Goal: Task Accomplishment & Management: Use online tool/utility

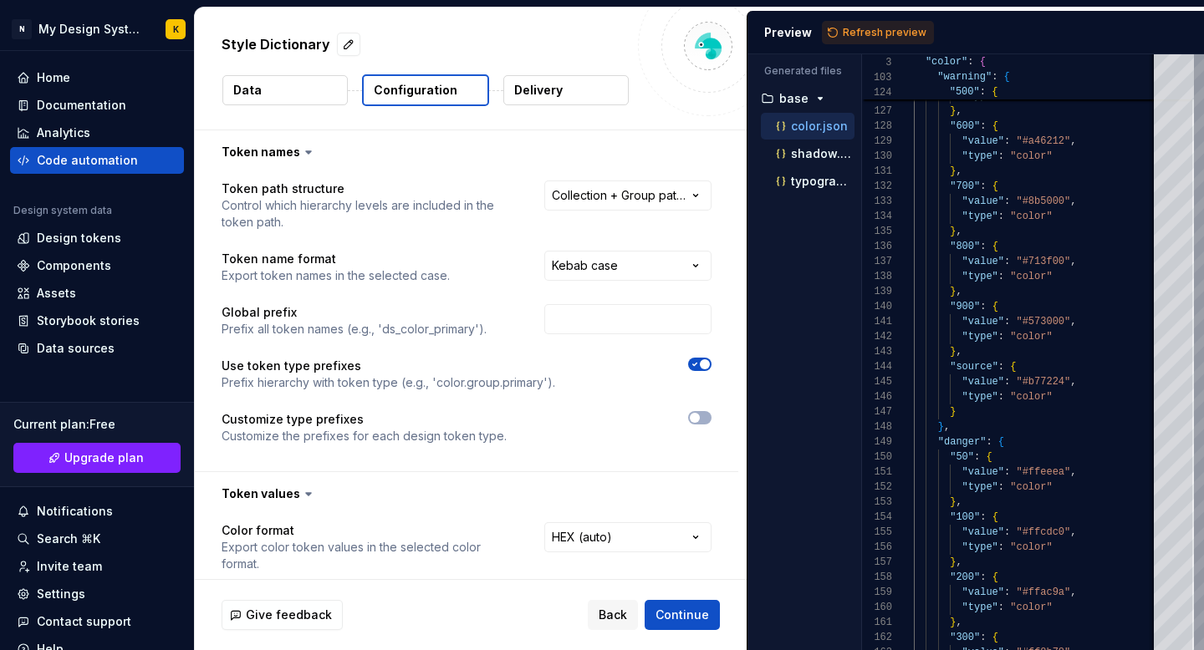
select select "**********"
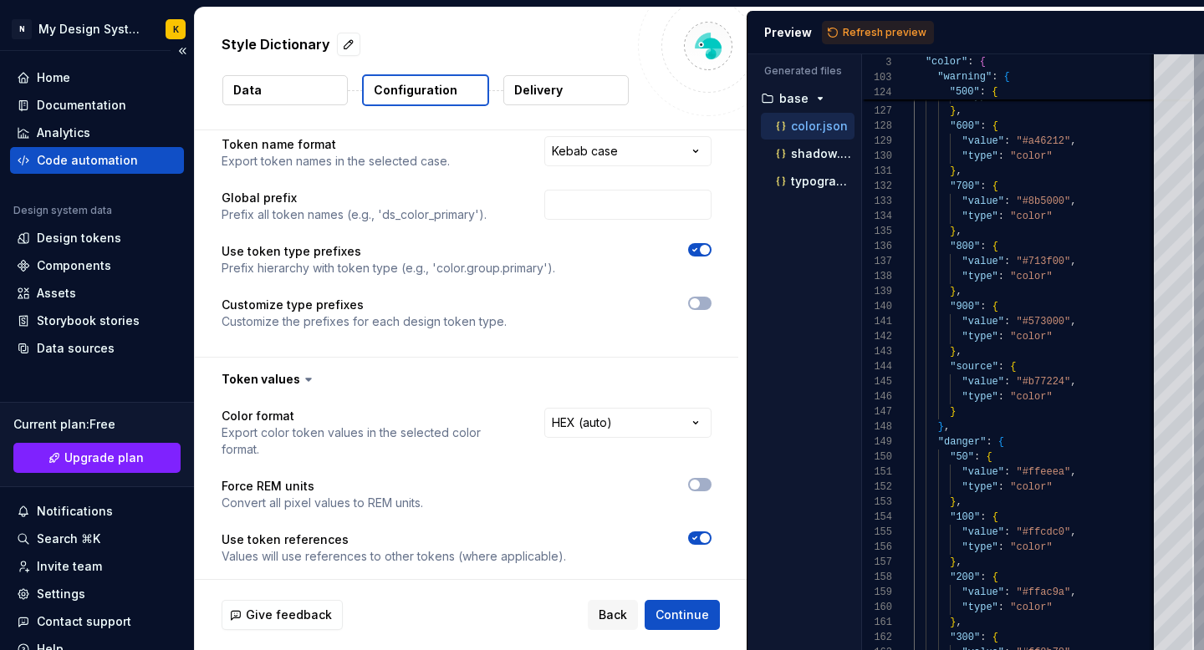
click at [74, 394] on div "Current plan : Free Upgrade plan Notifications Search ⌘K Invite team Settings C…" at bounding box center [97, 527] width 174 height 271
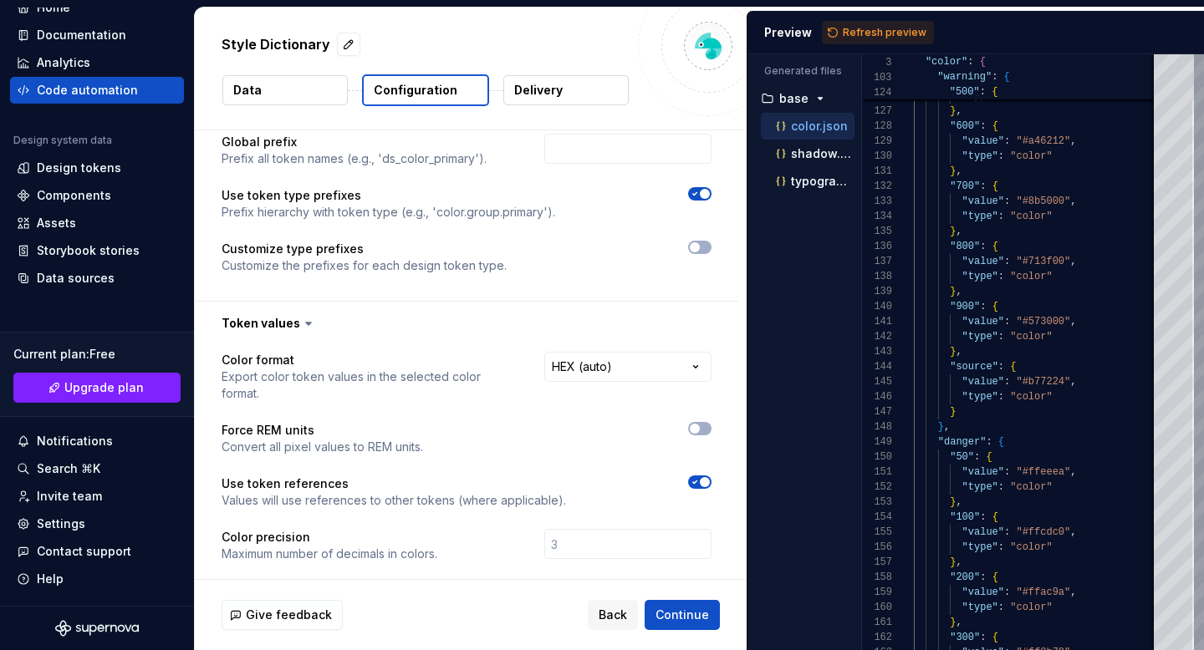
scroll to position [62, 0]
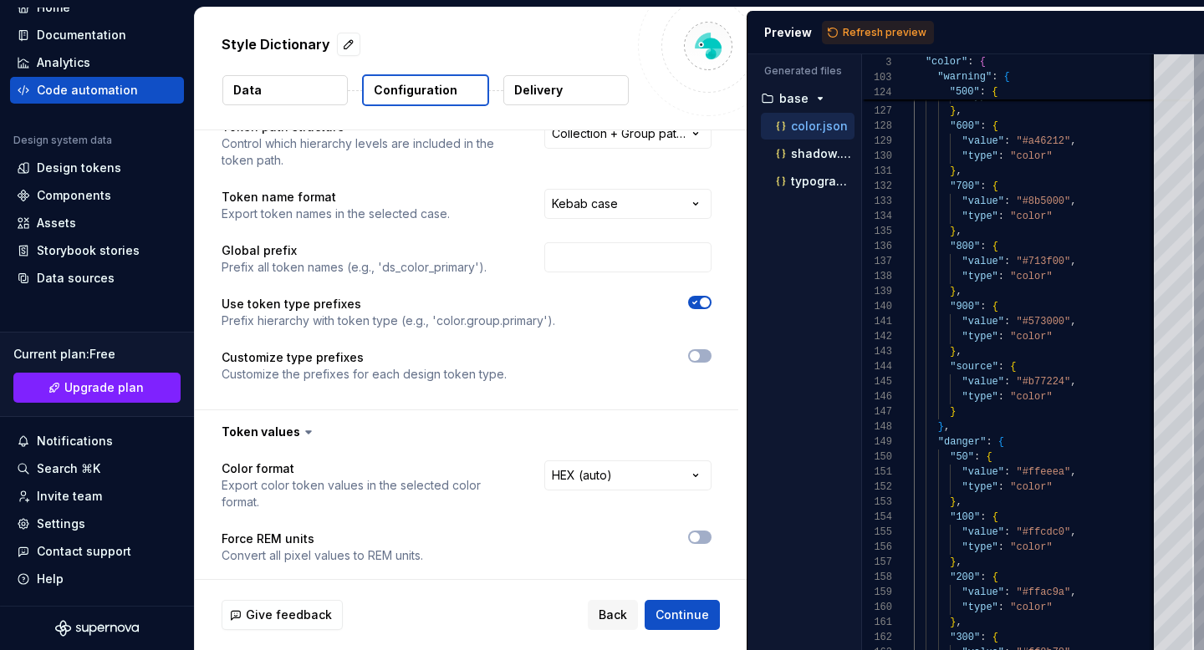
click at [562, 104] on button "Delivery" at bounding box center [565, 90] width 125 height 30
click at [563, 88] on button "Delivery" at bounding box center [565, 90] width 125 height 30
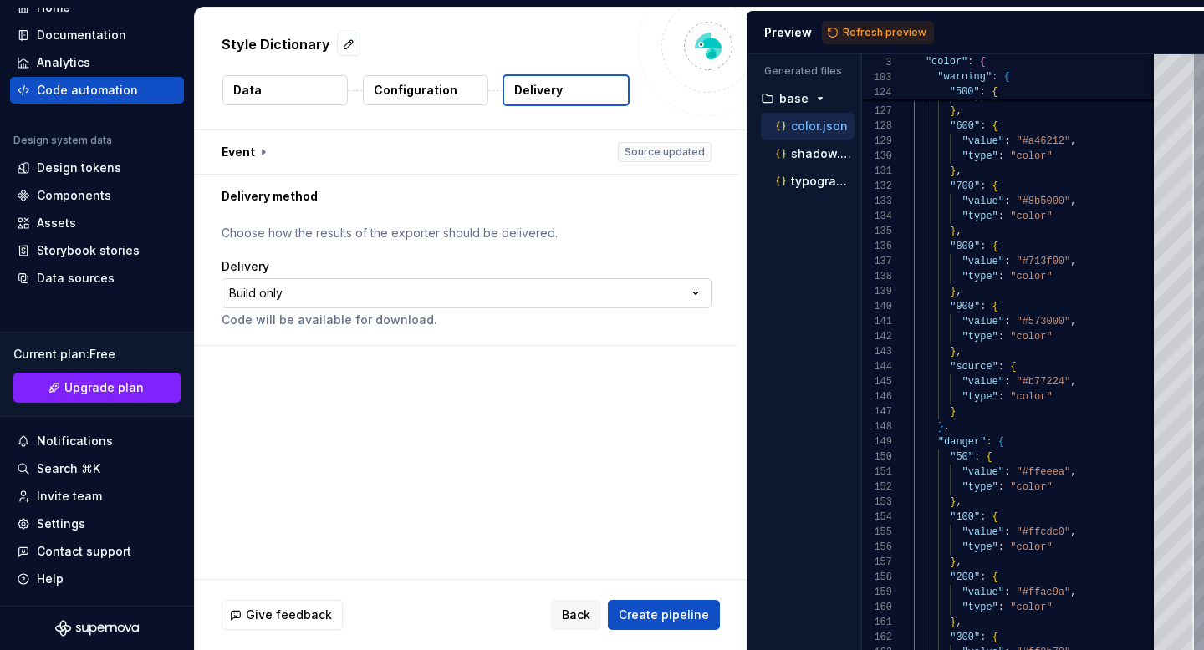
click at [593, 302] on html "**********" at bounding box center [602, 325] width 1204 height 650
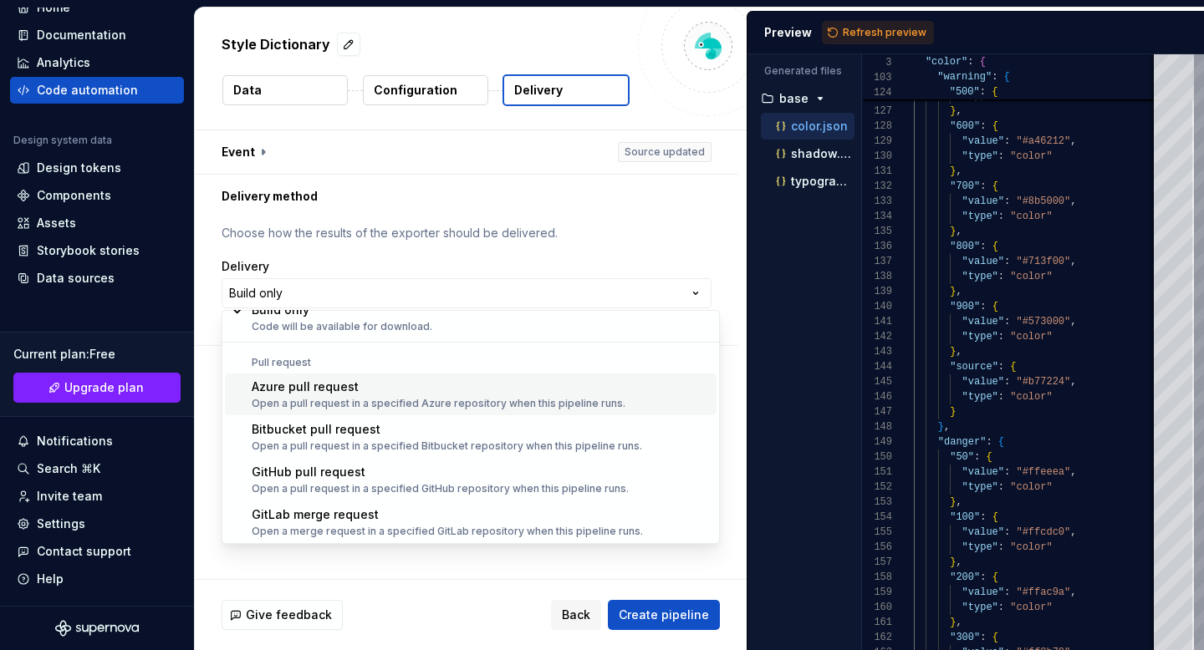
scroll to position [47, 0]
click at [203, 435] on html "**********" at bounding box center [602, 325] width 1204 height 650
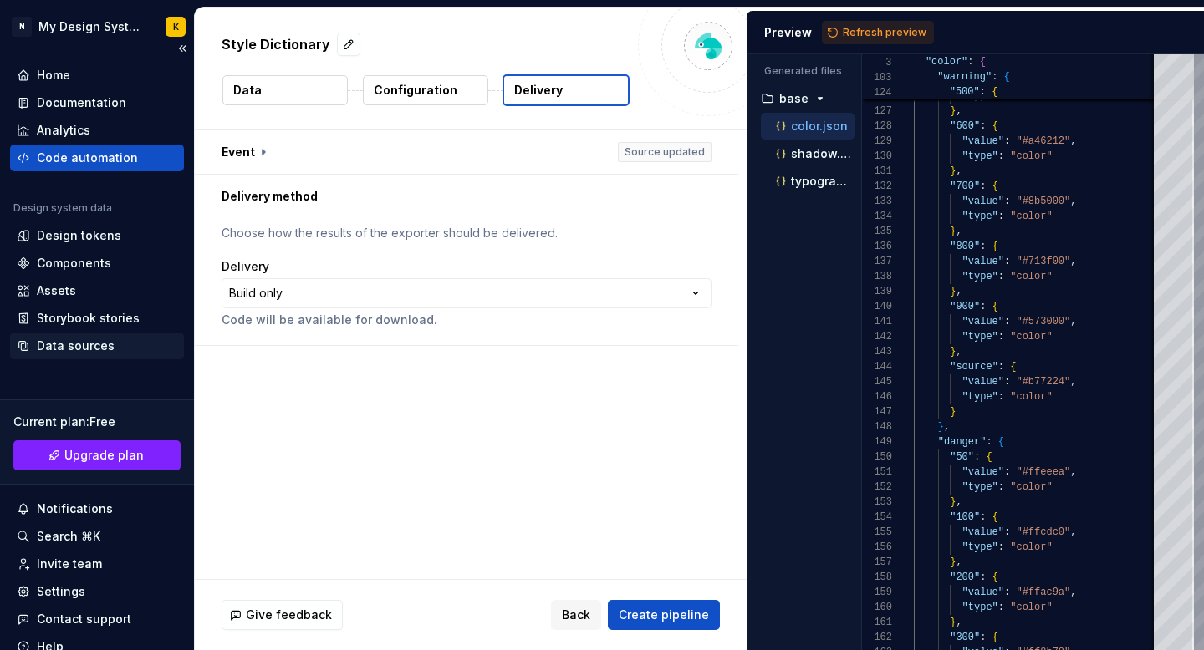
scroll to position [0, 0]
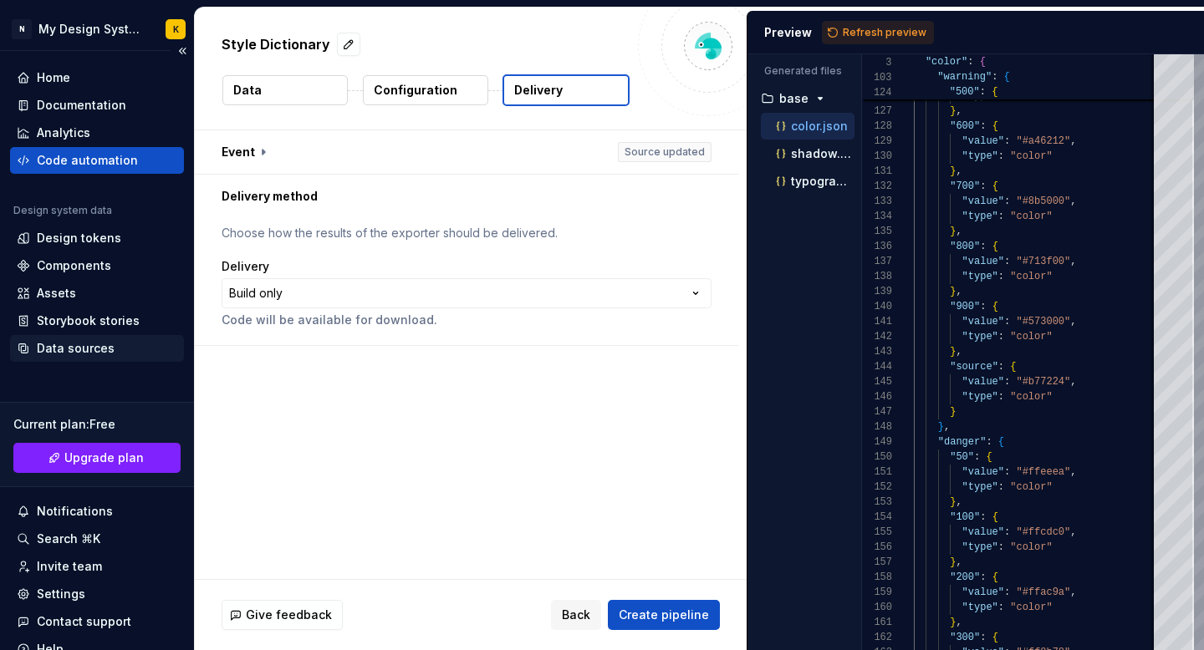
click at [69, 351] on div "Data sources" at bounding box center [76, 348] width 78 height 17
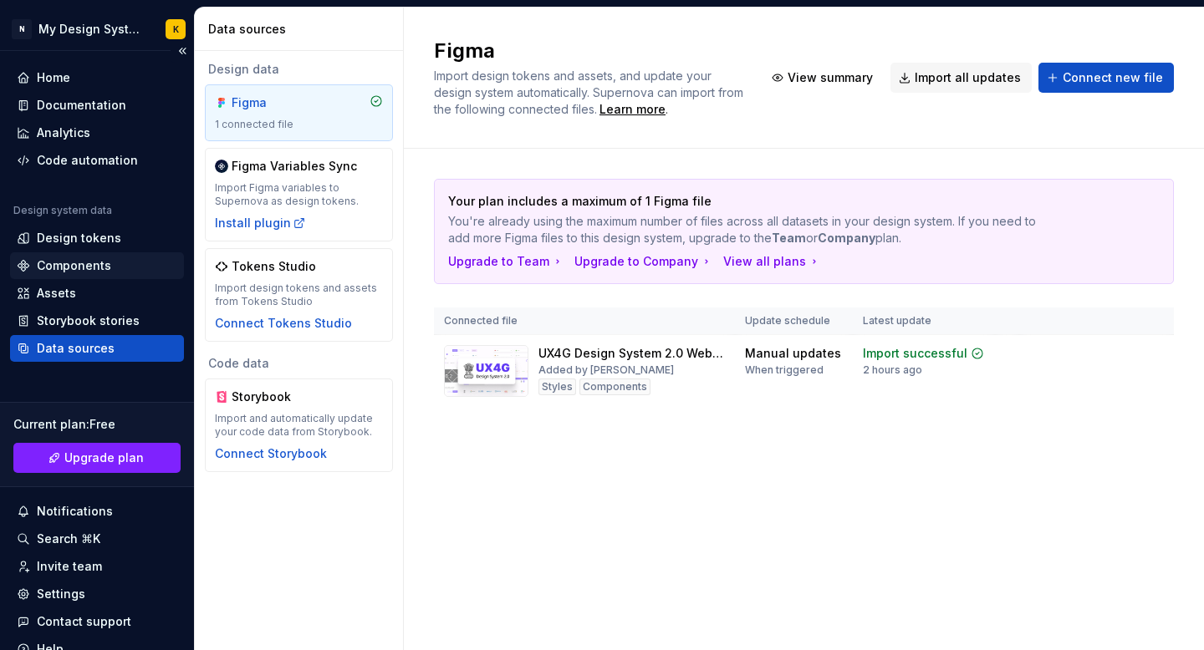
click at [83, 270] on div "Components" at bounding box center [74, 265] width 74 height 17
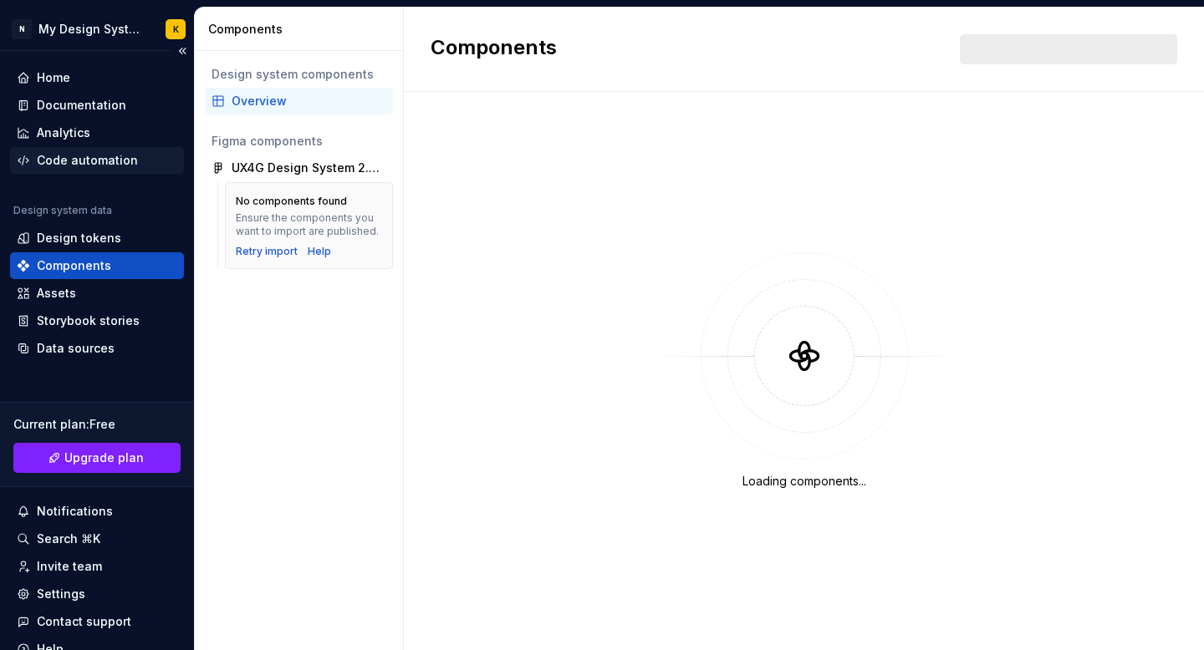
click at [101, 159] on div "Code automation" at bounding box center [87, 160] width 101 height 17
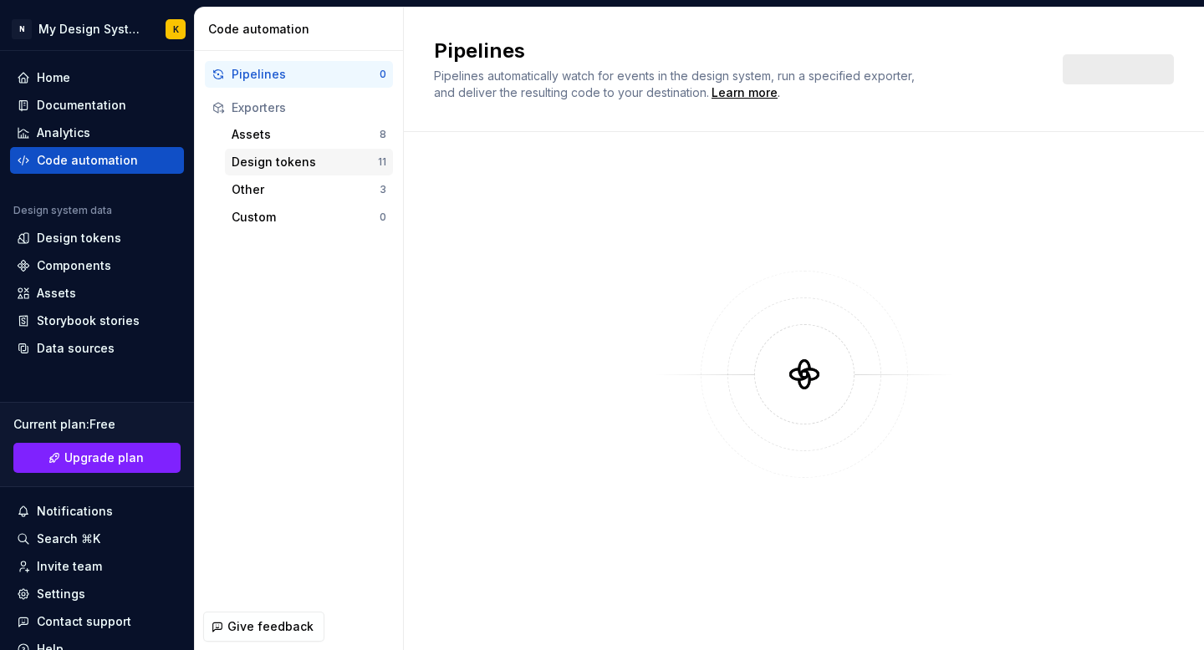
click at [262, 160] on div "Design tokens" at bounding box center [305, 162] width 146 height 17
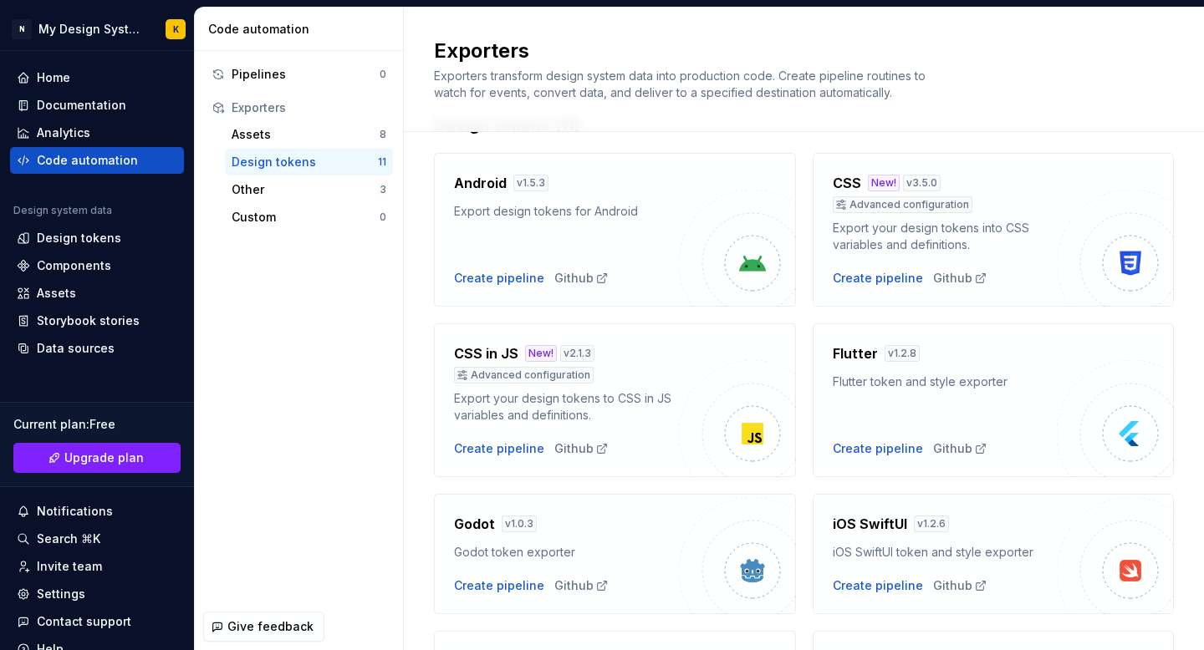
scroll to position [71, 0]
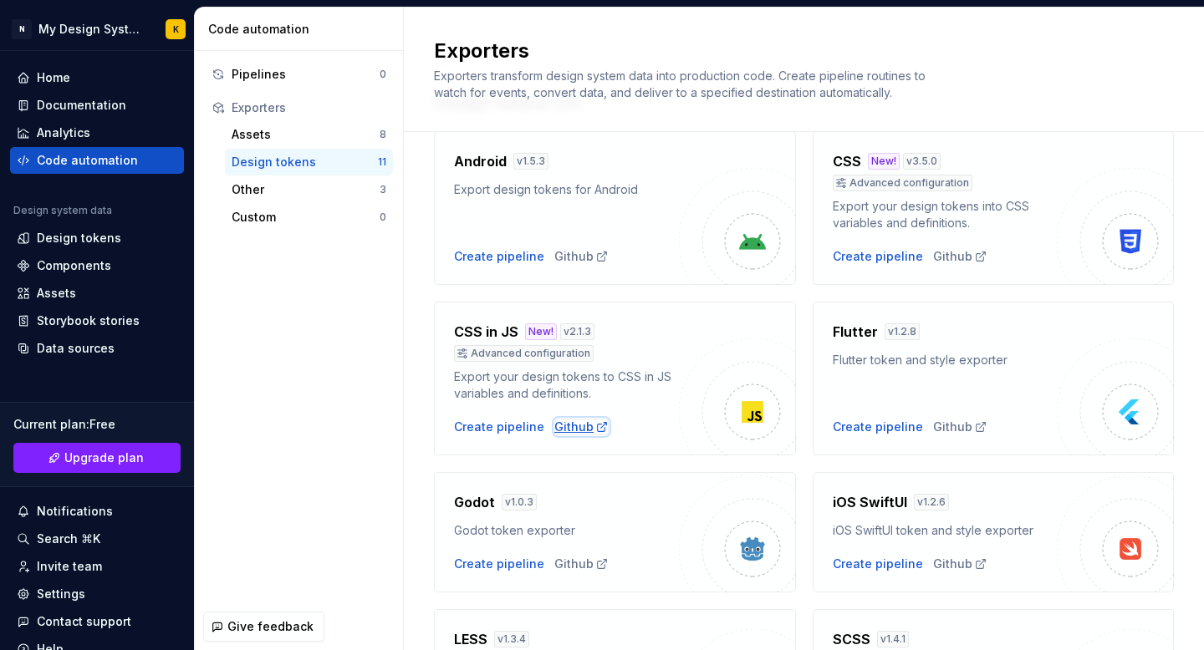
click at [568, 422] on div "Github" at bounding box center [581, 427] width 54 height 17
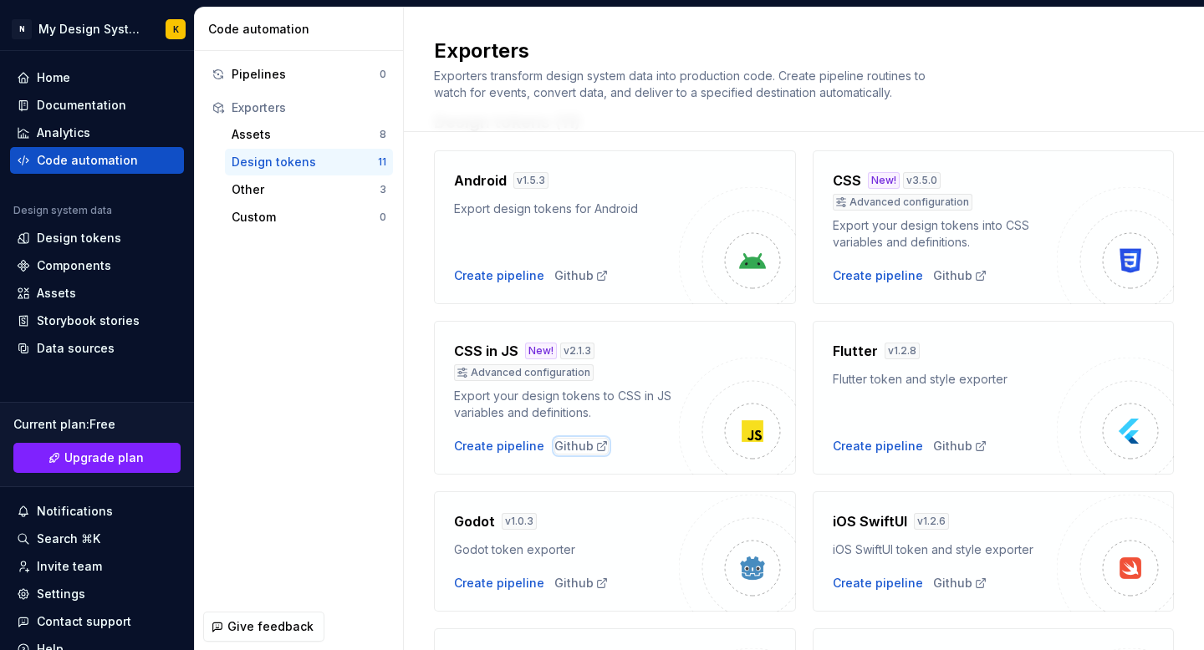
scroll to position [29, 0]
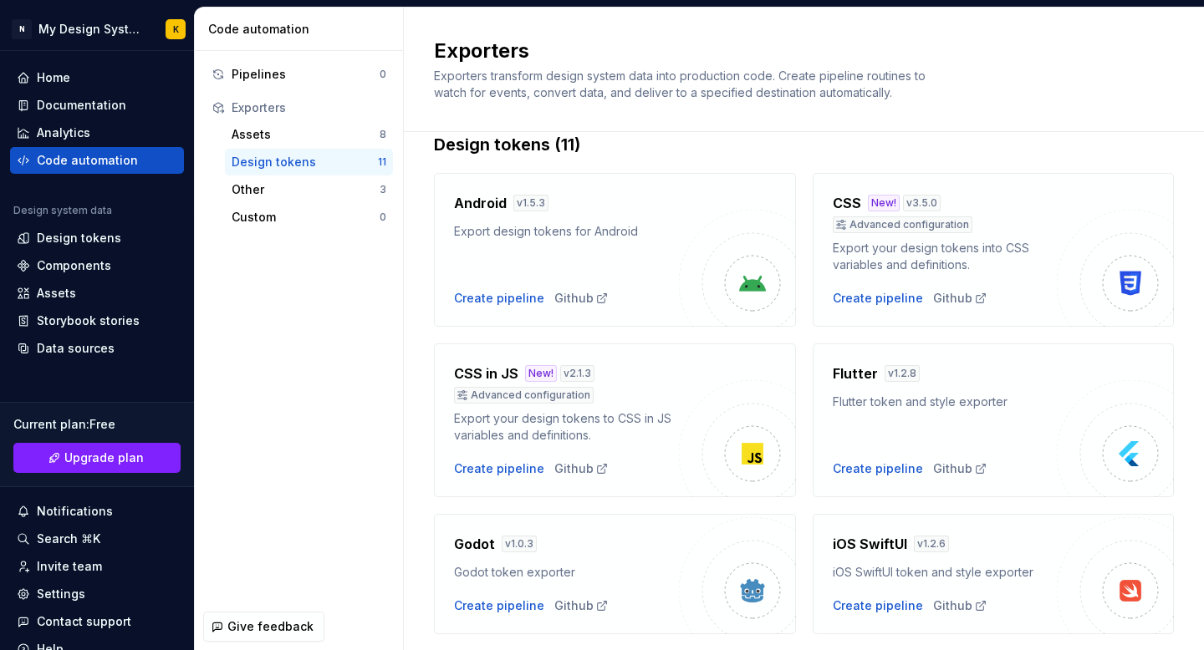
click at [1012, 283] on div "CSS New! v 3.5.0 Advanced configuration Export your design tokens into CSS vari…" at bounding box center [945, 250] width 225 height 114
click at [1070, 293] on img at bounding box center [1115, 268] width 117 height 117
click at [502, 251] on div "Android v 1.5.3 Export design tokens for Android Create pipeline Github" at bounding box center [566, 250] width 225 height 114
click at [491, 293] on div "Create pipeline" at bounding box center [499, 298] width 90 height 17
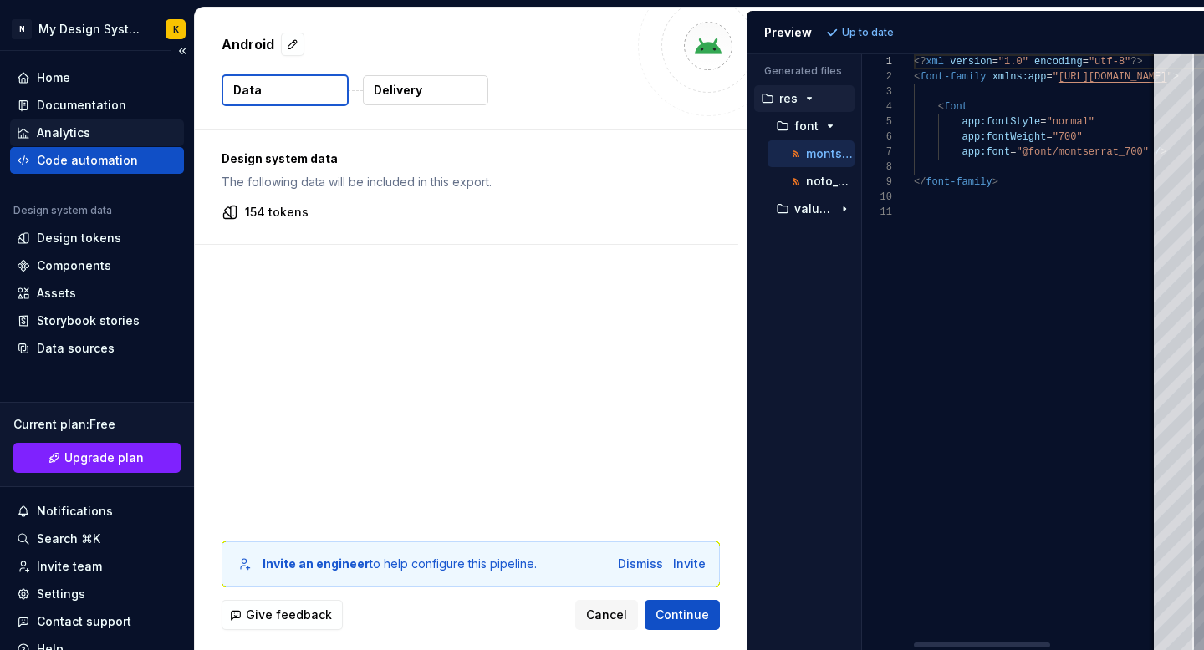
click at [79, 135] on div "Analytics" at bounding box center [63, 133] width 53 height 17
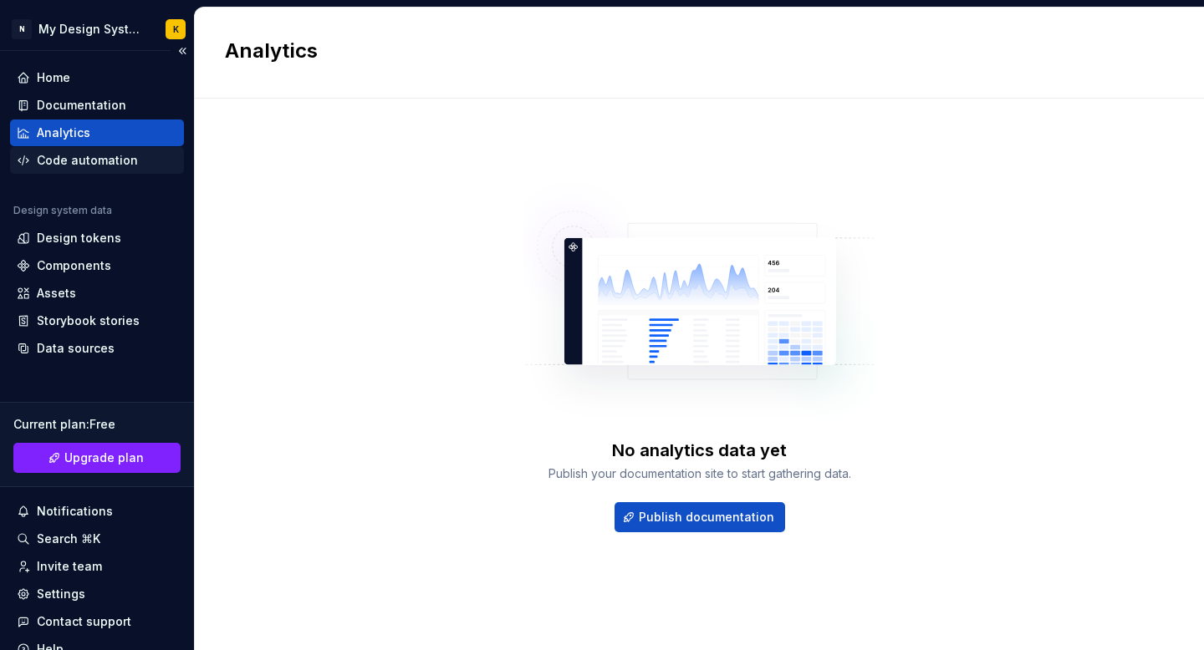
click at [76, 155] on div "Code automation" at bounding box center [87, 160] width 101 height 17
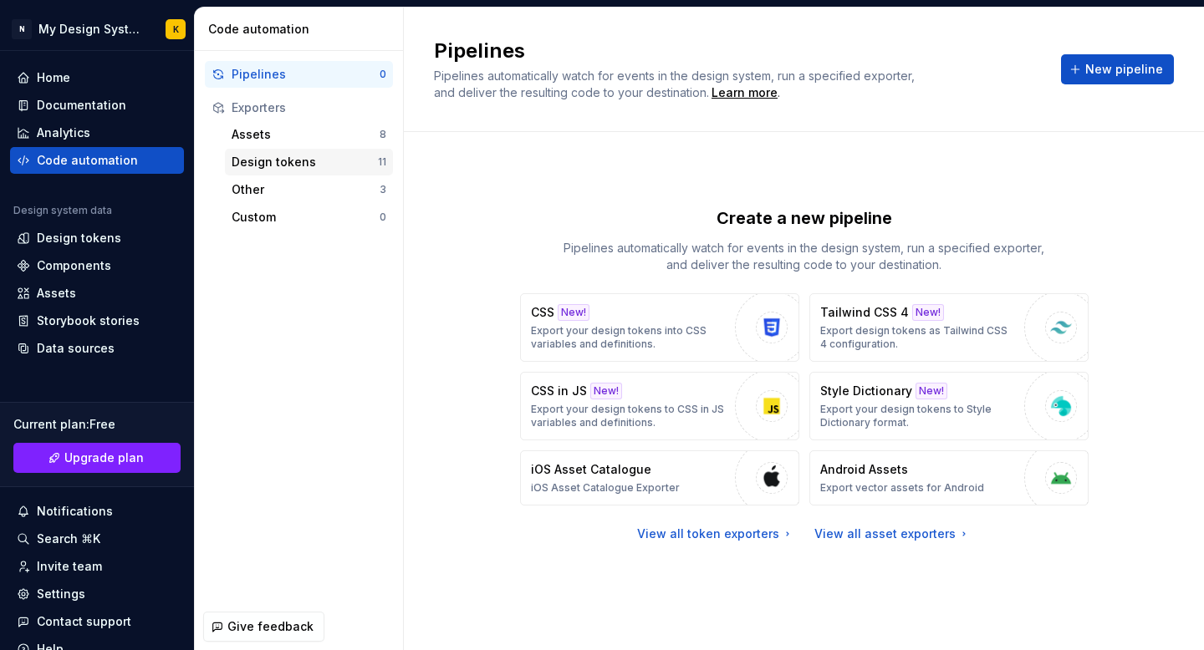
click at [298, 168] on div "Design tokens" at bounding box center [305, 162] width 146 height 17
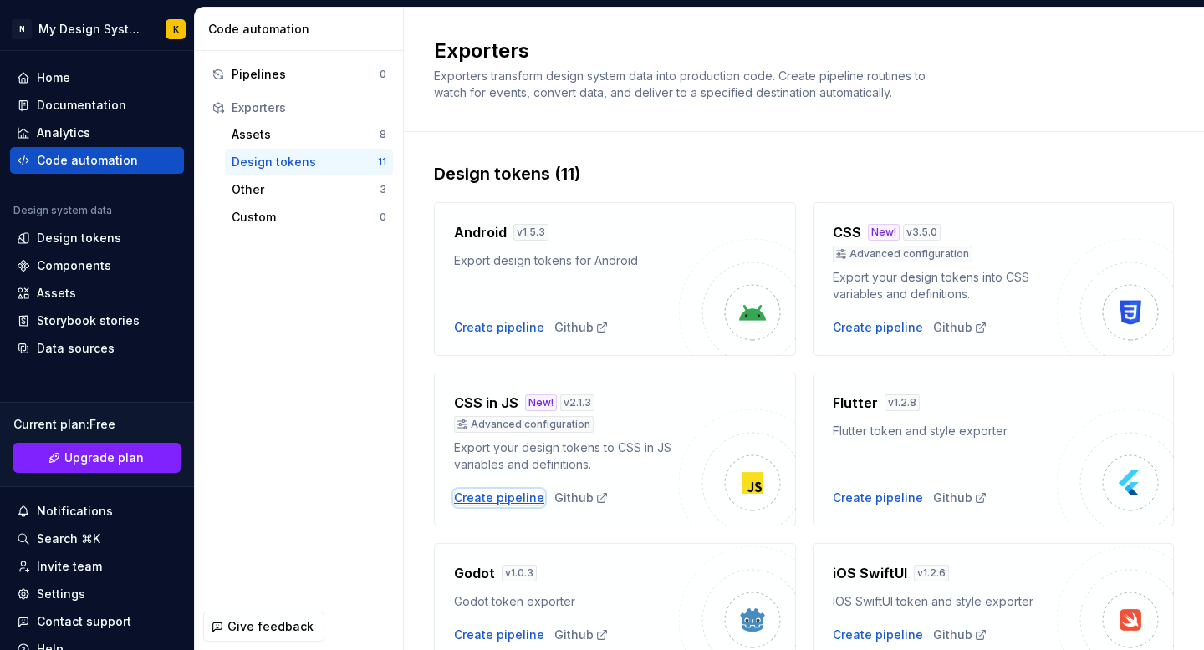
click at [491, 502] on div "Create pipeline" at bounding box center [499, 498] width 90 height 17
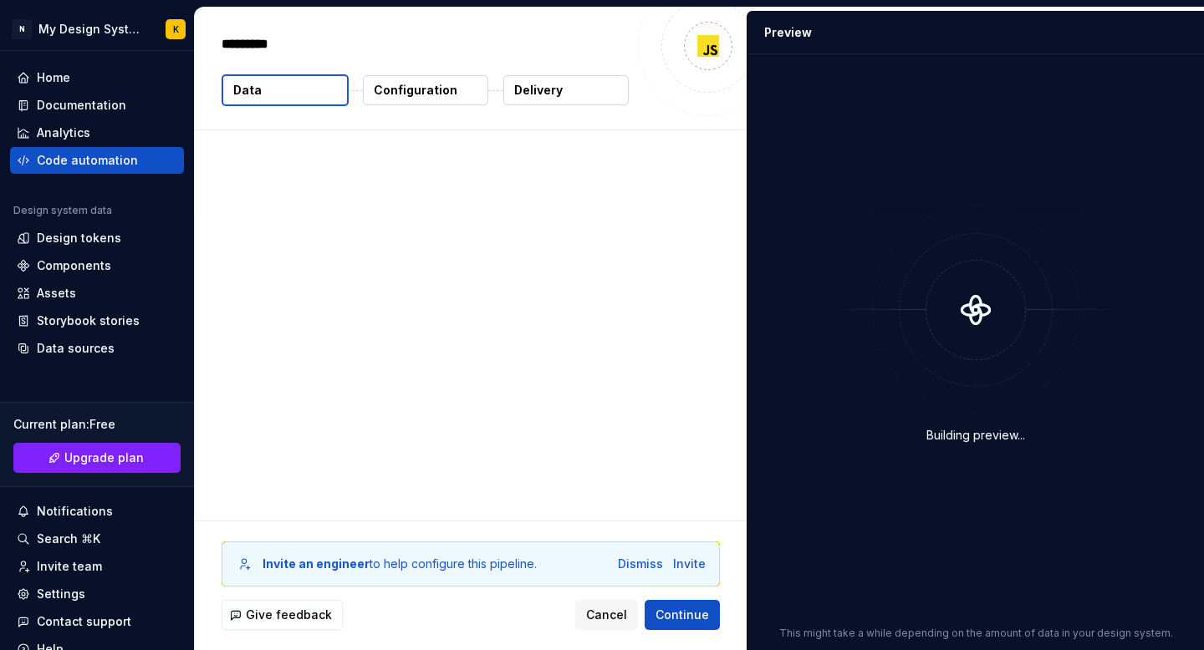
type textarea "*"
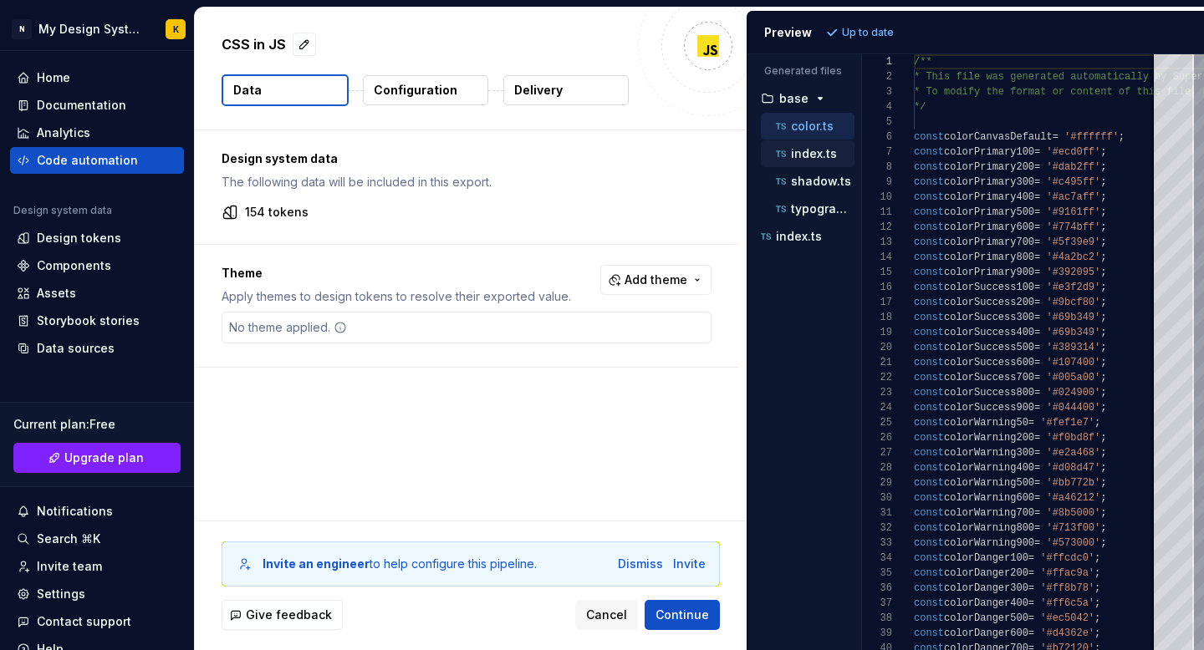
click at [809, 151] on p "index.ts" at bounding box center [814, 153] width 46 height 13
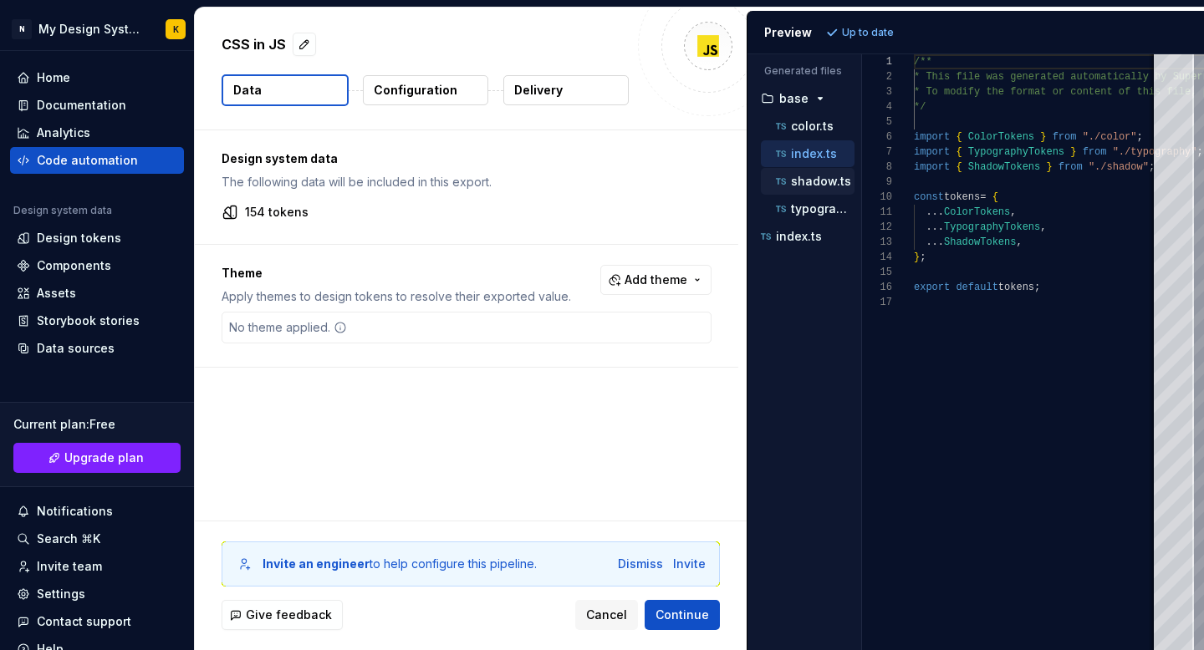
click at [805, 177] on p "shadow.ts" at bounding box center [821, 181] width 60 height 13
type textarea "**********"
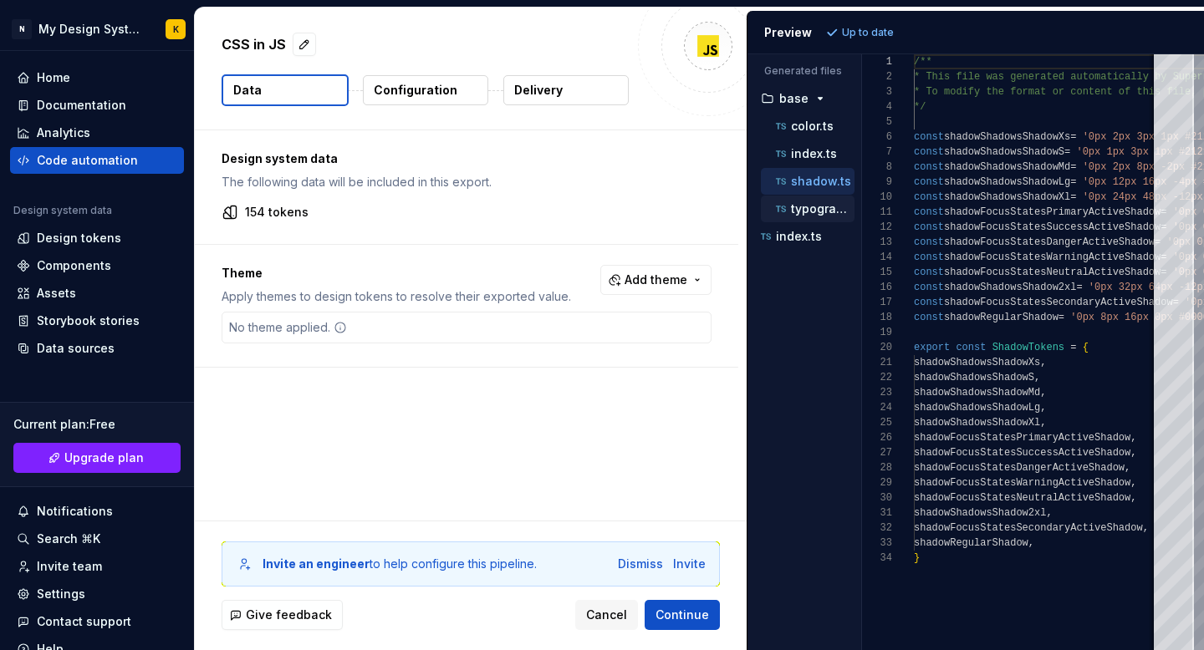
click at [801, 196] on div "typography.ts" at bounding box center [808, 209] width 94 height 27
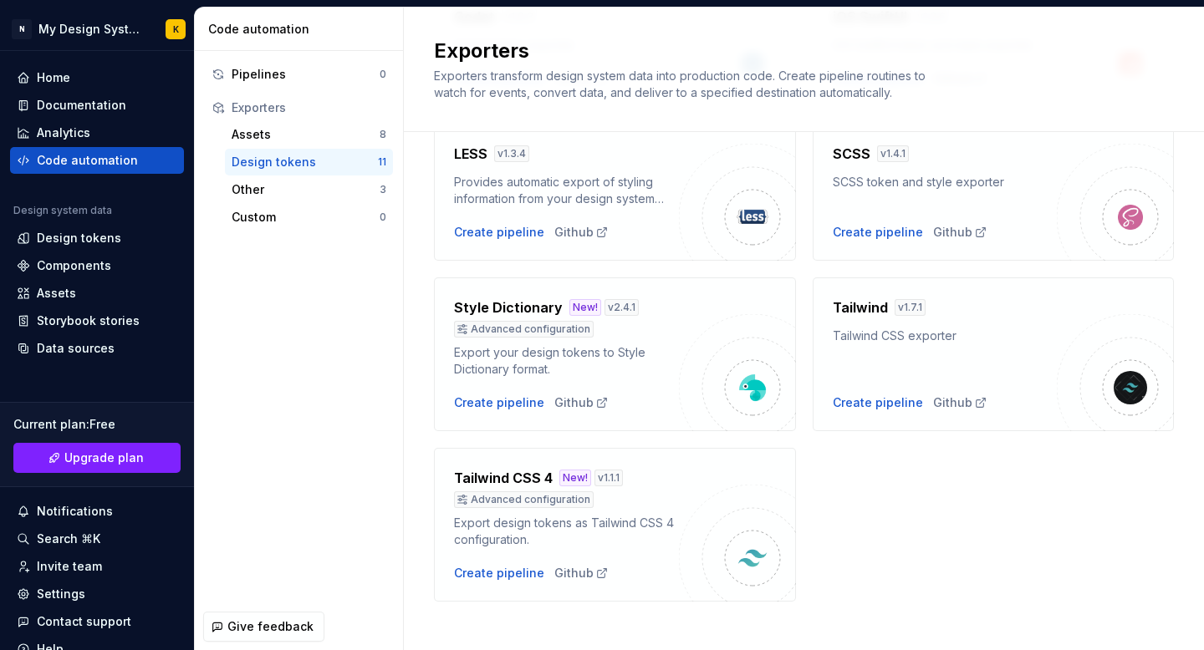
scroll to position [564, 0]
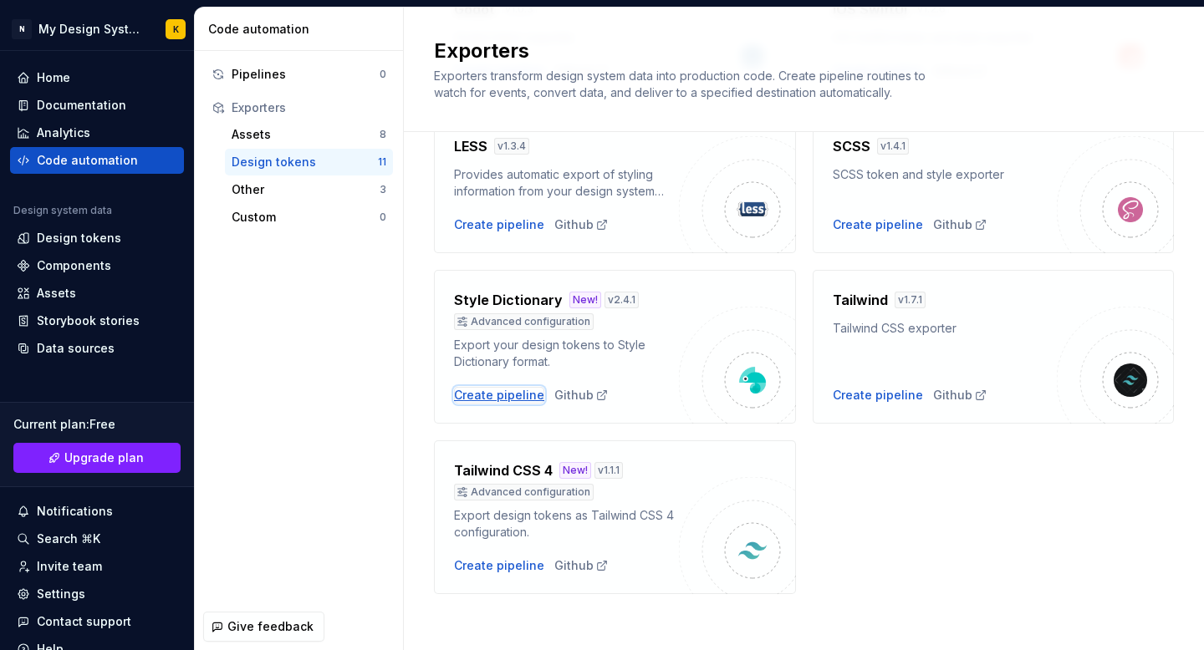
click at [478, 400] on div "Create pipeline" at bounding box center [499, 395] width 90 height 17
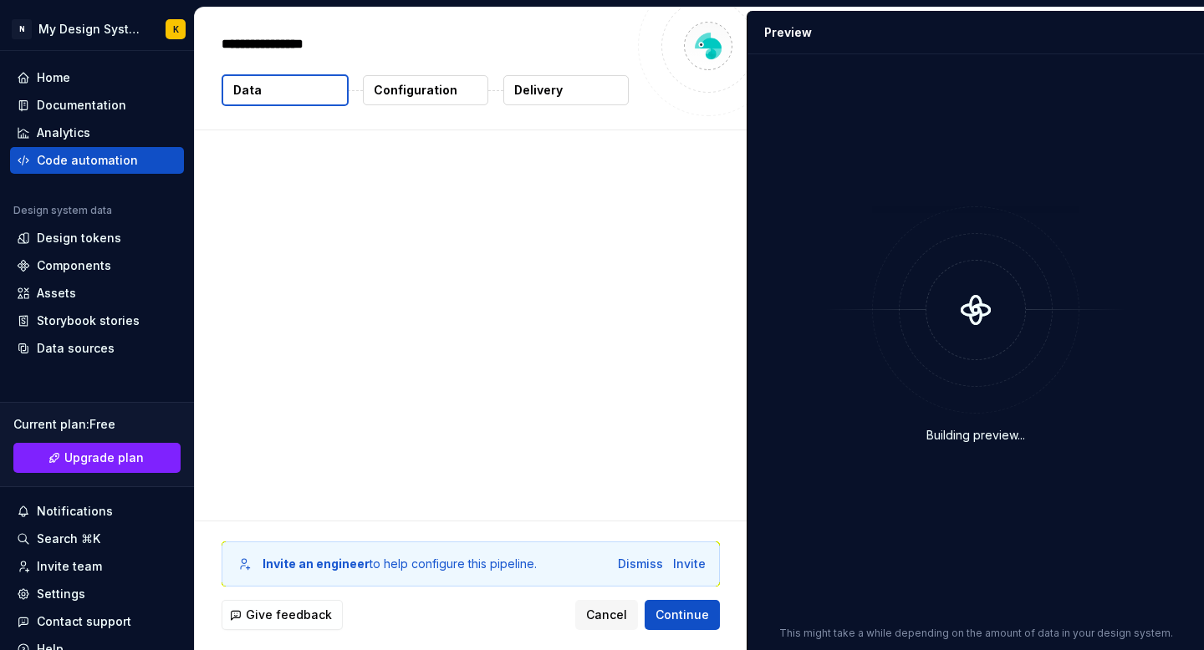
type textarea "*"
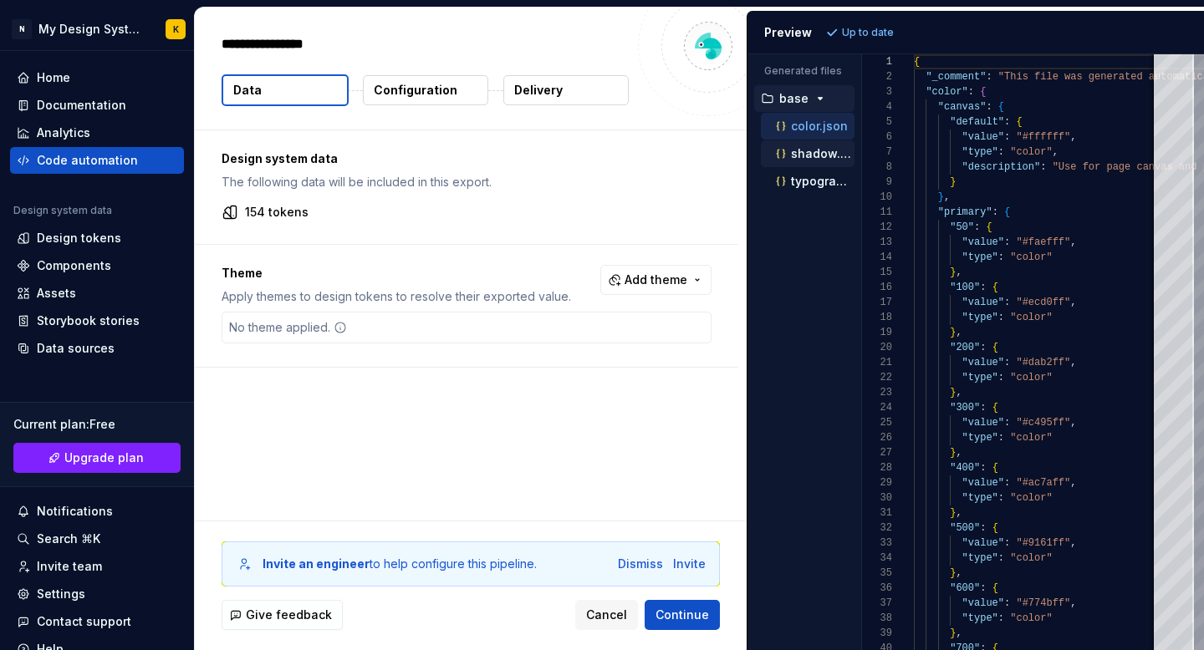
click at [817, 151] on p "shadow.json" at bounding box center [823, 153] width 64 height 13
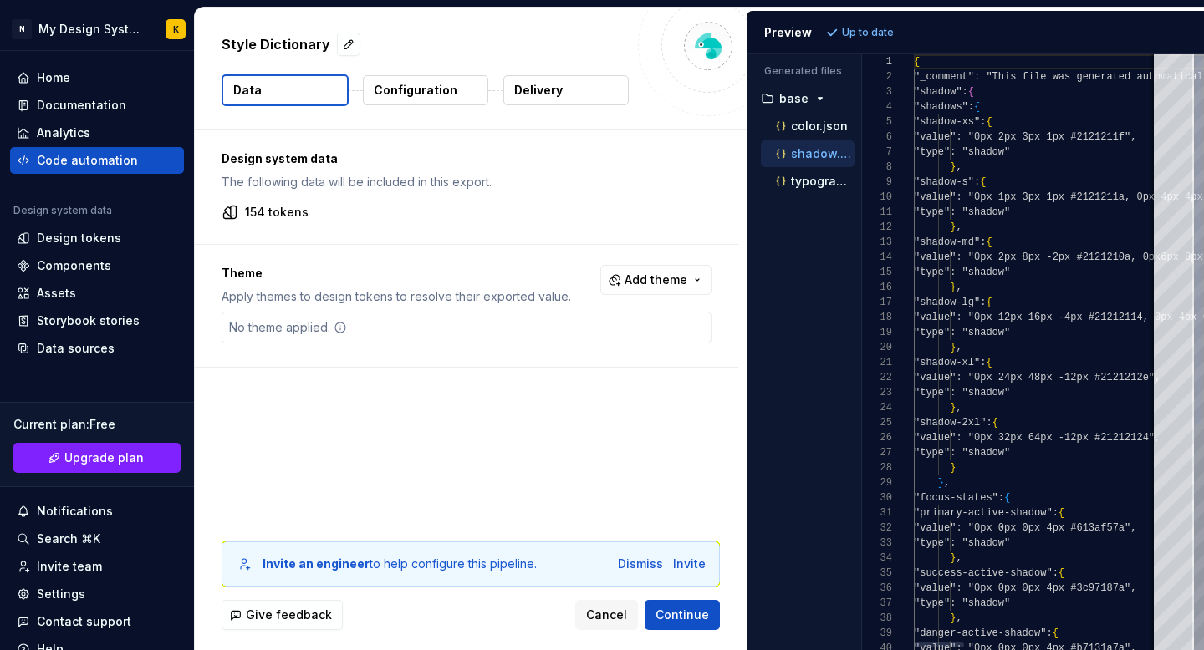
scroll to position [150, 0]
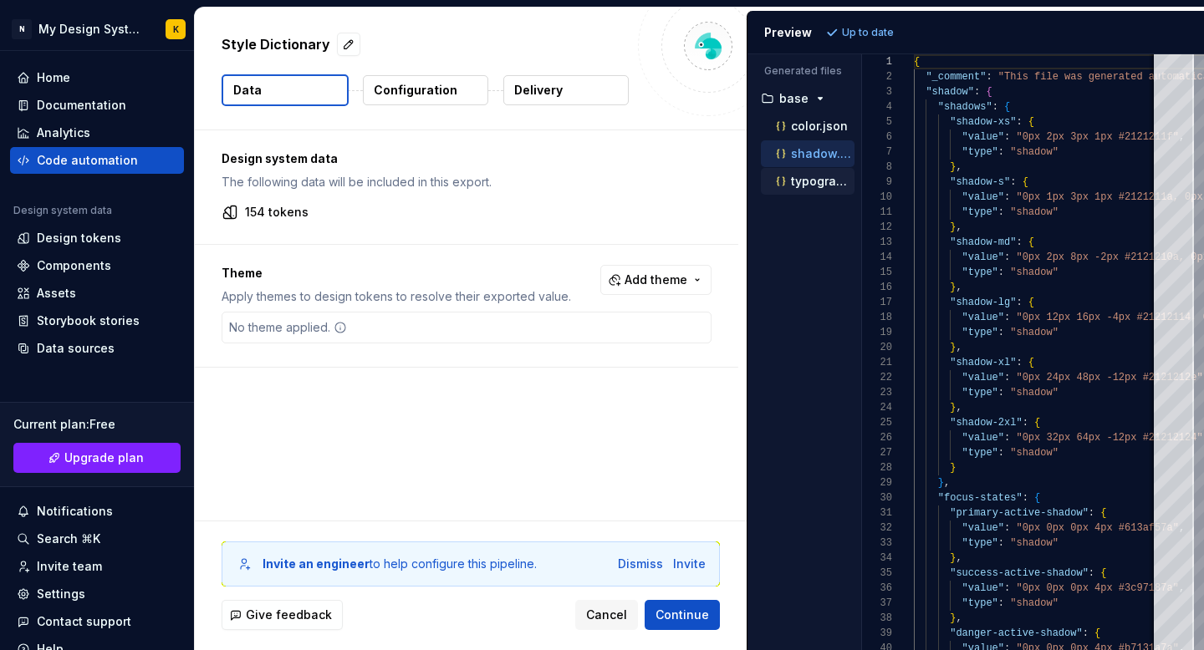
click at [812, 188] on div "typography.json" at bounding box center [813, 181] width 82 height 17
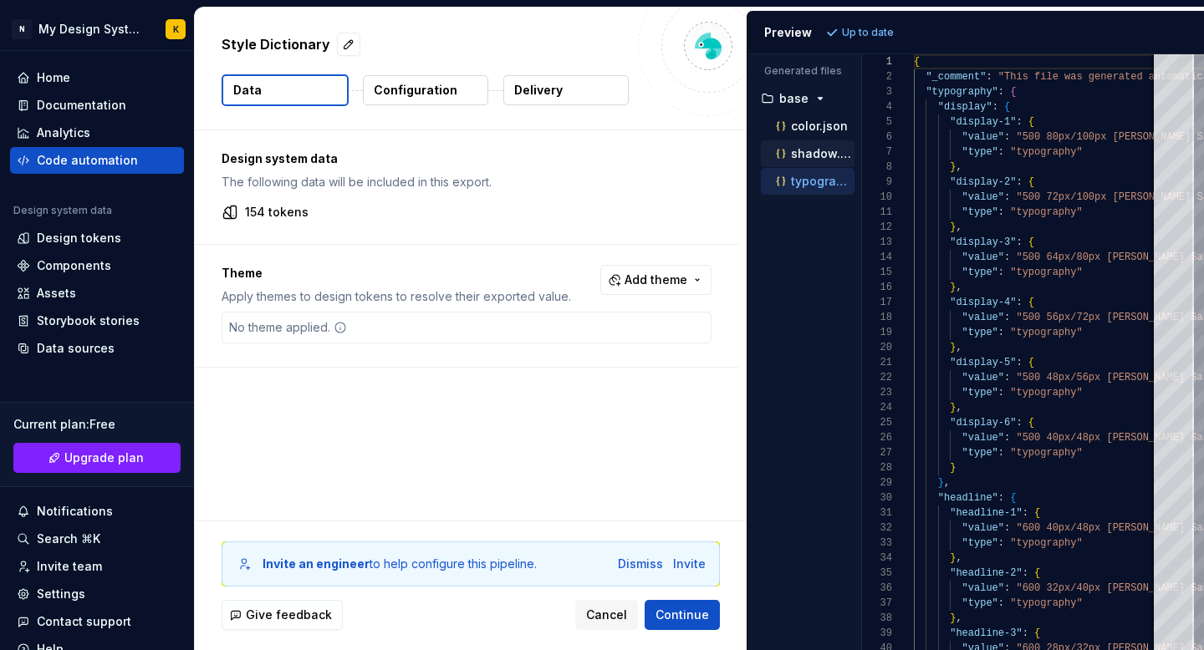
click at [800, 143] on div "shadow.json" at bounding box center [808, 153] width 94 height 27
click at [798, 120] on p "color.json" at bounding box center [819, 126] width 57 height 13
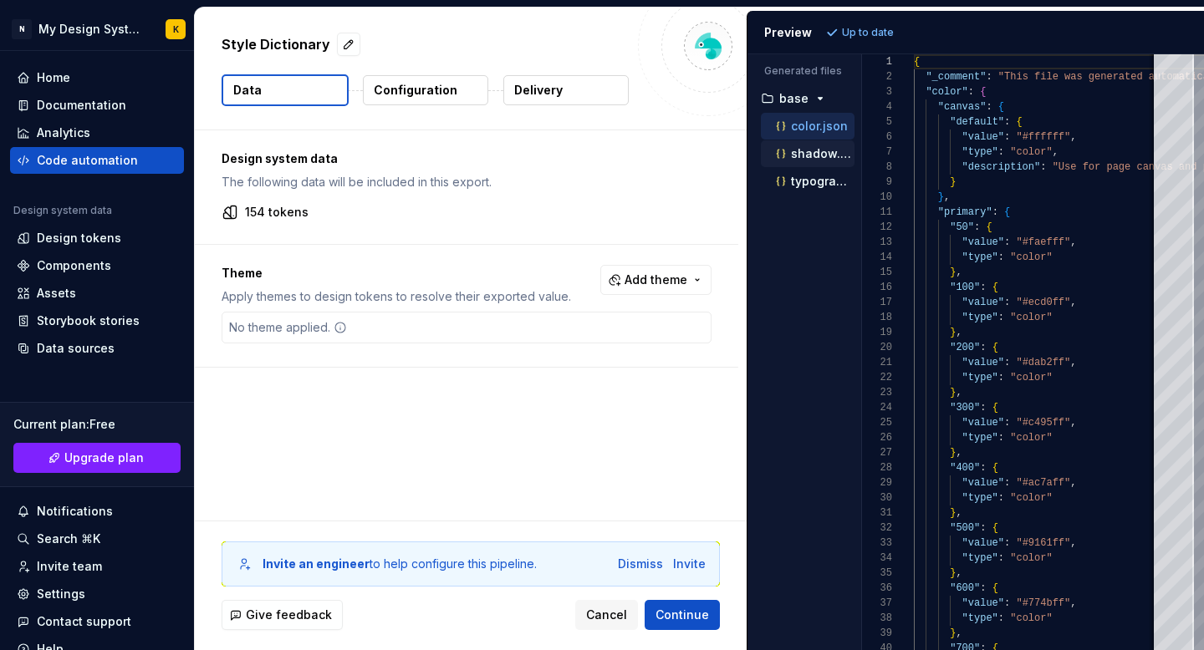
click at [797, 147] on p "shadow.json" at bounding box center [823, 153] width 64 height 13
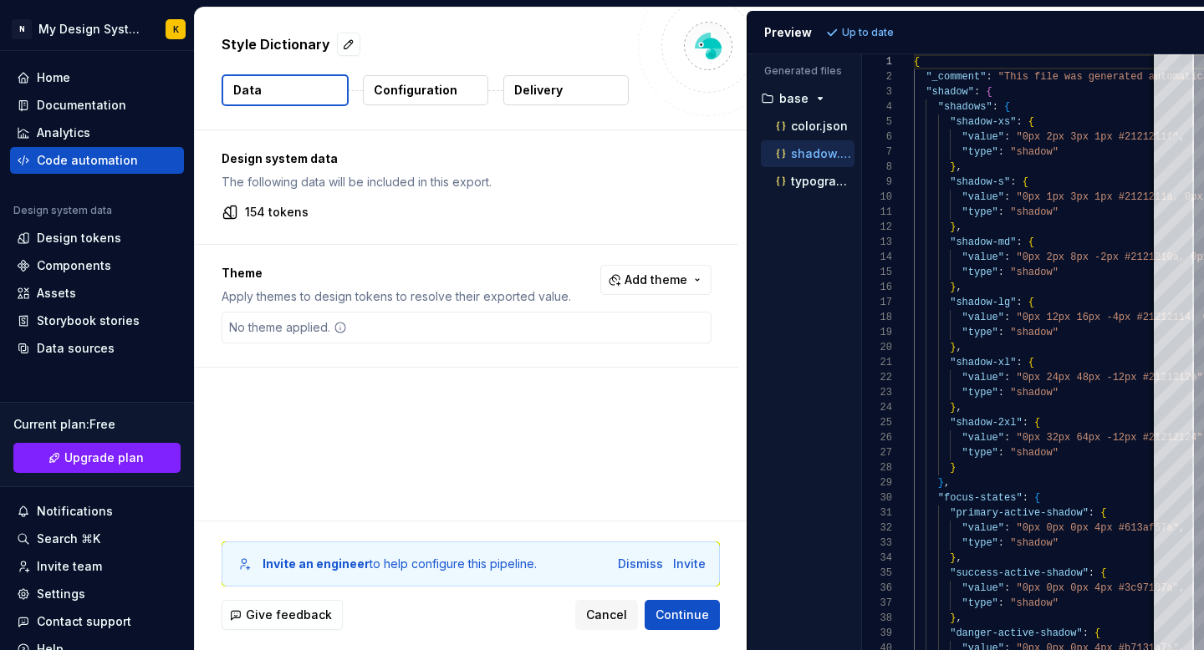
type textarea "**********"
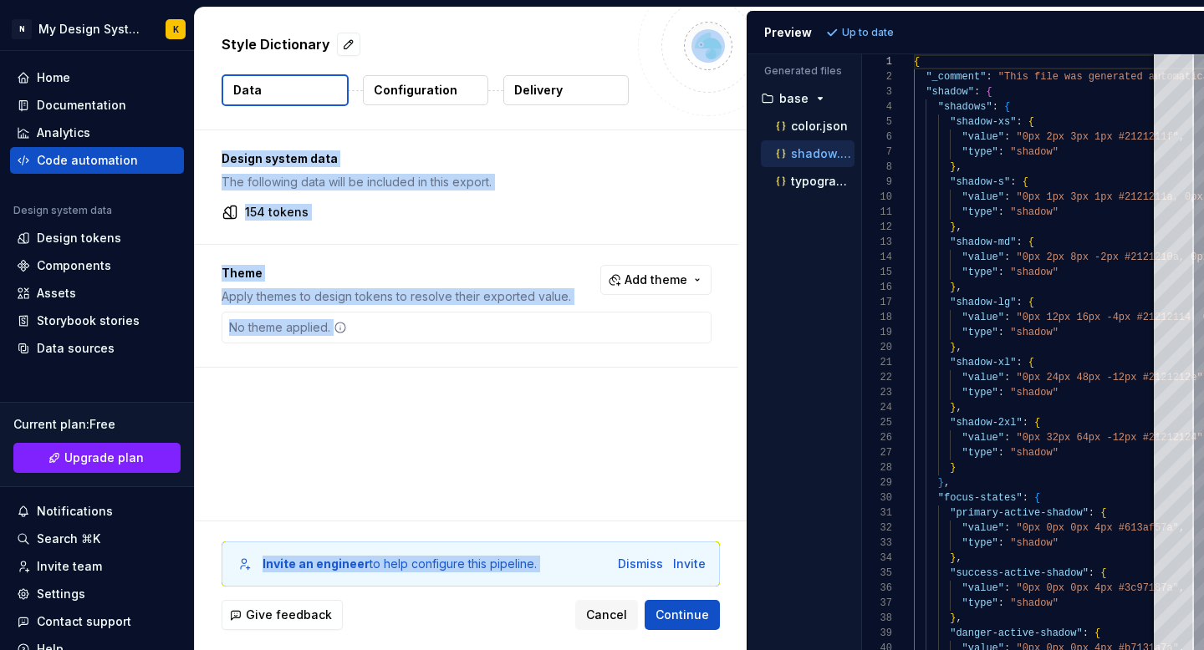
drag, startPoint x: 757, startPoint y: 23, endPoint x: 670, endPoint y: 8, distance: 89.0
click at [670, 8] on div "Style Dictionary Data Configuration Delivery Design system data The following d…" at bounding box center [699, 329] width 1009 height 643
click at [663, 99] on div at bounding box center [708, 46] width 140 height 140
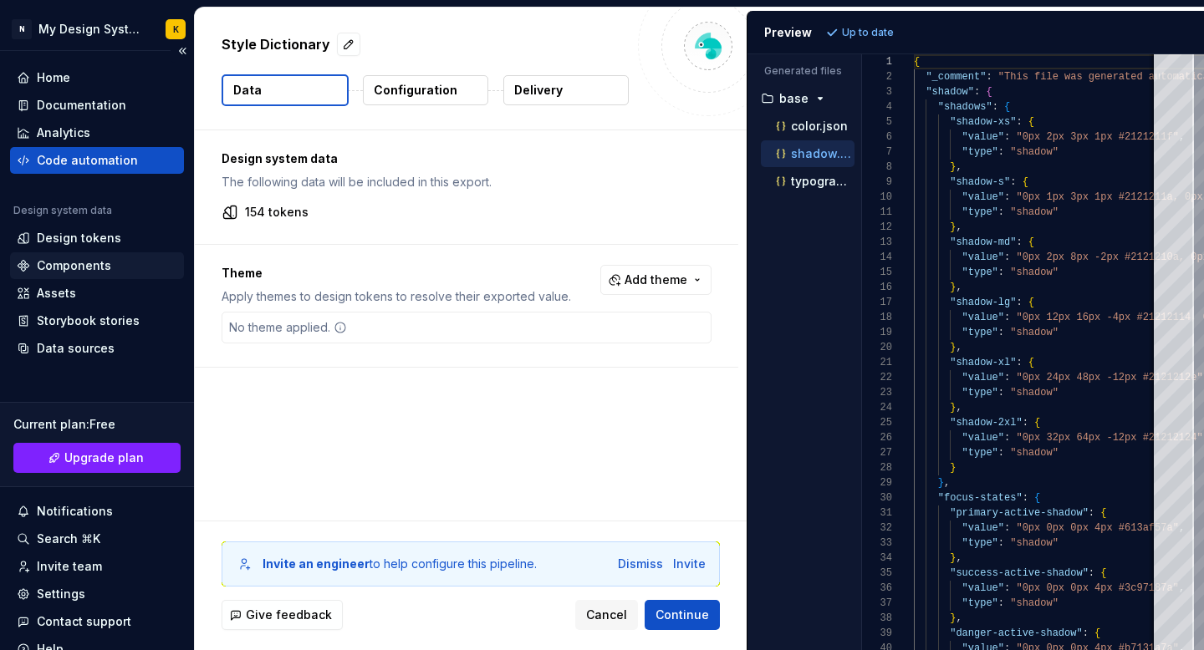
click at [62, 262] on div "Components" at bounding box center [74, 265] width 74 height 17
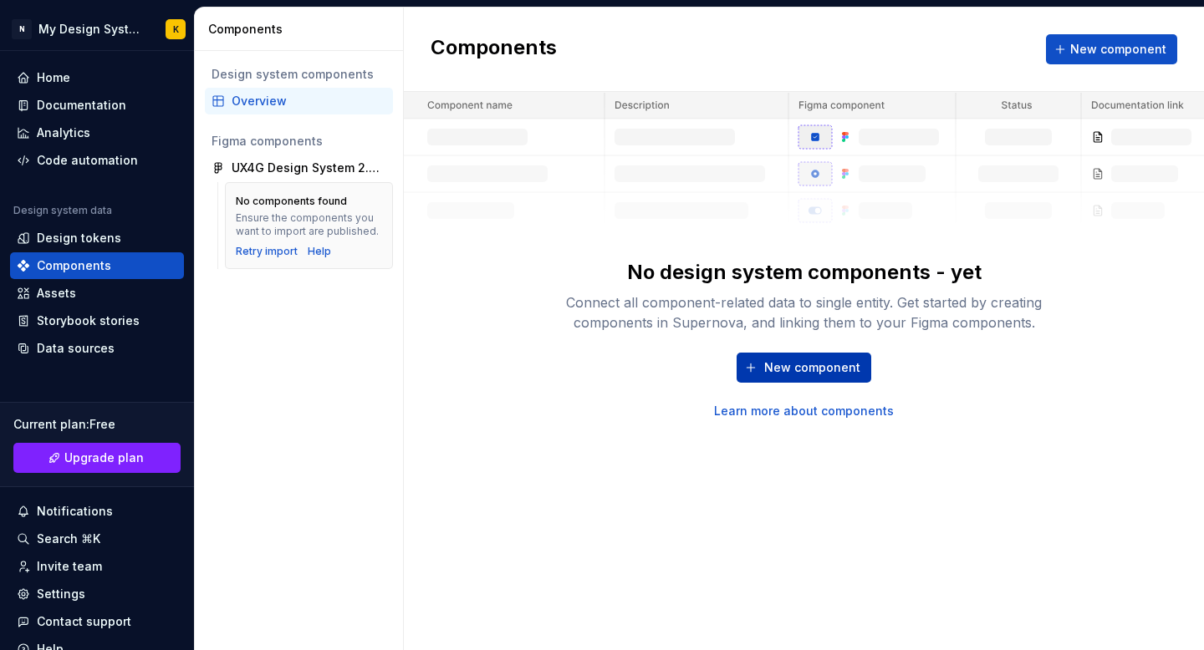
click at [837, 356] on button "New component" at bounding box center [803, 368] width 135 height 30
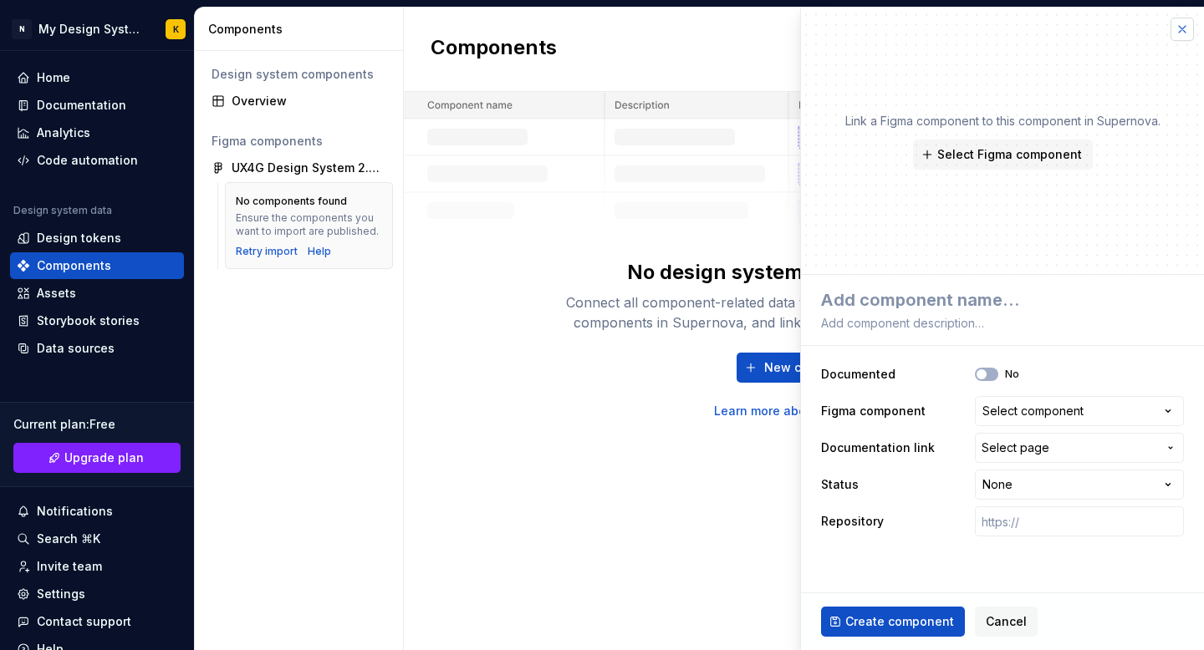
click at [1184, 23] on button "button" at bounding box center [1181, 29] width 23 height 23
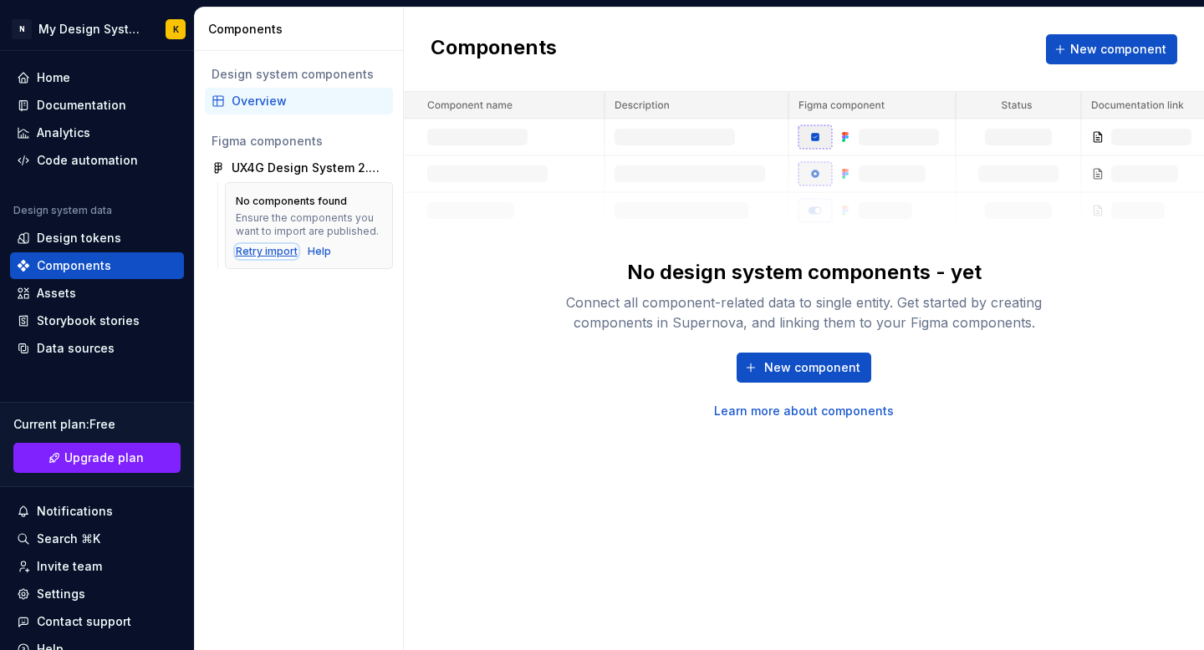
click at [271, 257] on div "Retry import" at bounding box center [267, 251] width 62 height 13
click at [64, 296] on div "Assets" at bounding box center [56, 293] width 39 height 17
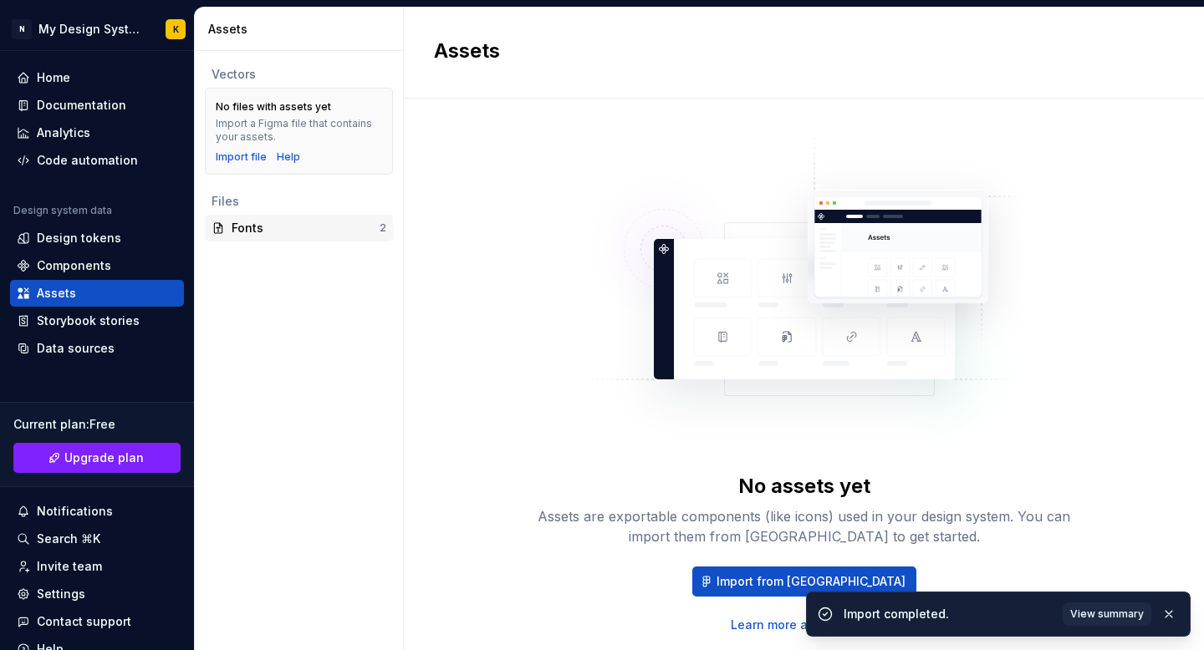
click at [303, 227] on div "Fonts" at bounding box center [306, 228] width 148 height 17
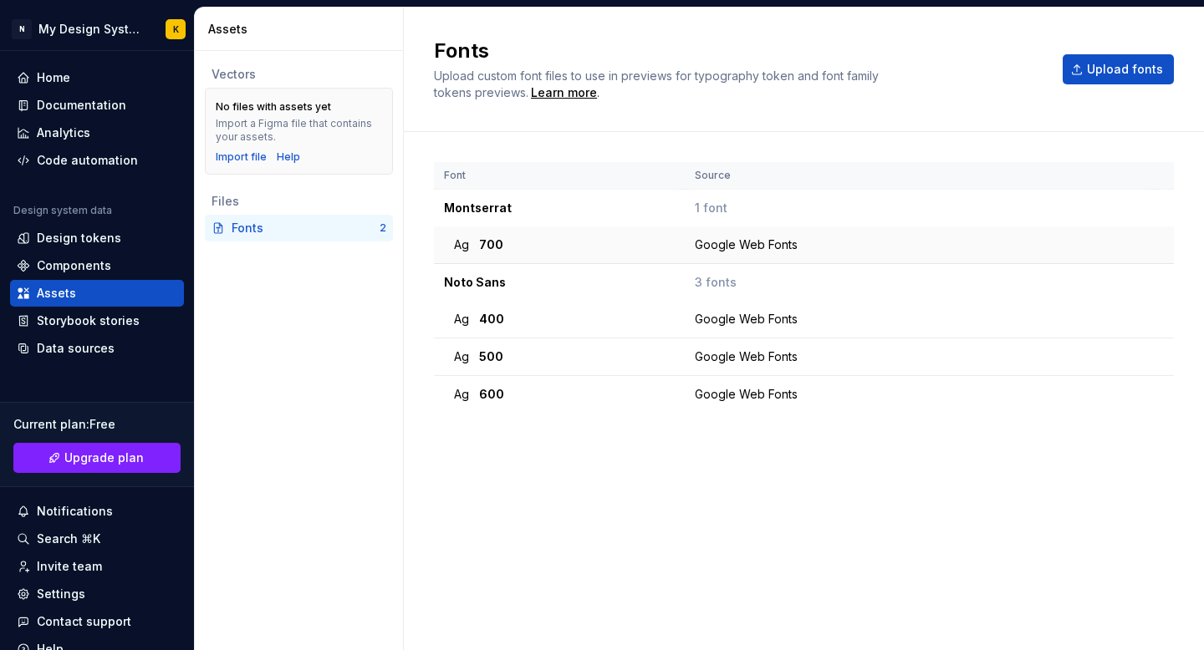
click at [488, 242] on span "700" at bounding box center [491, 245] width 24 height 17
click at [791, 261] on td "Google Web Fonts" at bounding box center [919, 246] width 469 height 38
click at [75, 313] on div "Storybook stories" at bounding box center [88, 321] width 103 height 17
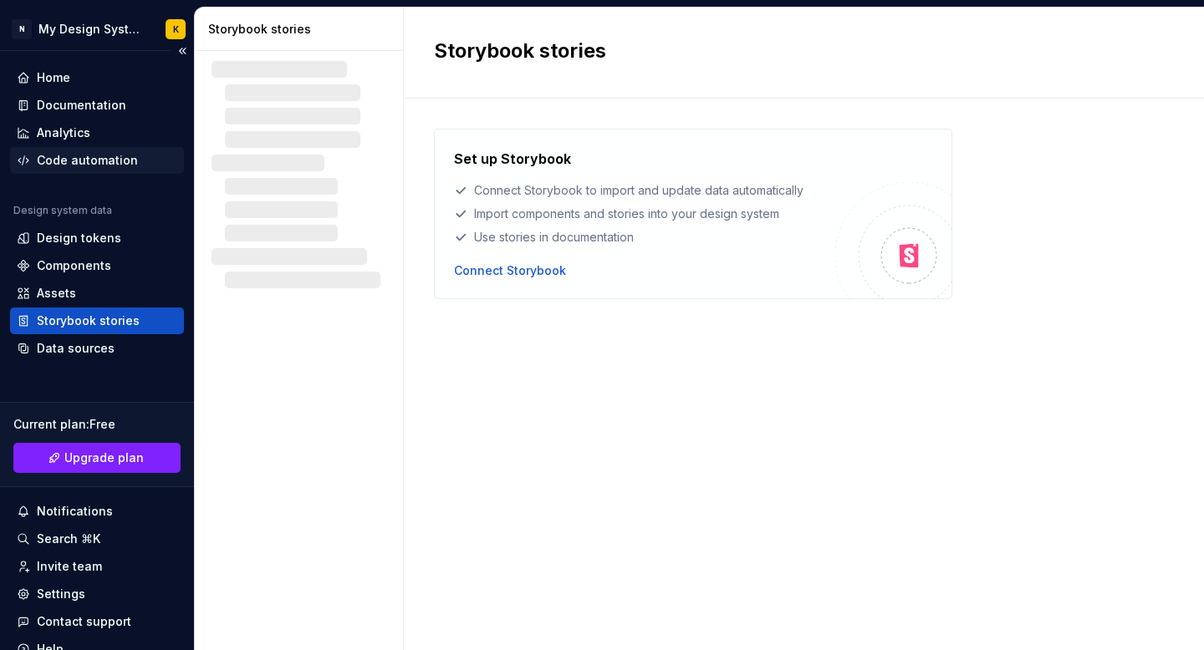
click at [94, 168] on div "Code automation" at bounding box center [87, 160] width 101 height 17
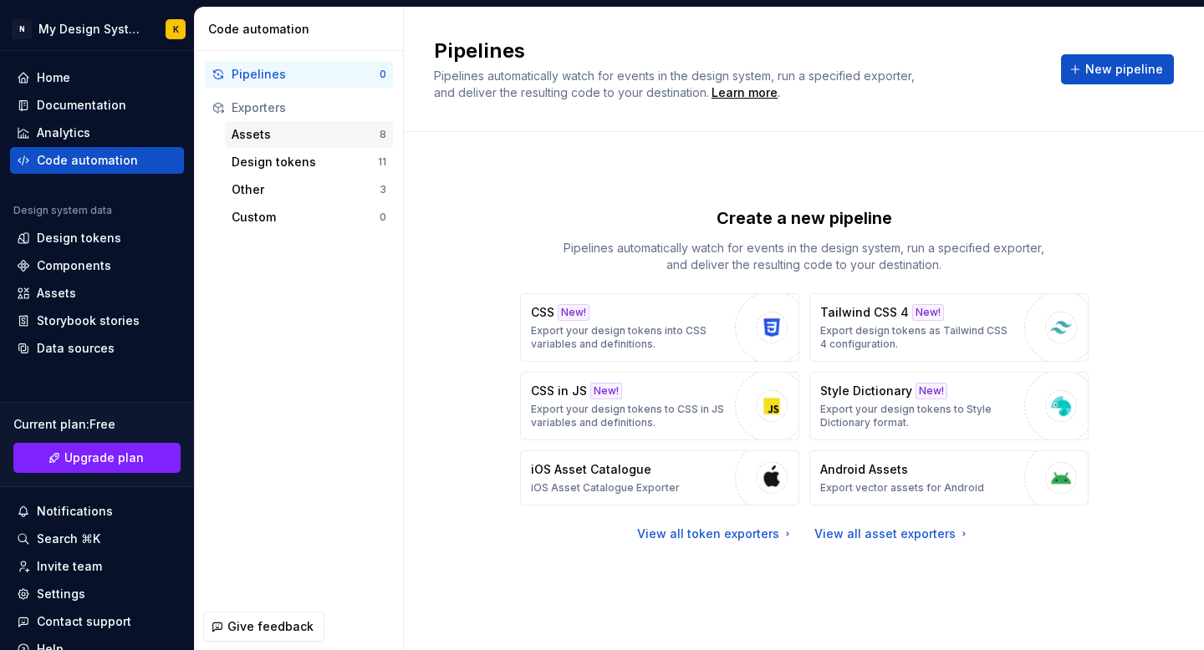
click at [270, 138] on div "Assets" at bounding box center [306, 134] width 148 height 17
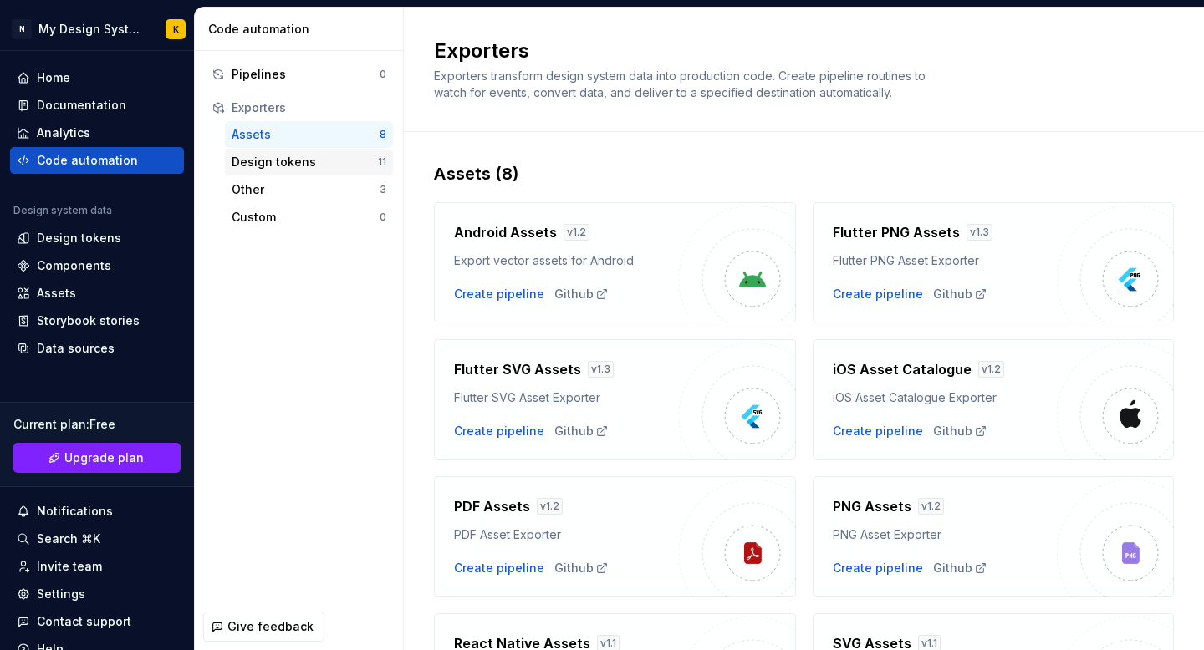
click at [274, 150] on div "Design tokens 11" at bounding box center [309, 162] width 168 height 27
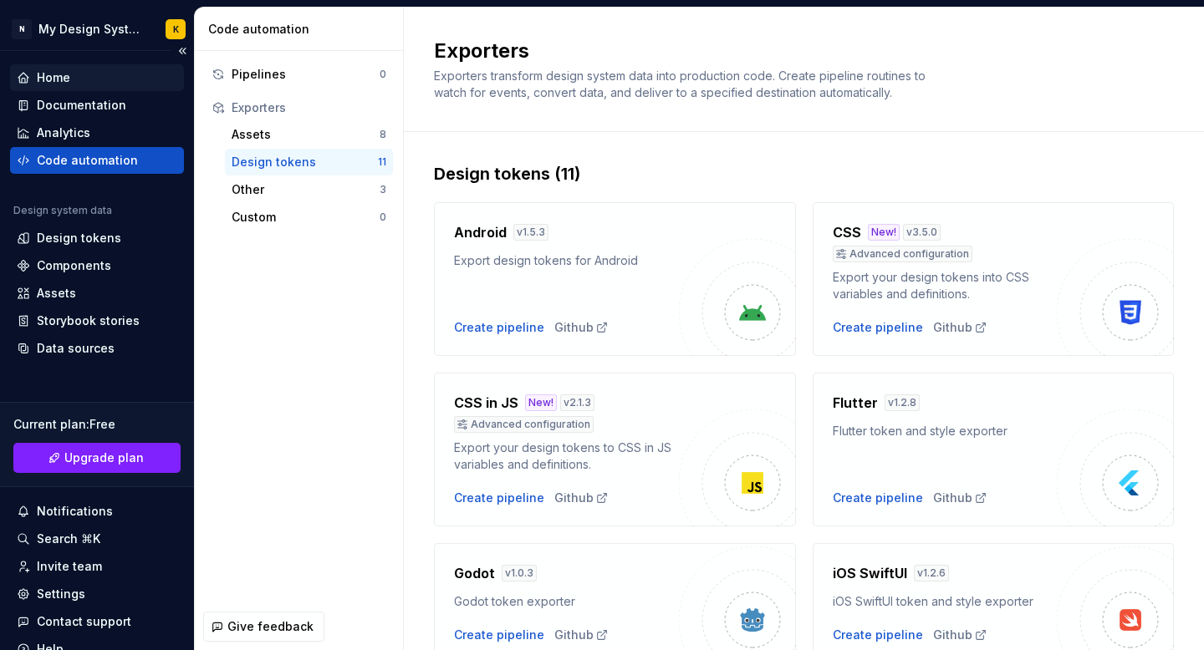
click at [94, 74] on div "Home" at bounding box center [97, 77] width 160 height 17
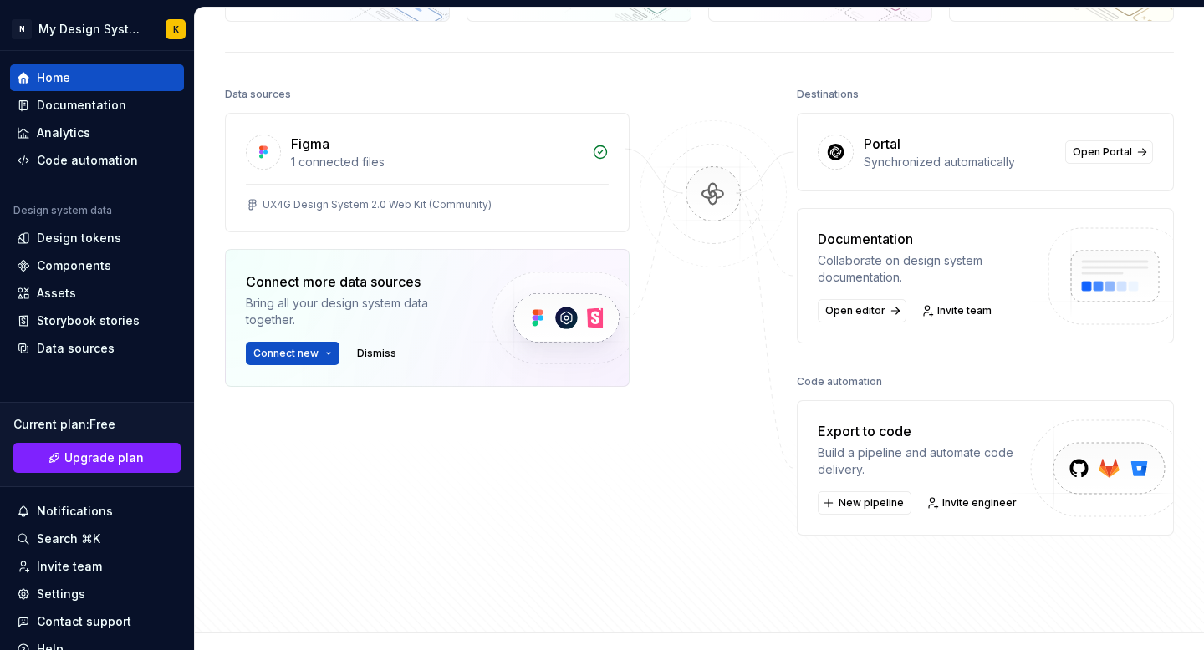
scroll to position [150, 0]
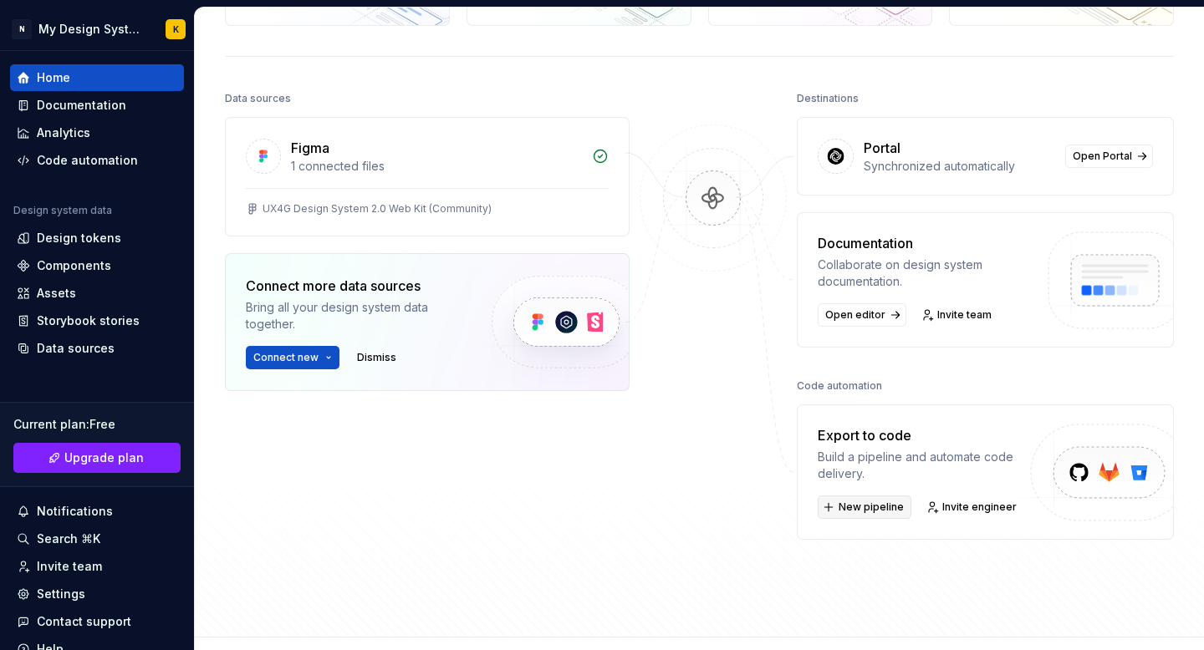
click at [863, 507] on span "New pipeline" at bounding box center [870, 507] width 65 height 13
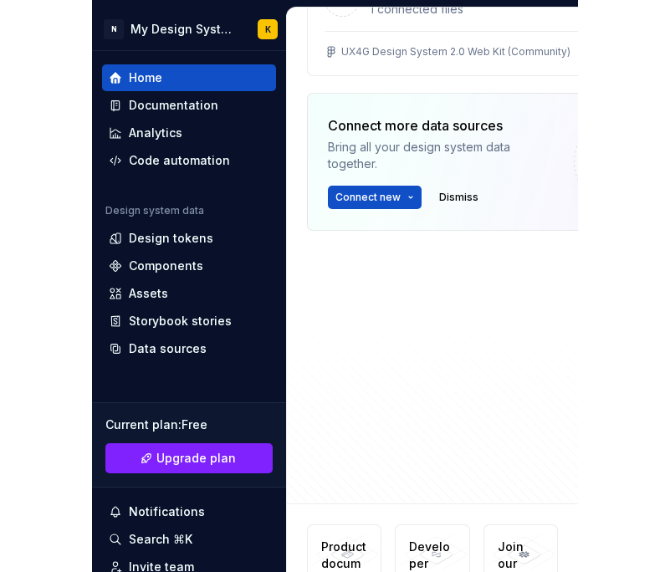
scroll to position [267, 0]
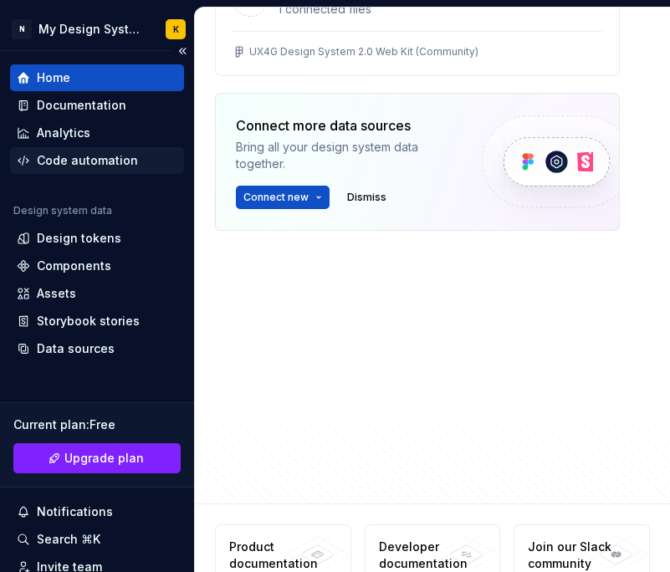
click at [93, 168] on div "Code automation" at bounding box center [87, 160] width 101 height 17
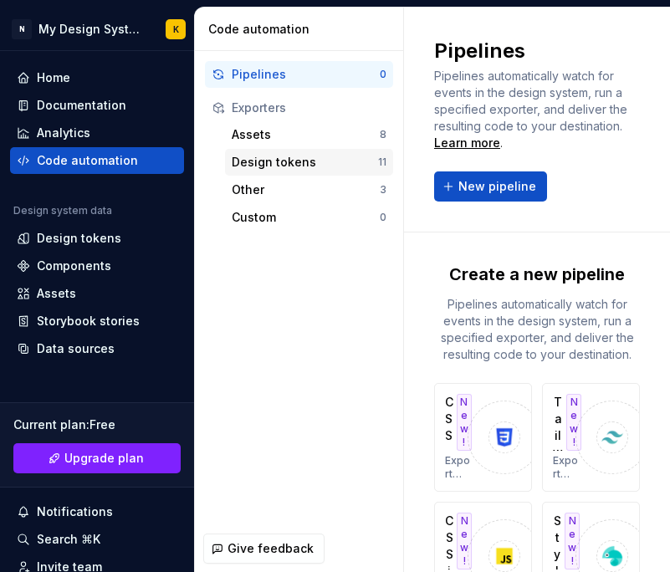
click at [292, 167] on div "Design tokens" at bounding box center [305, 162] width 146 height 17
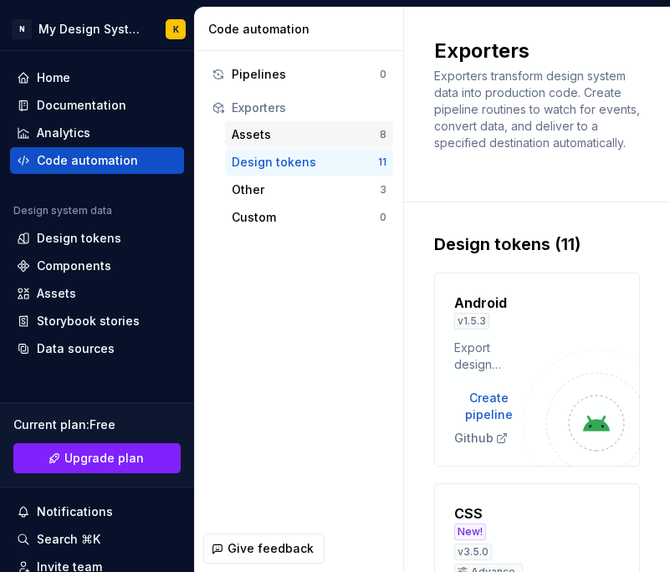
click at [294, 146] on div "Assets 8" at bounding box center [309, 134] width 168 height 27
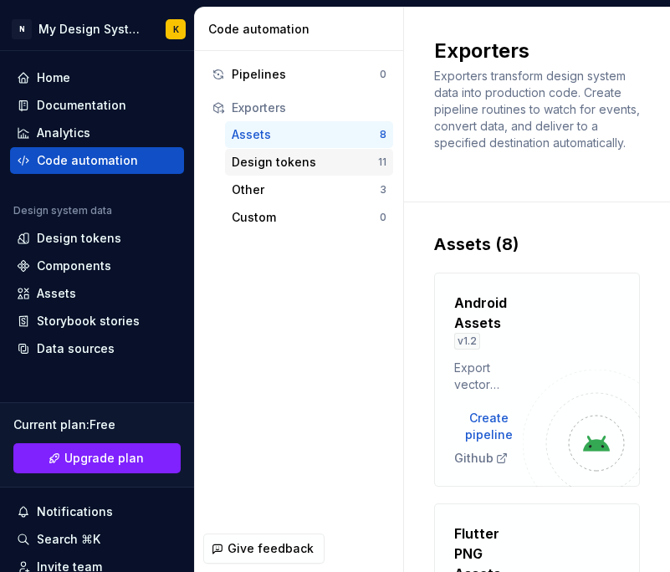
click at [319, 164] on div "Design tokens" at bounding box center [305, 162] width 146 height 17
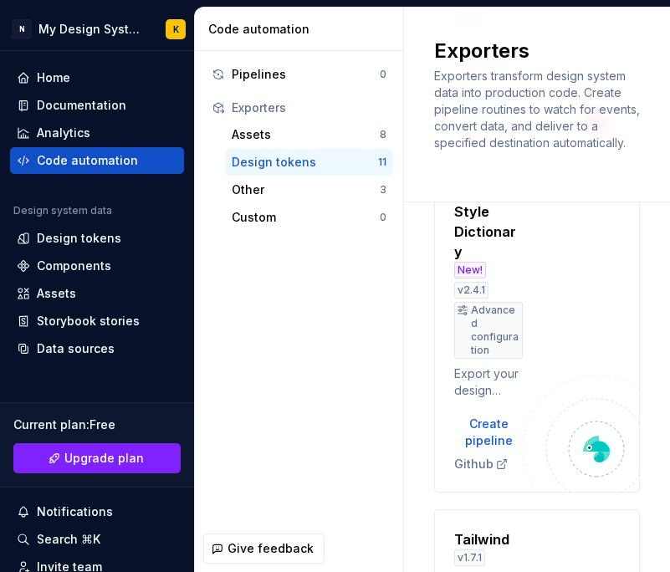
scroll to position [2010, 0]
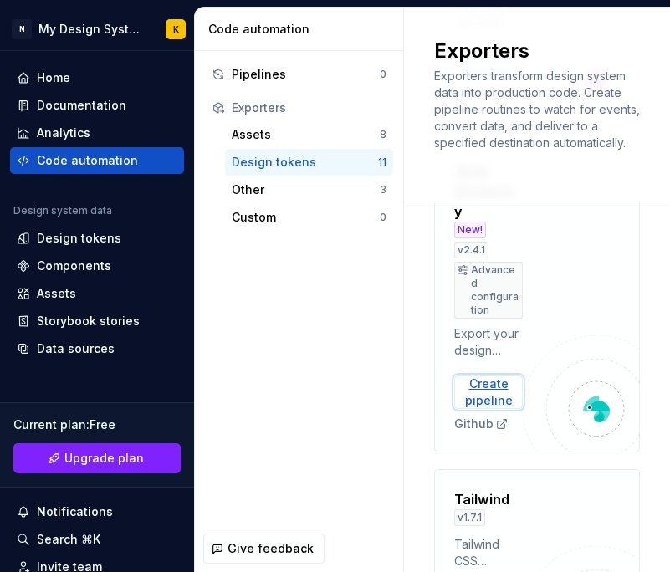
click at [477, 384] on div "Create pipeline" at bounding box center [488, 391] width 69 height 33
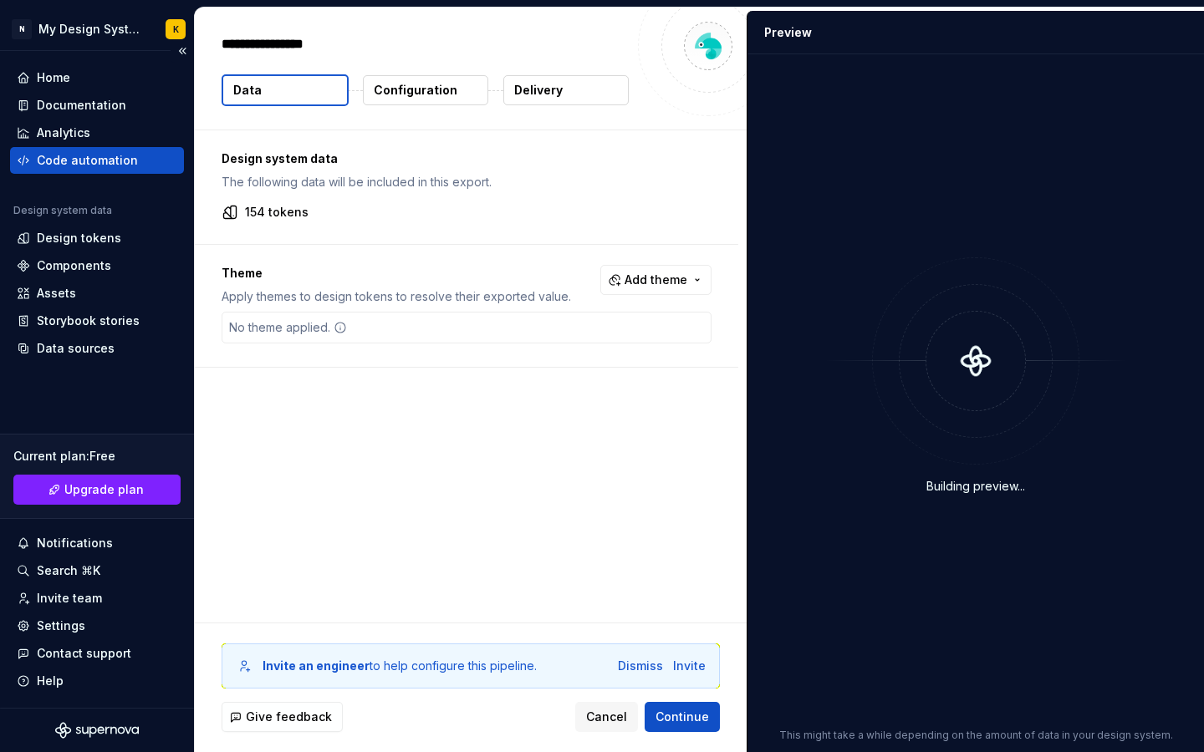
type textarea "*"
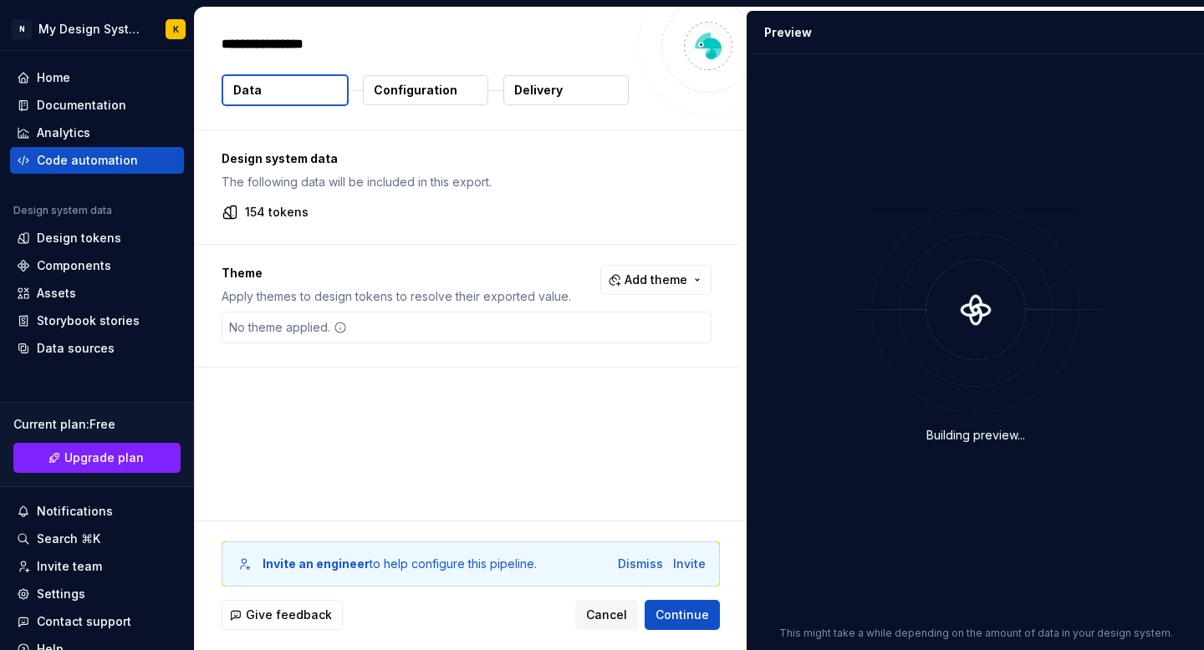
click at [245, 211] on p "154 tokens" at bounding box center [277, 212] width 64 height 17
click at [425, 79] on button "Configuration" at bounding box center [425, 90] width 125 height 30
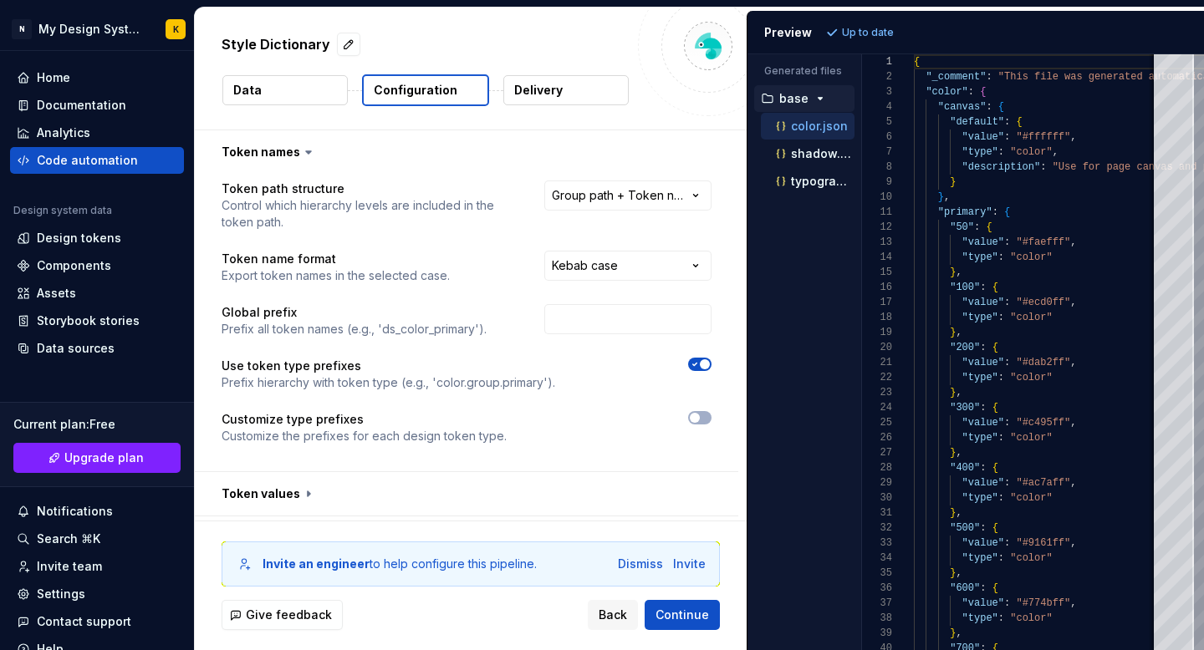
click at [425, 89] on p "Configuration" at bounding box center [416, 90] width 84 height 17
click at [680, 196] on html "**********" at bounding box center [602, 325] width 1204 height 650
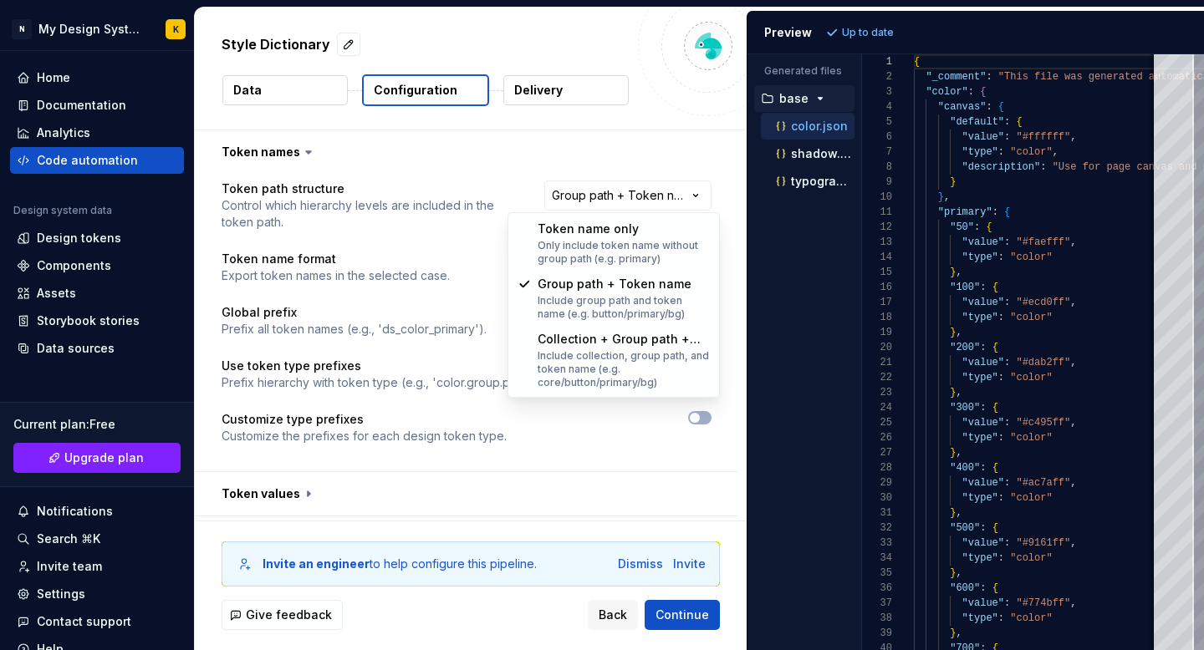
select select "********"
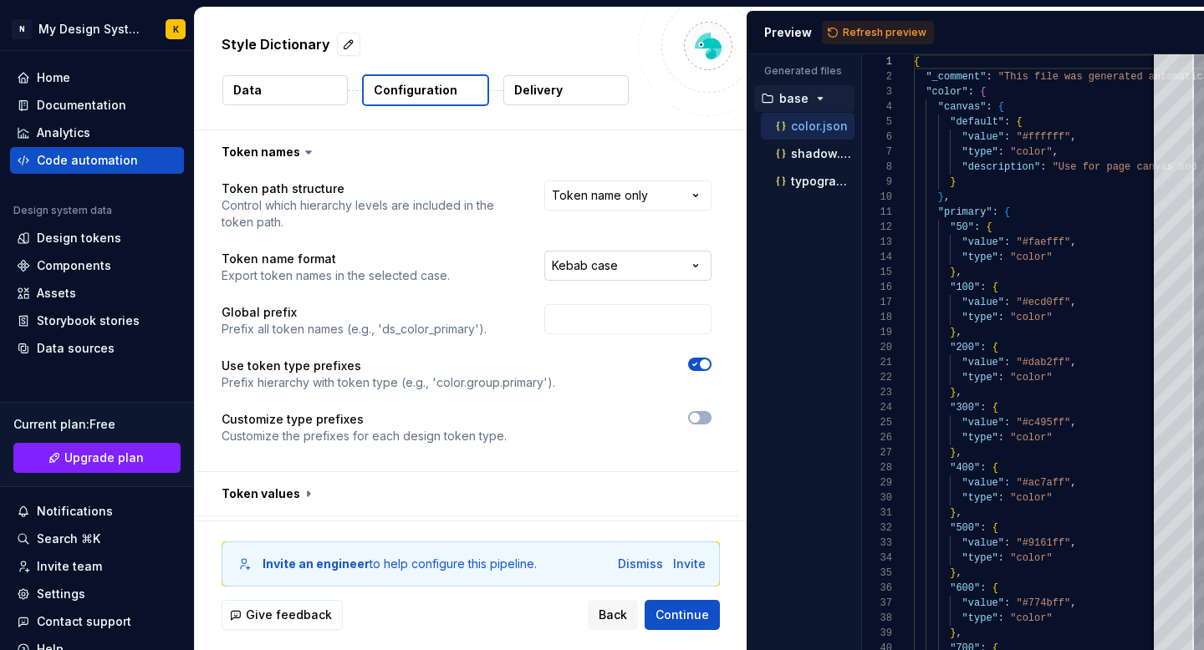
click at [623, 272] on html "**********" at bounding box center [602, 325] width 1204 height 650
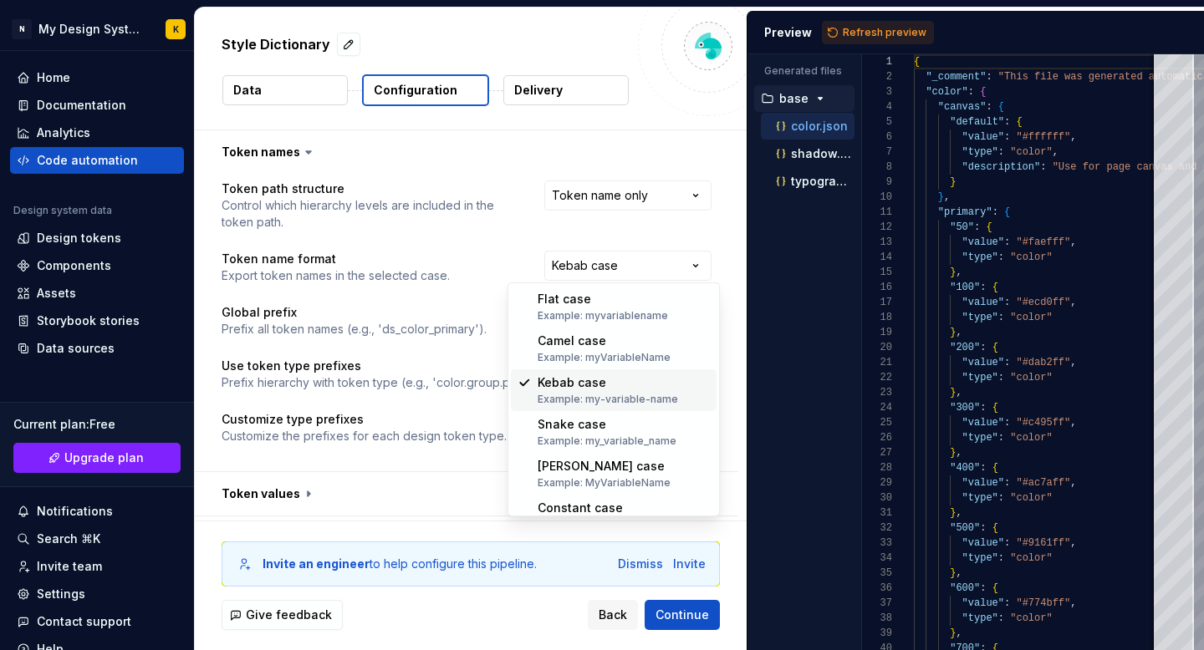
scroll to position [23, 0]
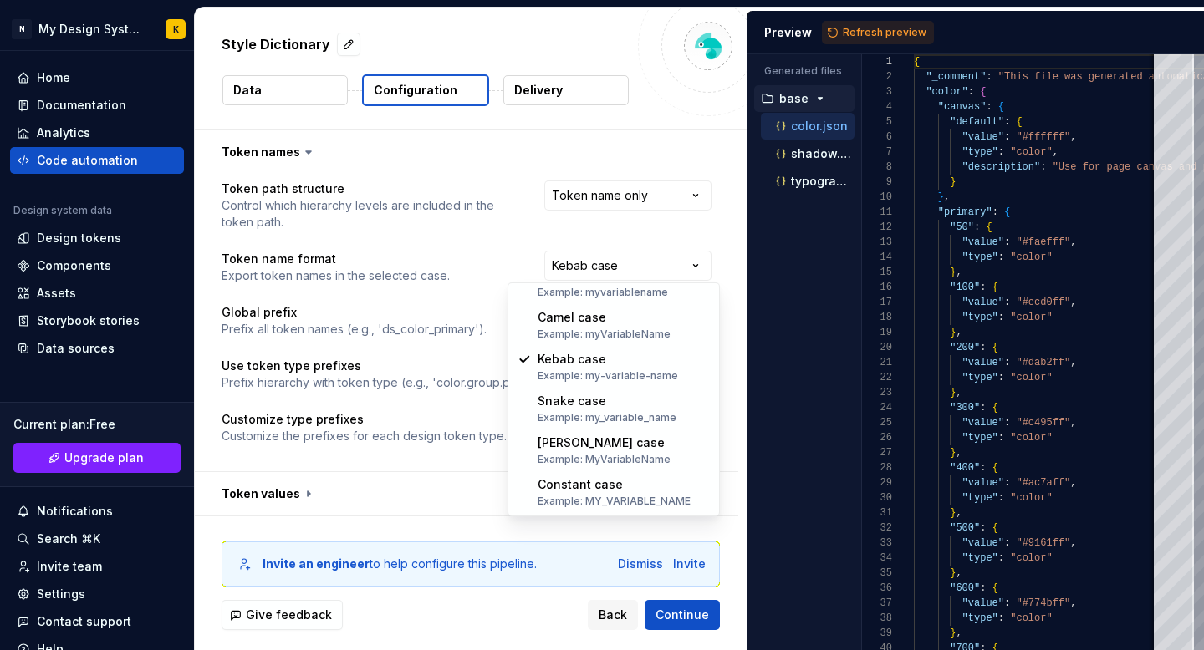
click at [424, 508] on html "**********" at bounding box center [602, 325] width 1204 height 650
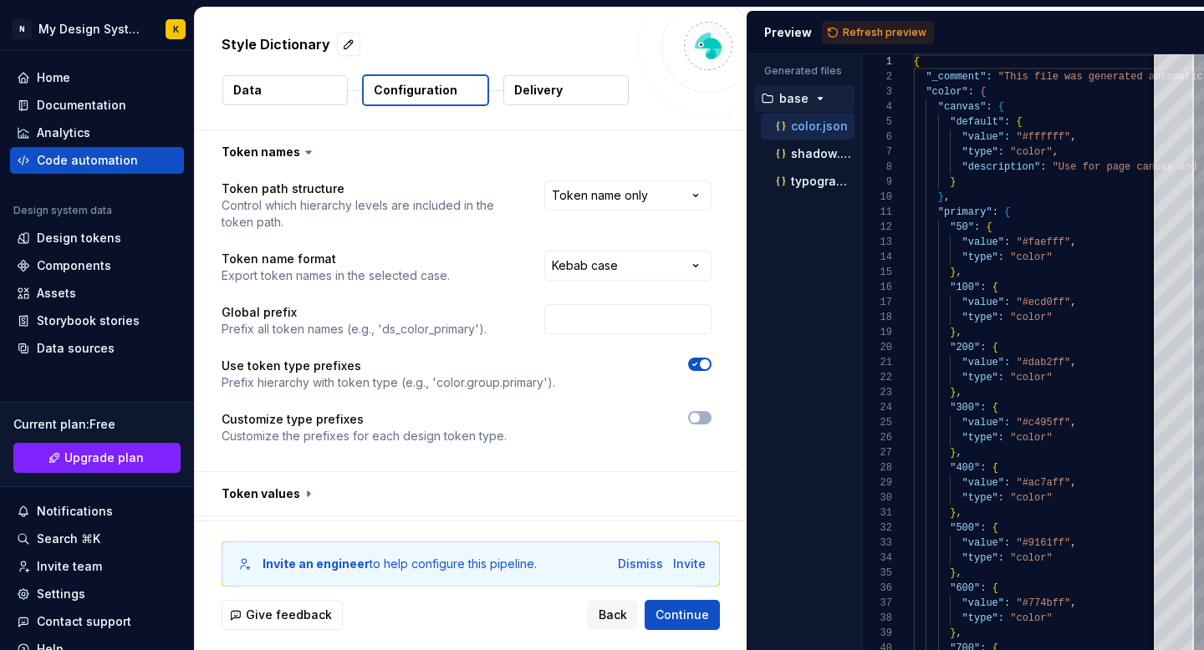
click at [643, 339] on div "**********" at bounding box center [467, 323] width 490 height 284
click at [646, 328] on input "text" at bounding box center [627, 319] width 167 height 30
click at [598, 498] on button "button" at bounding box center [466, 493] width 543 height 43
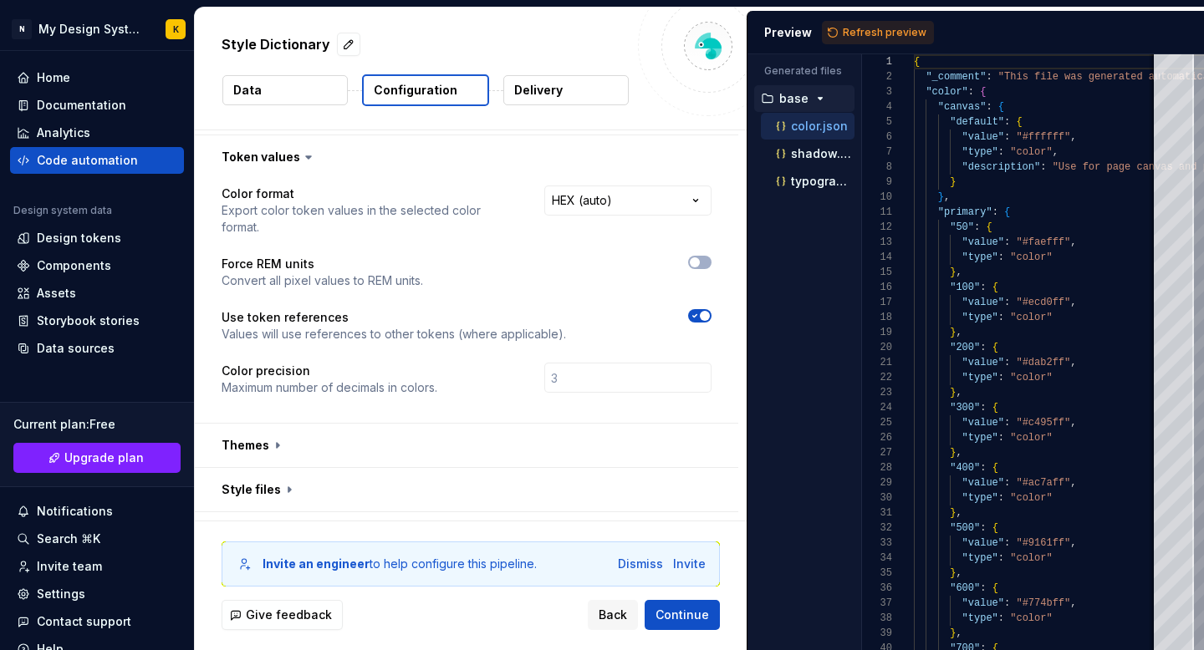
scroll to position [356, 0]
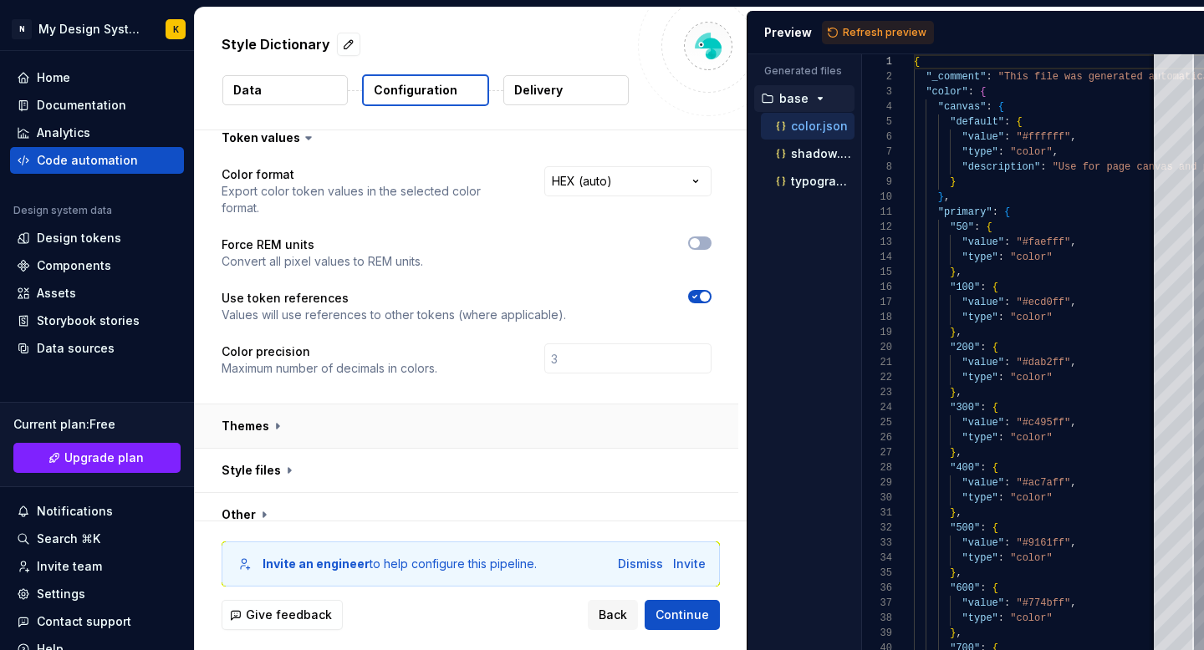
click at [468, 419] on button "button" at bounding box center [466, 426] width 543 height 43
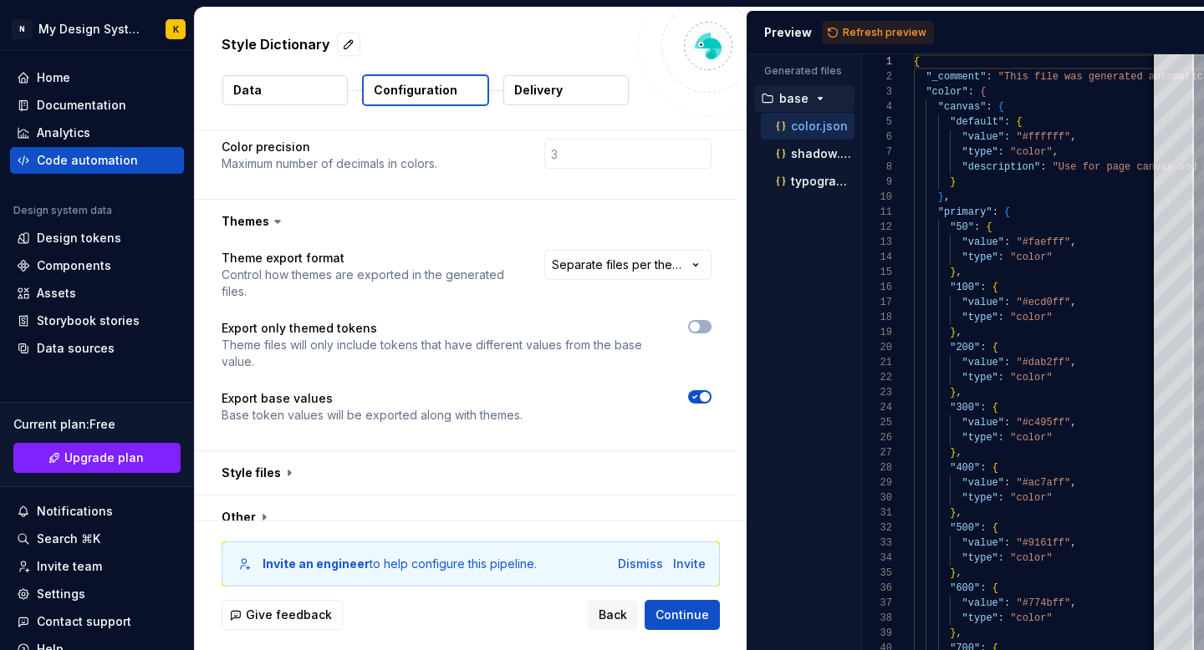
scroll to position [563, 0]
click at [636, 563] on div "Dismiss" at bounding box center [640, 564] width 45 height 17
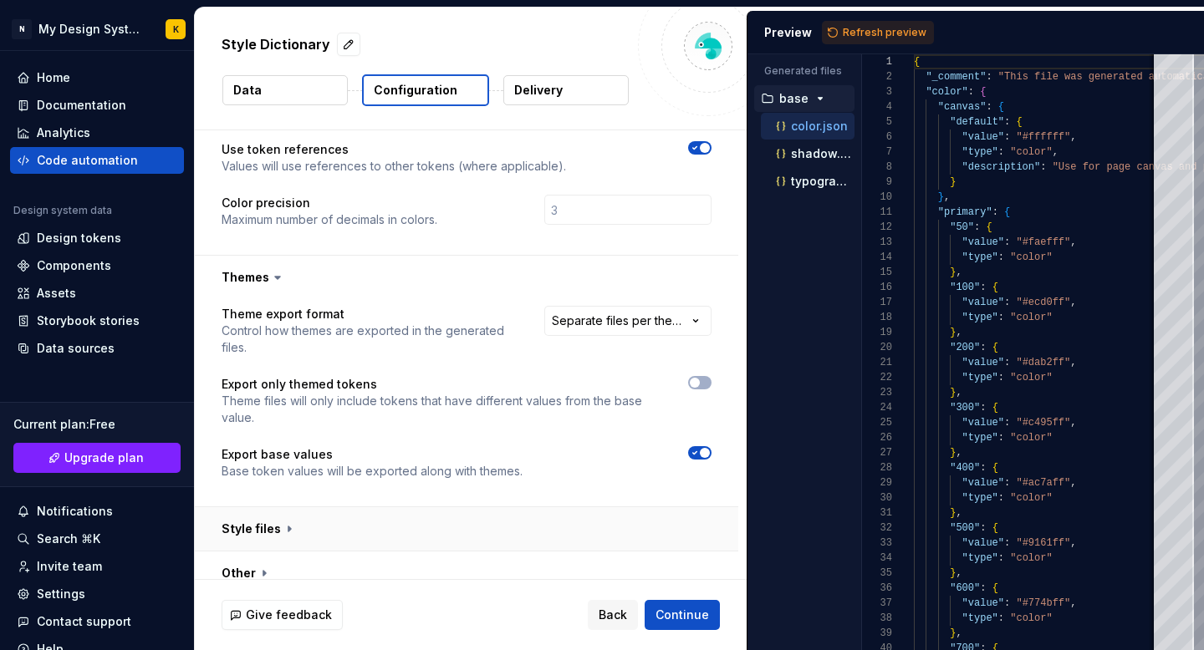
click at [542, 533] on button "button" at bounding box center [466, 528] width 543 height 43
click at [507, 522] on button "button" at bounding box center [466, 528] width 543 height 43
click at [492, 553] on button "button" at bounding box center [466, 573] width 543 height 43
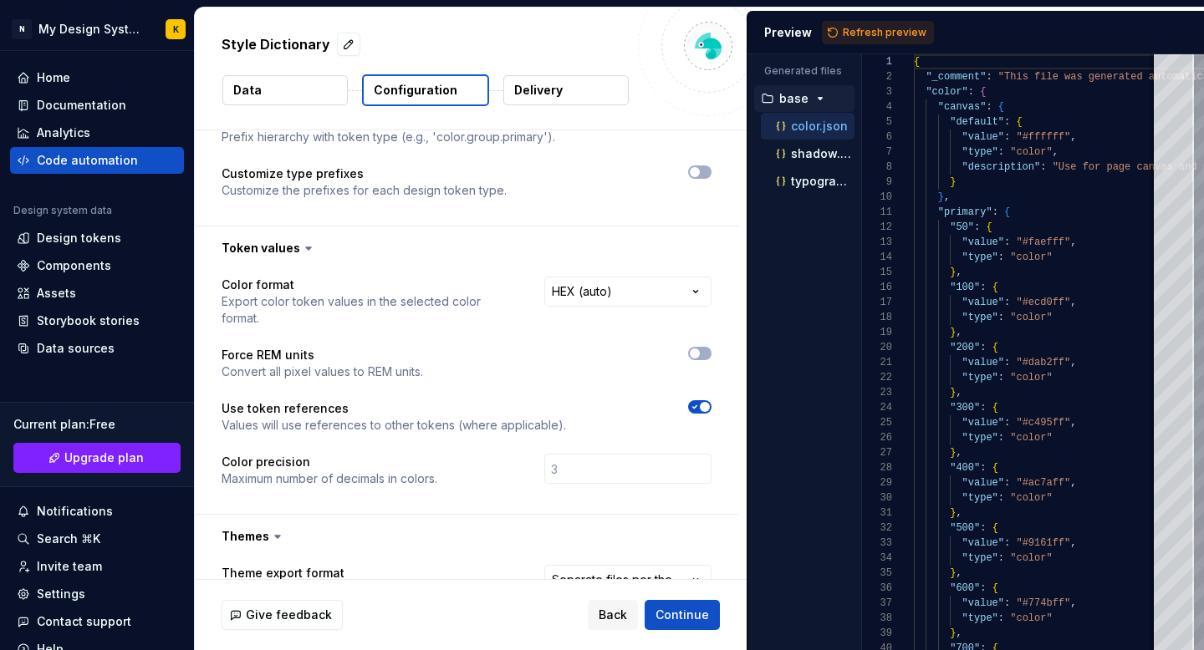
scroll to position [0, 0]
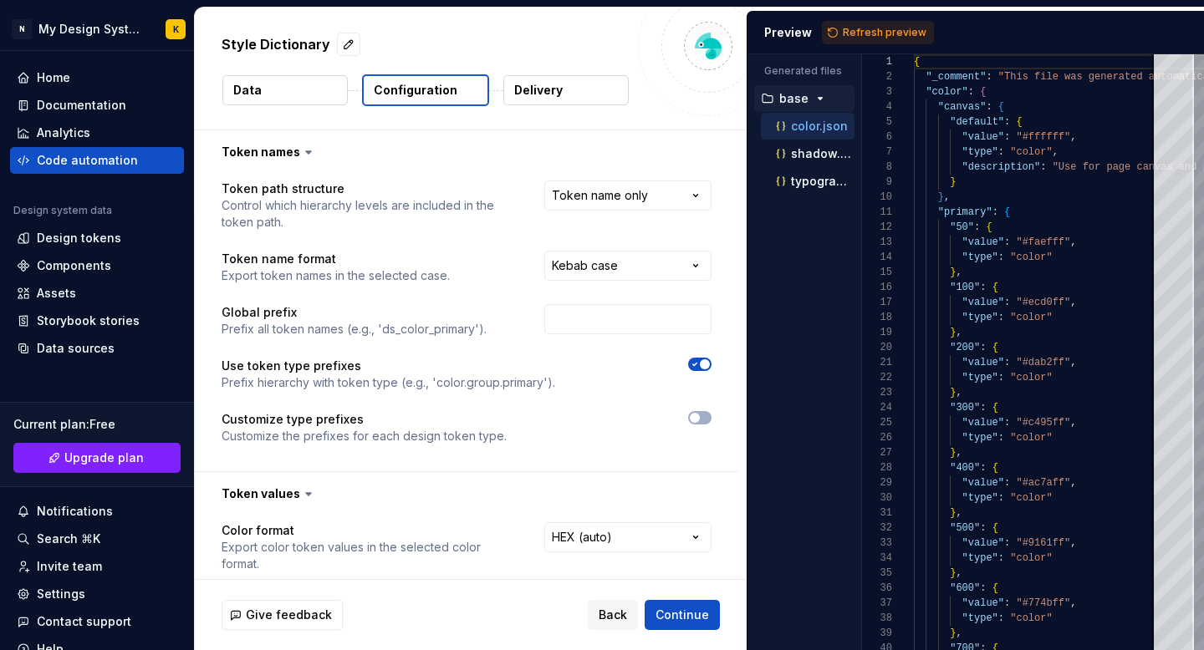
click at [260, 79] on button "Data" at bounding box center [284, 90] width 125 height 30
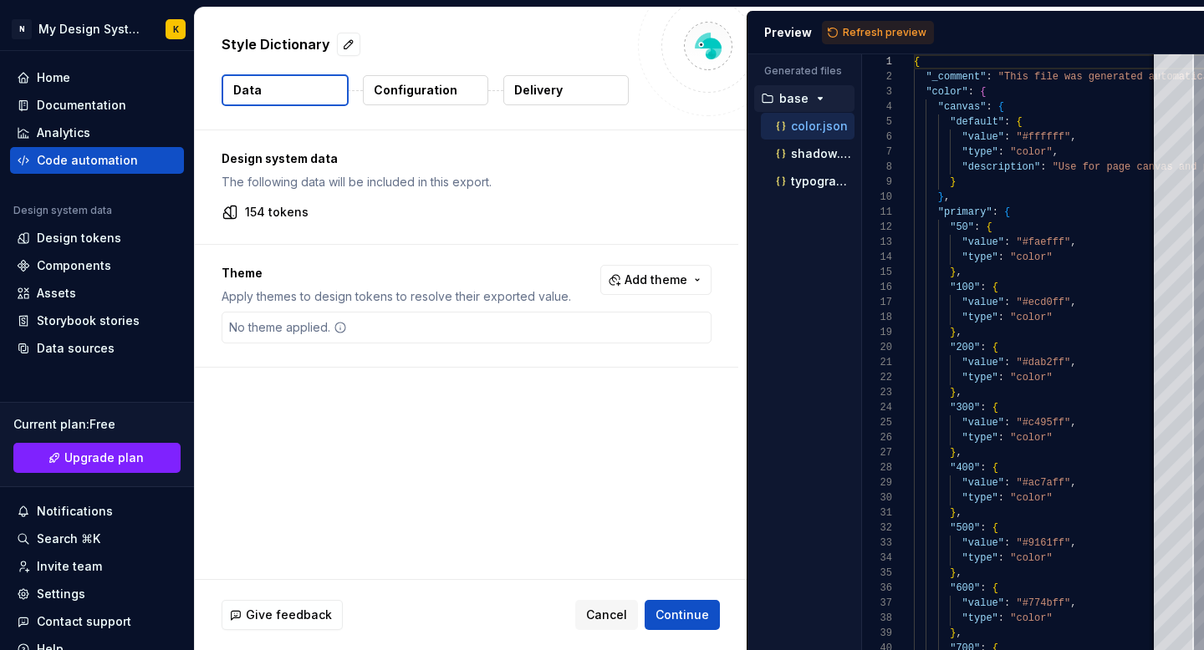
click at [573, 95] on button "Delivery" at bounding box center [565, 90] width 125 height 30
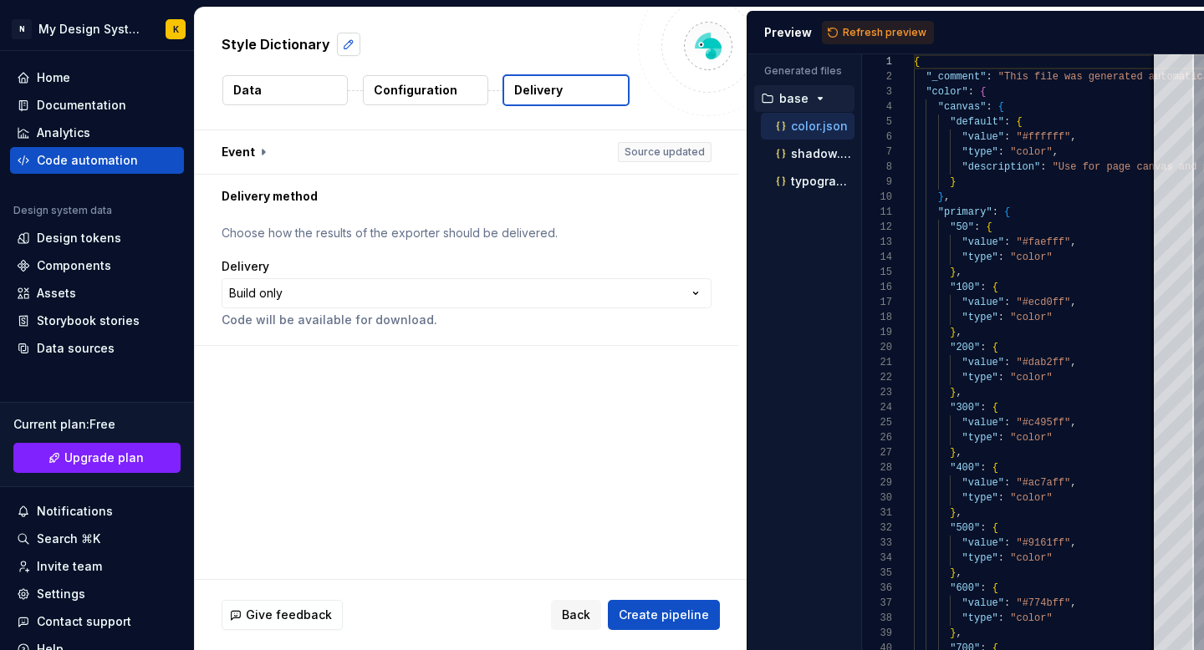
click at [344, 53] on button "button" at bounding box center [348, 44] width 23 height 23
click at [476, 480] on div "**********" at bounding box center [471, 354] width 552 height 449
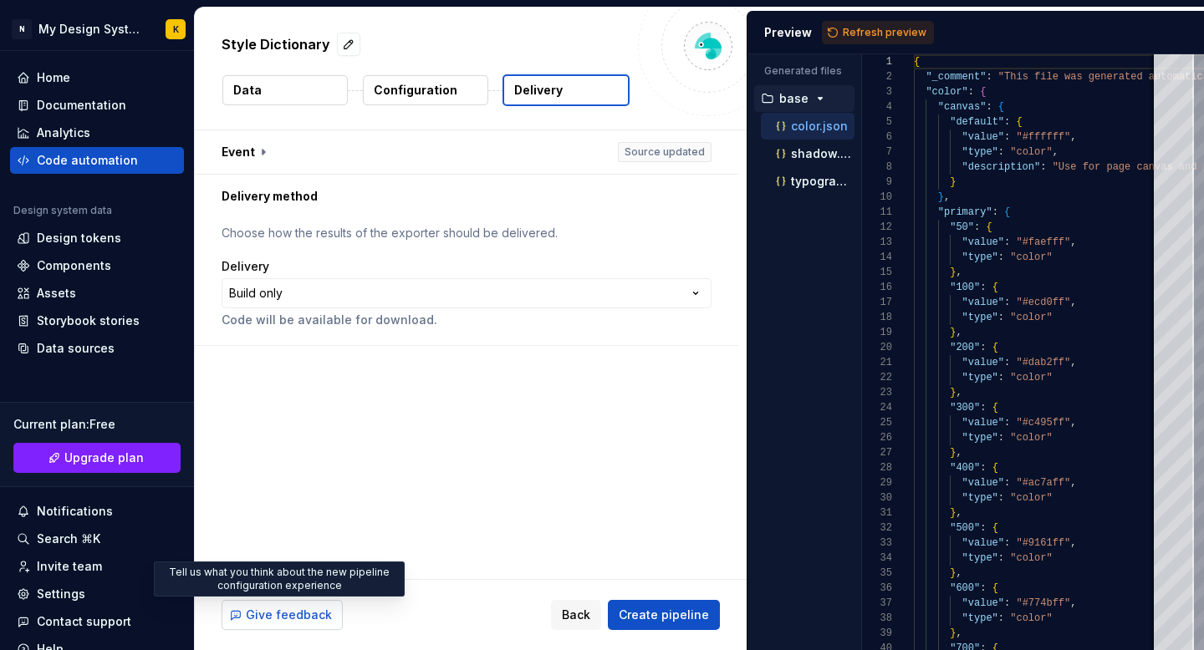
click at [316, 617] on span "Give feedback" at bounding box center [289, 615] width 86 height 17
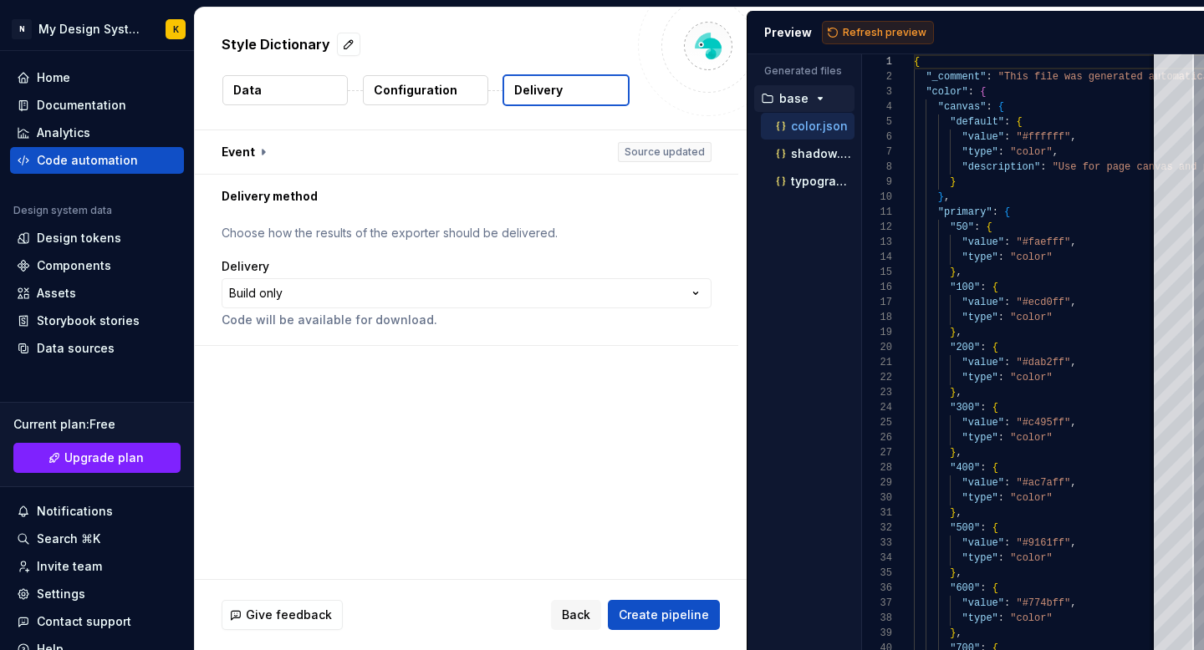
click at [881, 32] on span "Refresh preview" at bounding box center [885, 32] width 84 height 13
click at [751, 48] on div "Preview Refresh preview" at bounding box center [975, 32] width 456 height 43
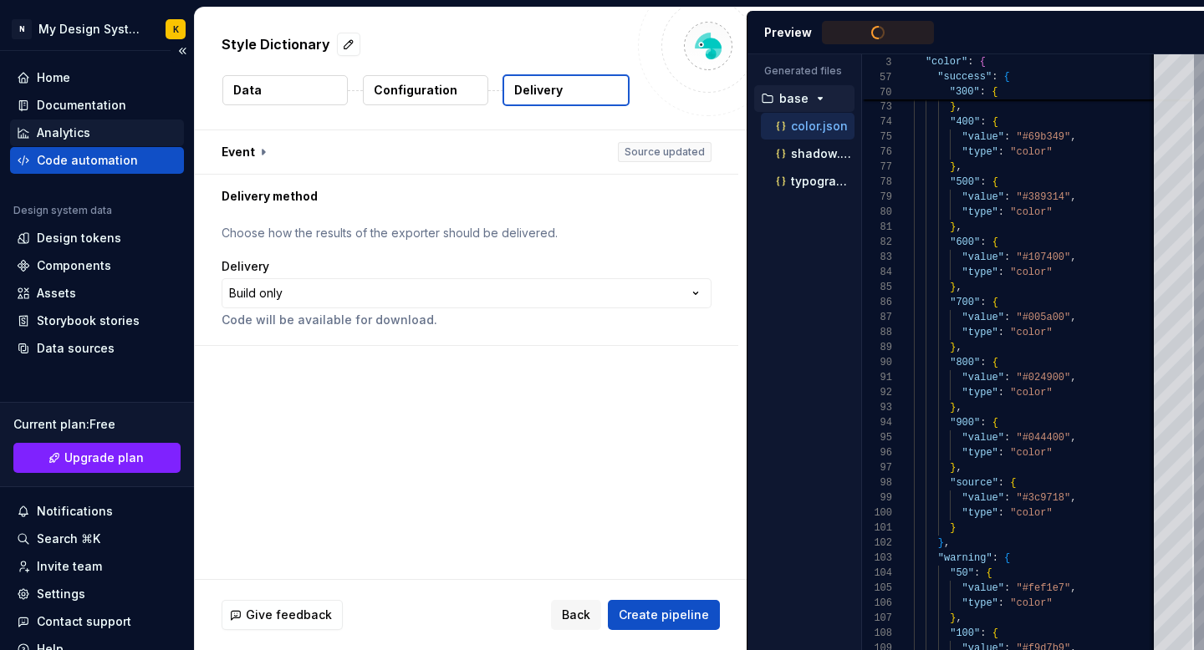
click at [80, 129] on div "Analytics" at bounding box center [63, 133] width 53 height 17
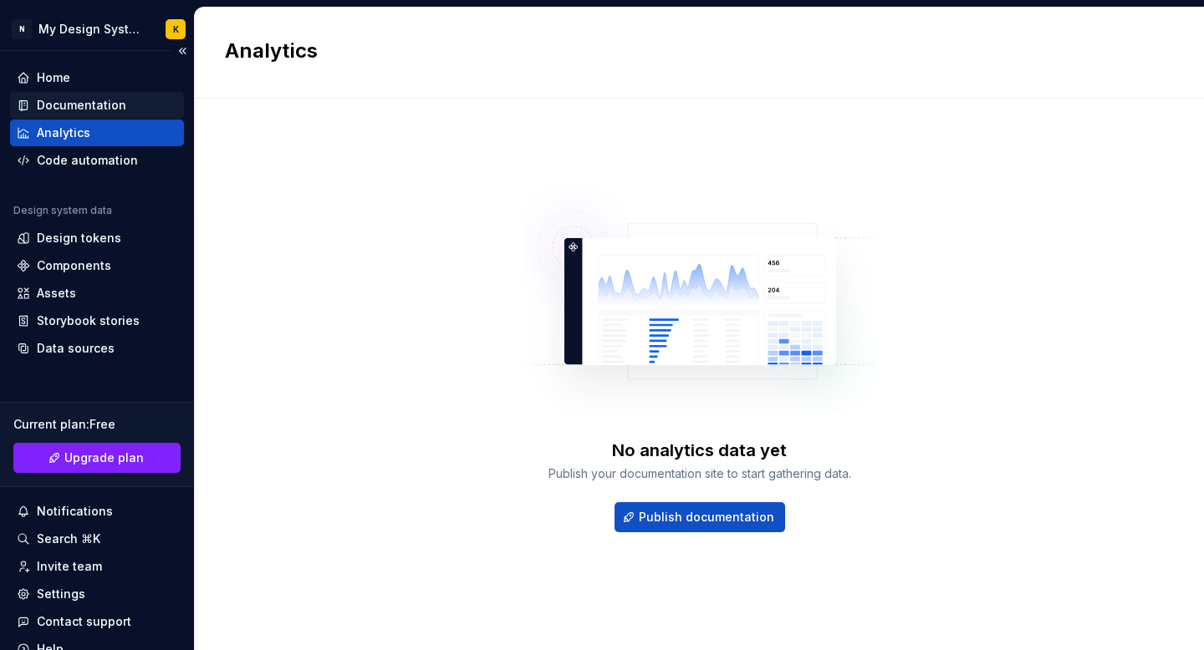
click at [64, 103] on div "Documentation" at bounding box center [81, 105] width 89 height 17
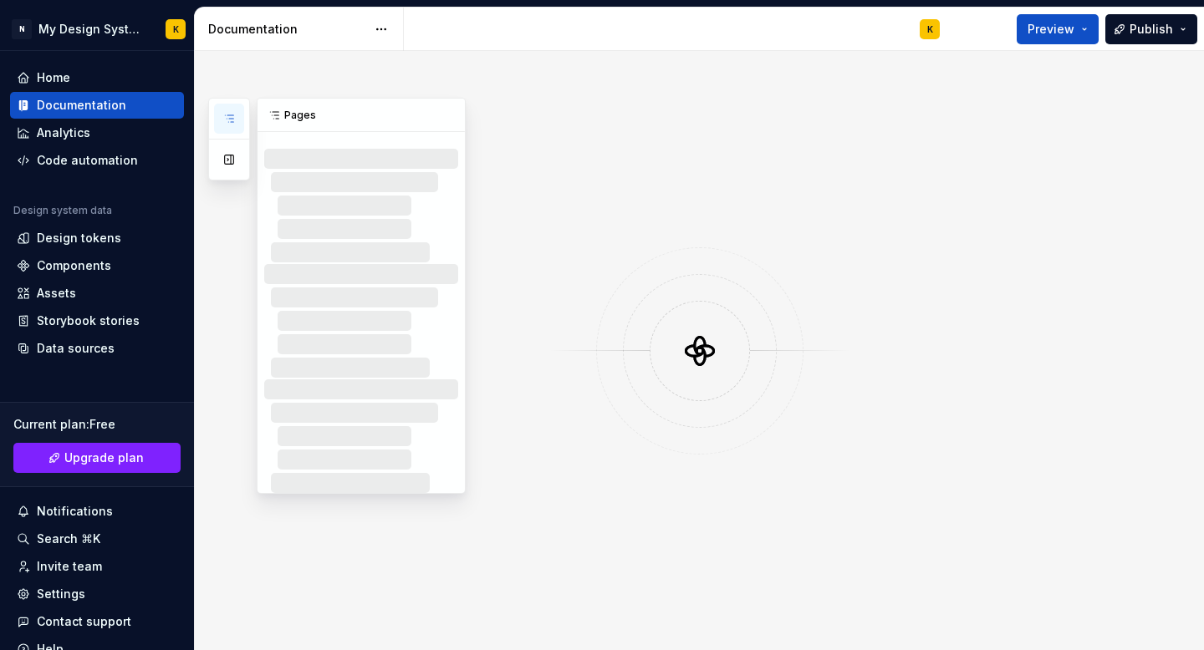
click at [236, 120] on button "button" at bounding box center [229, 119] width 30 height 30
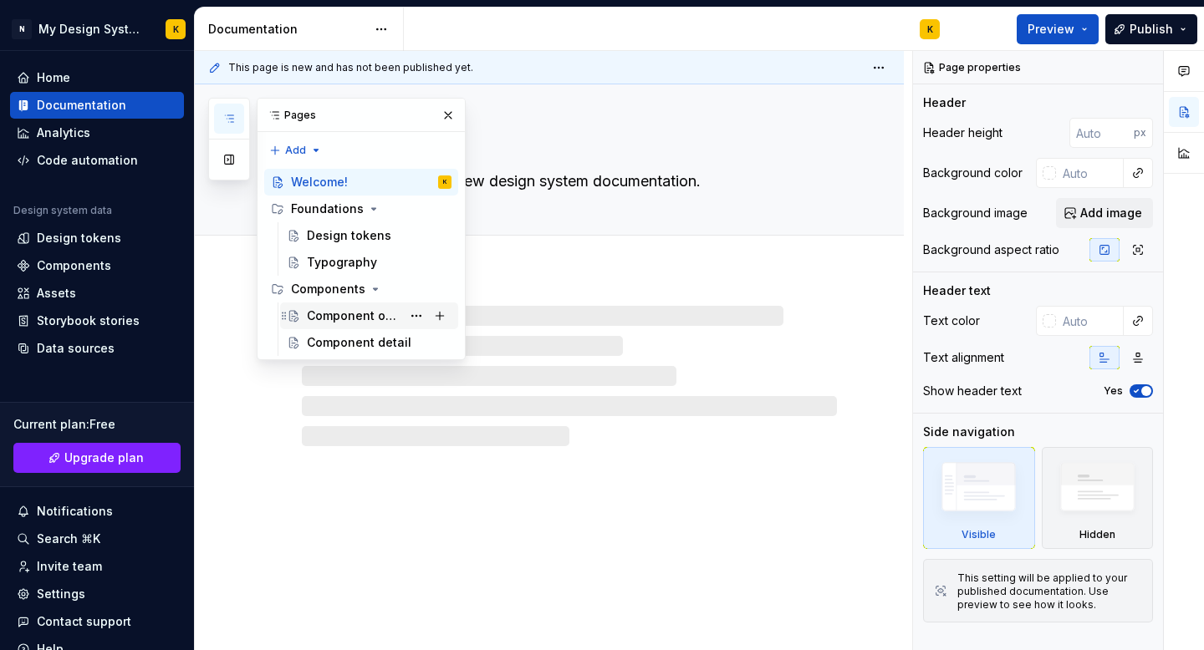
click at [346, 313] on div "Component overview" at bounding box center [354, 316] width 94 height 17
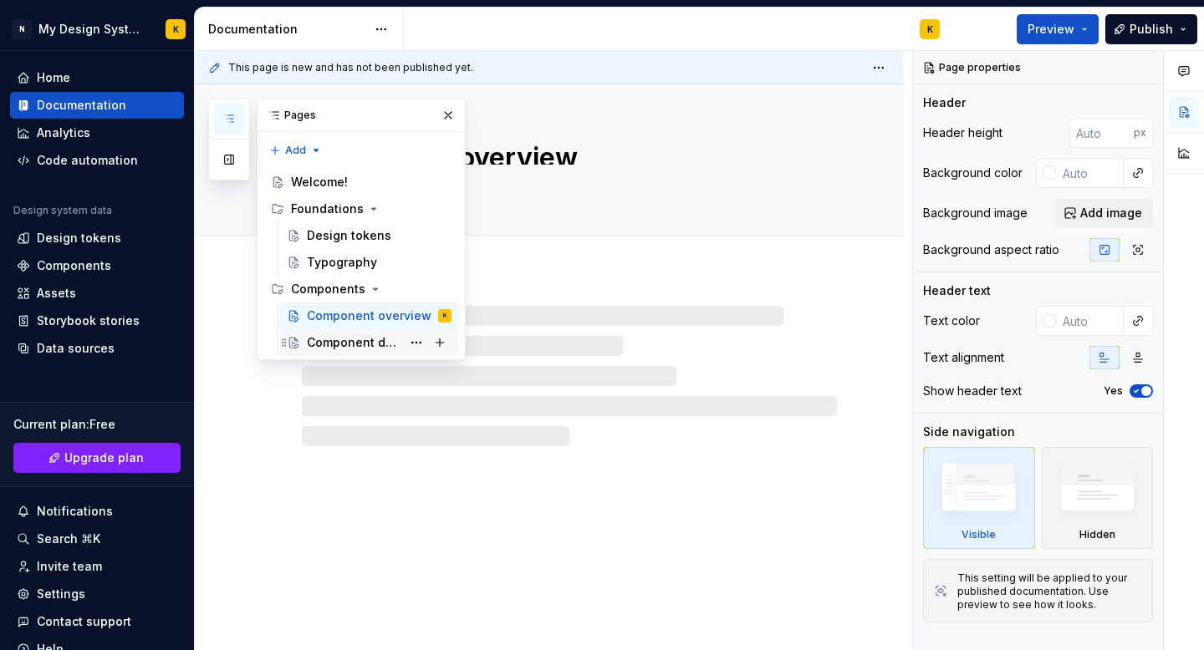
click at [372, 351] on div "Component detail" at bounding box center [379, 342] width 145 height 23
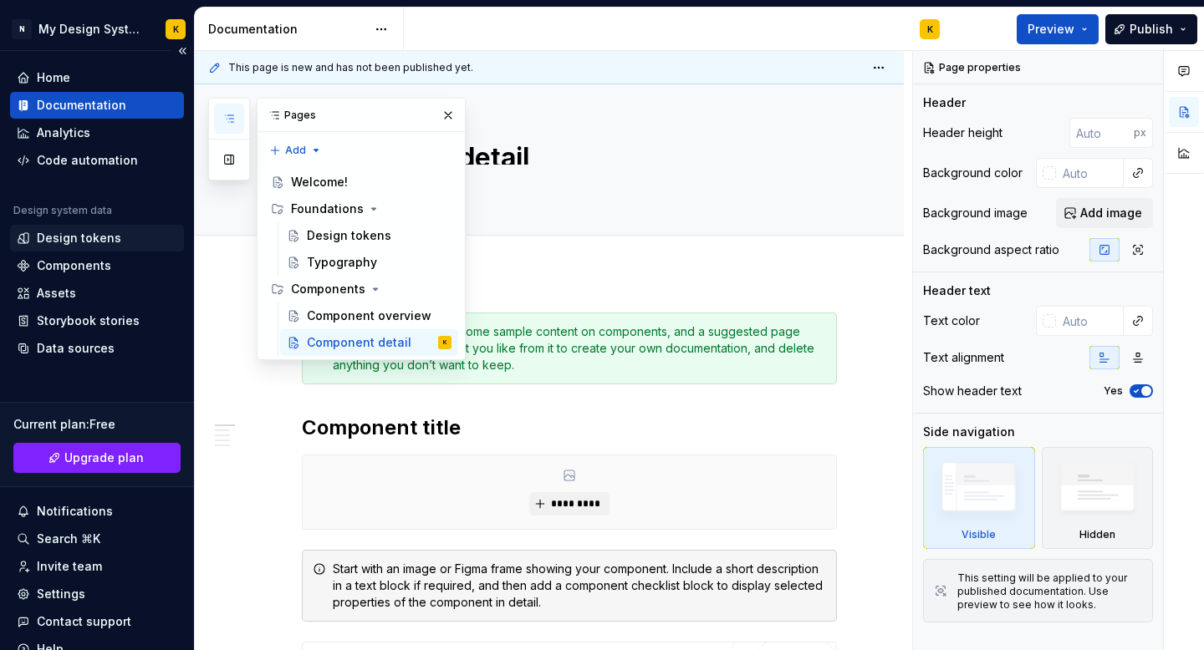
click at [53, 237] on div "Design tokens" at bounding box center [79, 238] width 84 height 17
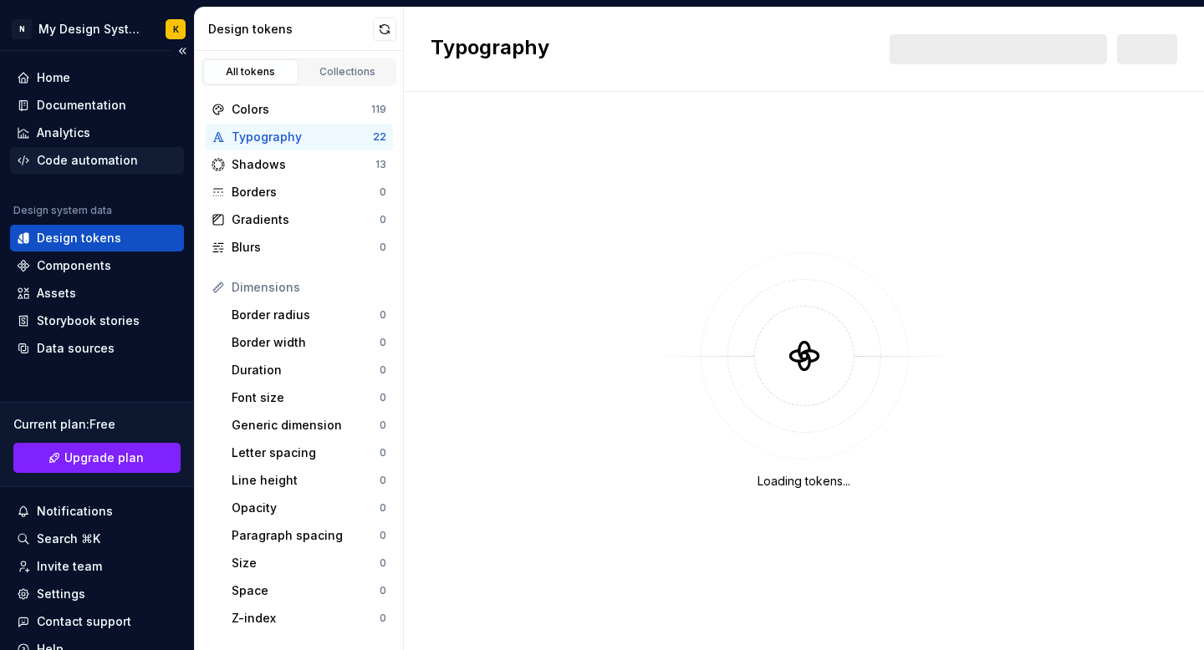
click at [62, 166] on div "Code automation" at bounding box center [87, 160] width 101 height 17
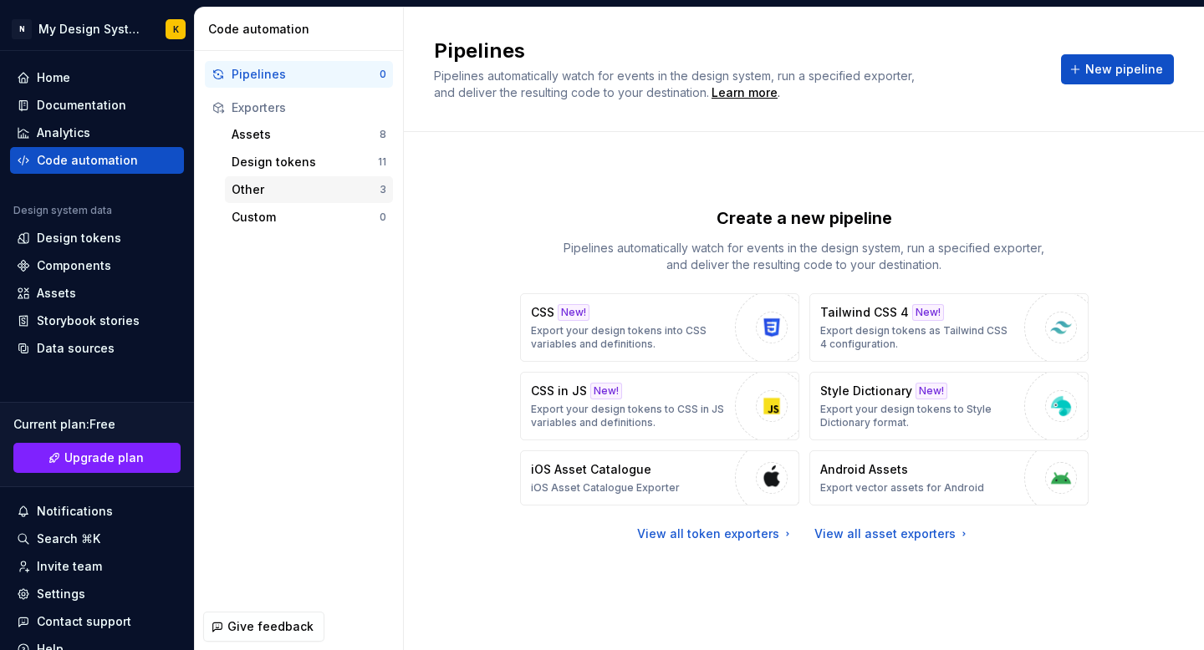
click at [276, 185] on div "Other" at bounding box center [306, 189] width 148 height 17
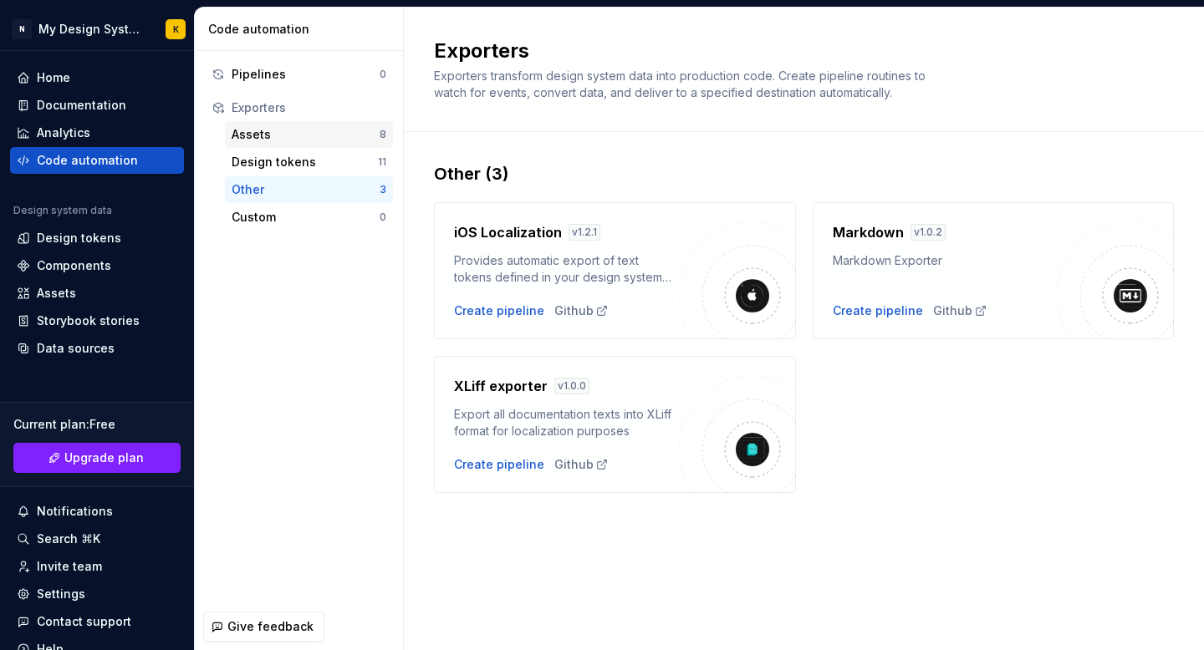
click at [283, 137] on div "Assets" at bounding box center [306, 134] width 148 height 17
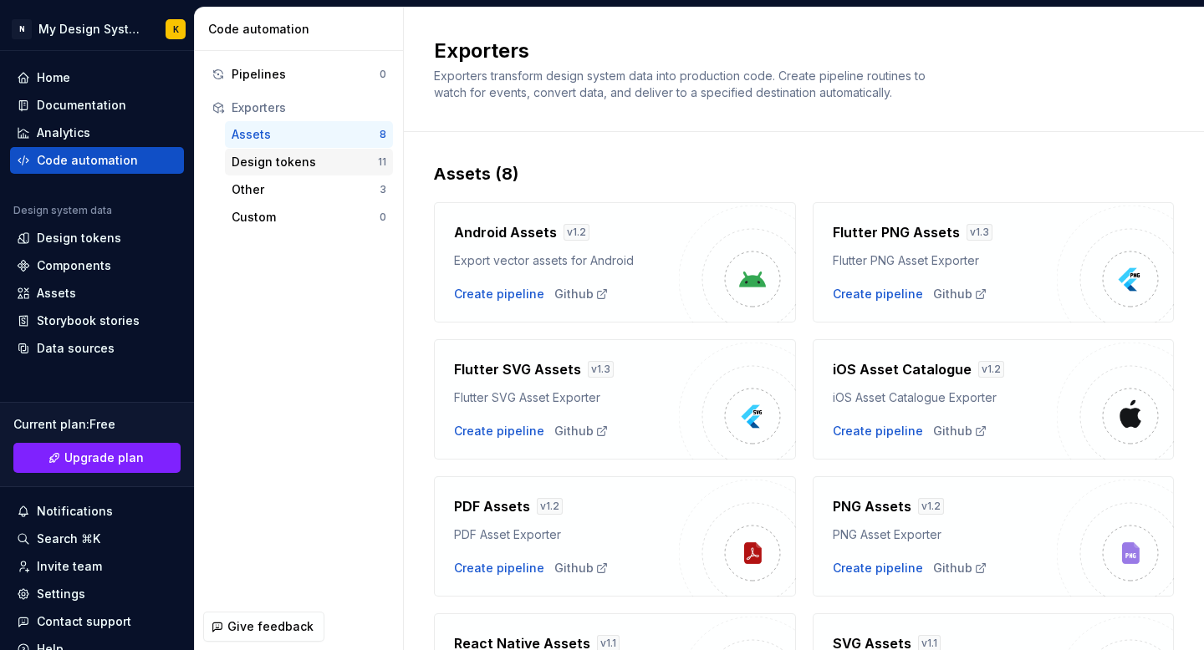
click at [278, 165] on div "Design tokens" at bounding box center [305, 162] width 146 height 17
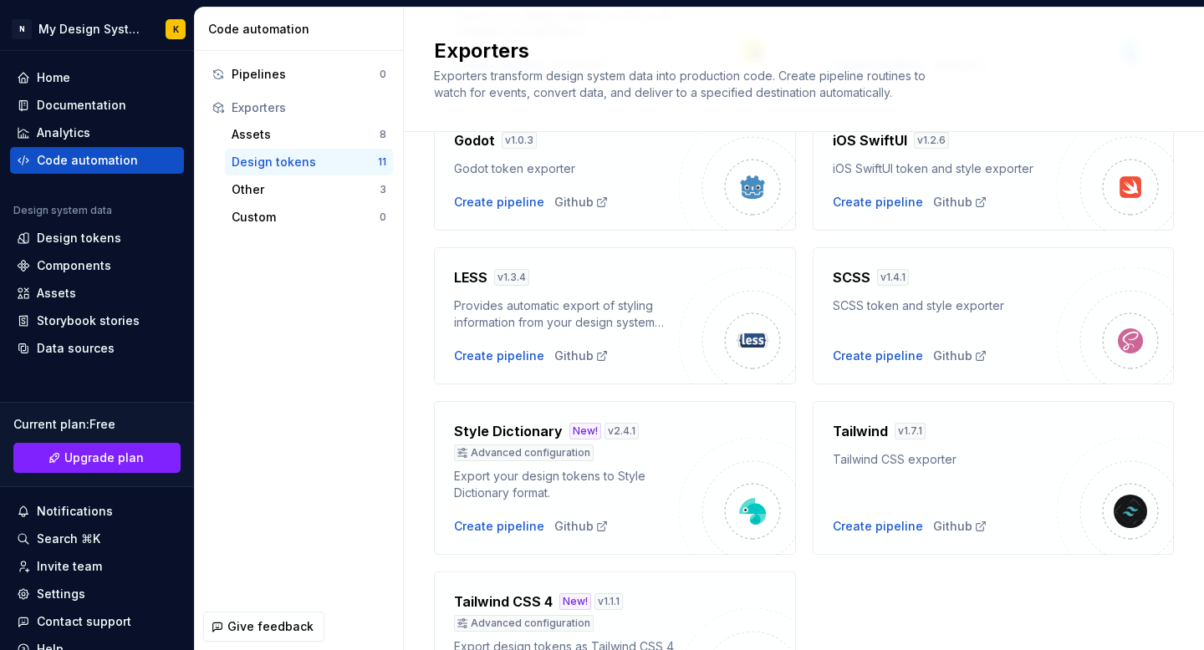
scroll to position [572, 0]
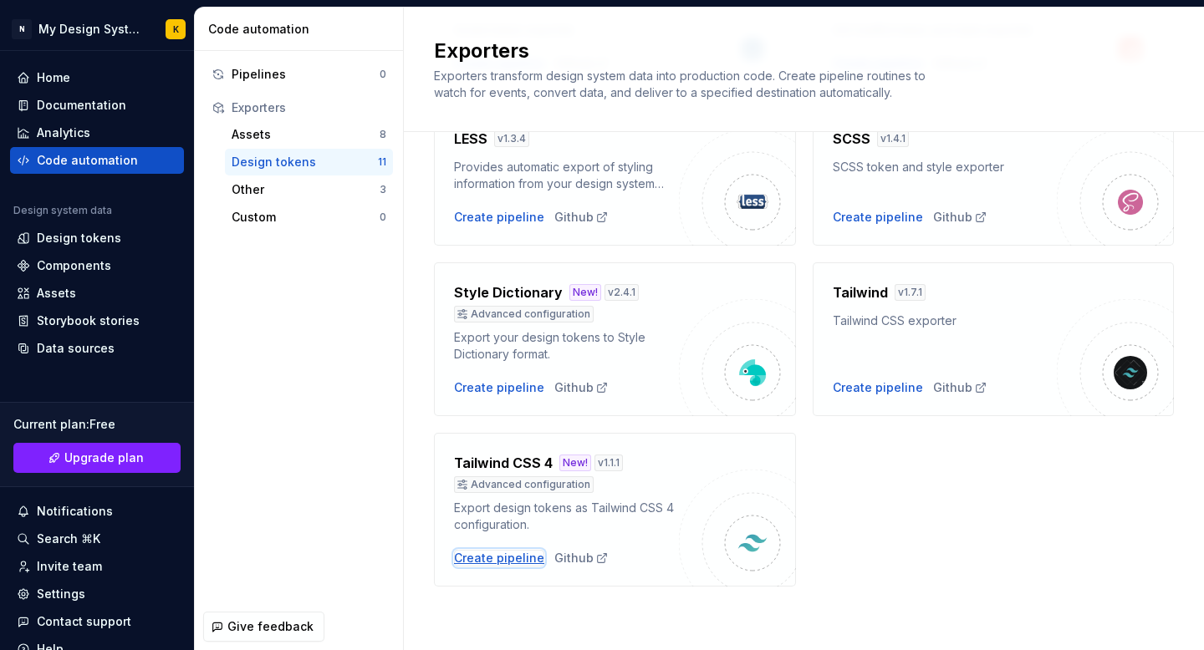
click at [511, 555] on div "Create pipeline" at bounding box center [499, 558] width 90 height 17
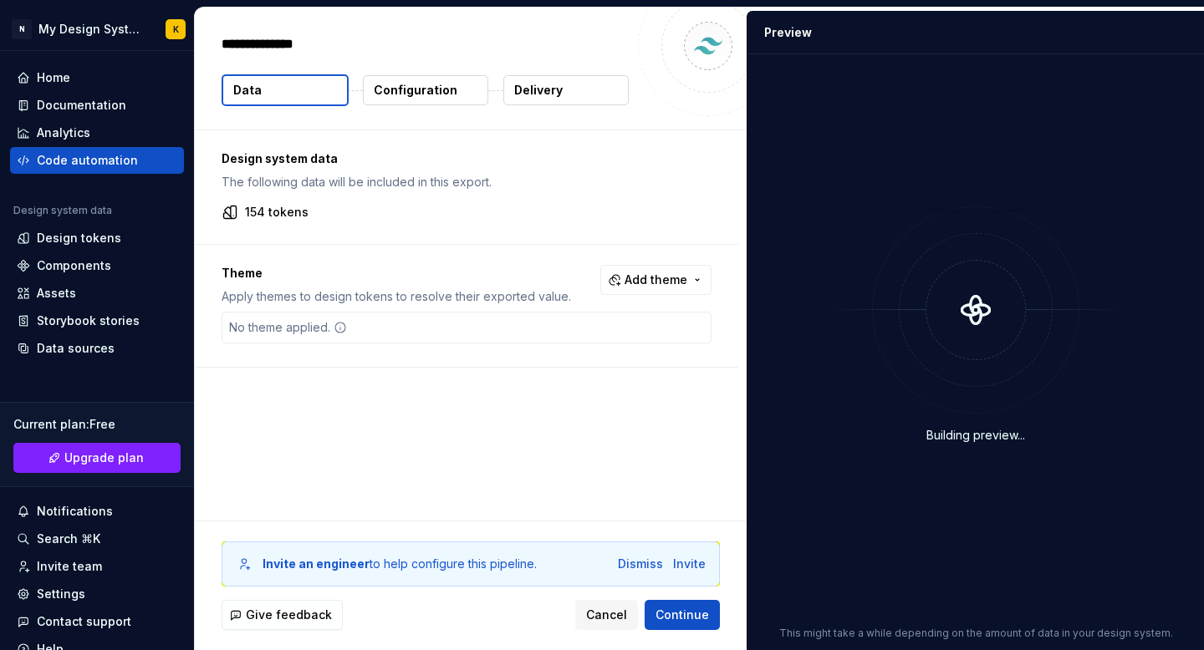
click at [649, 573] on div "Invite an engineer to help configure this pipeline. Dismiss Invite" at bounding box center [471, 564] width 498 height 45
click at [649, 564] on div "Dismiss" at bounding box center [640, 564] width 45 height 17
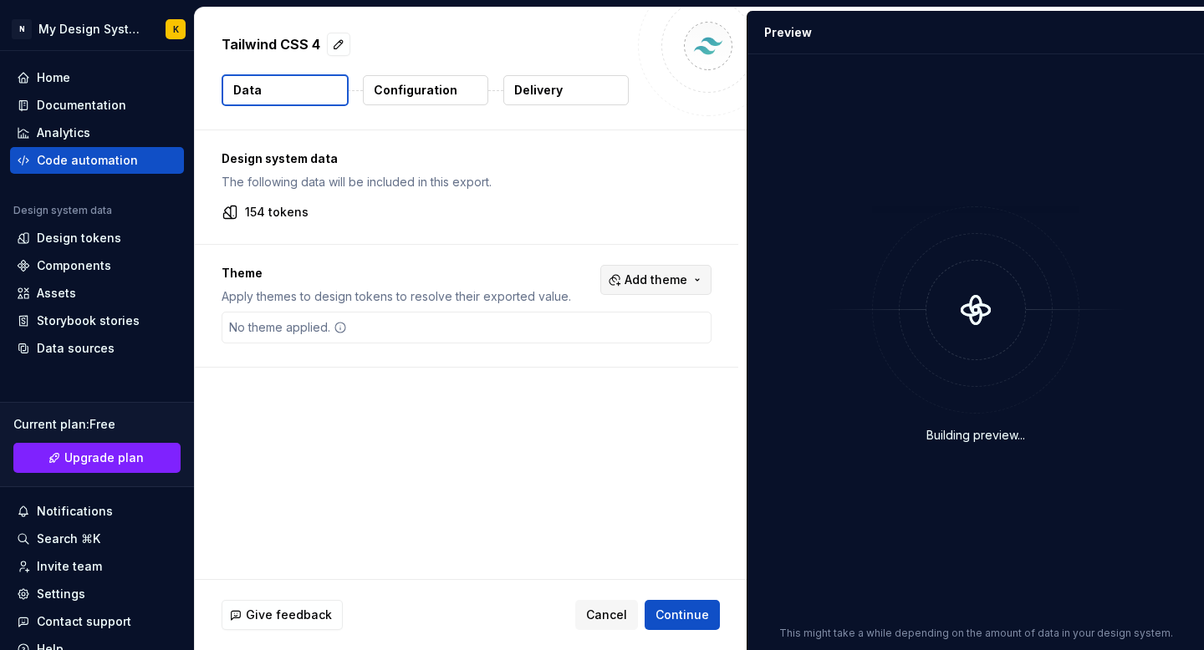
click at [686, 275] on span "Add theme" at bounding box center [655, 280] width 63 height 17
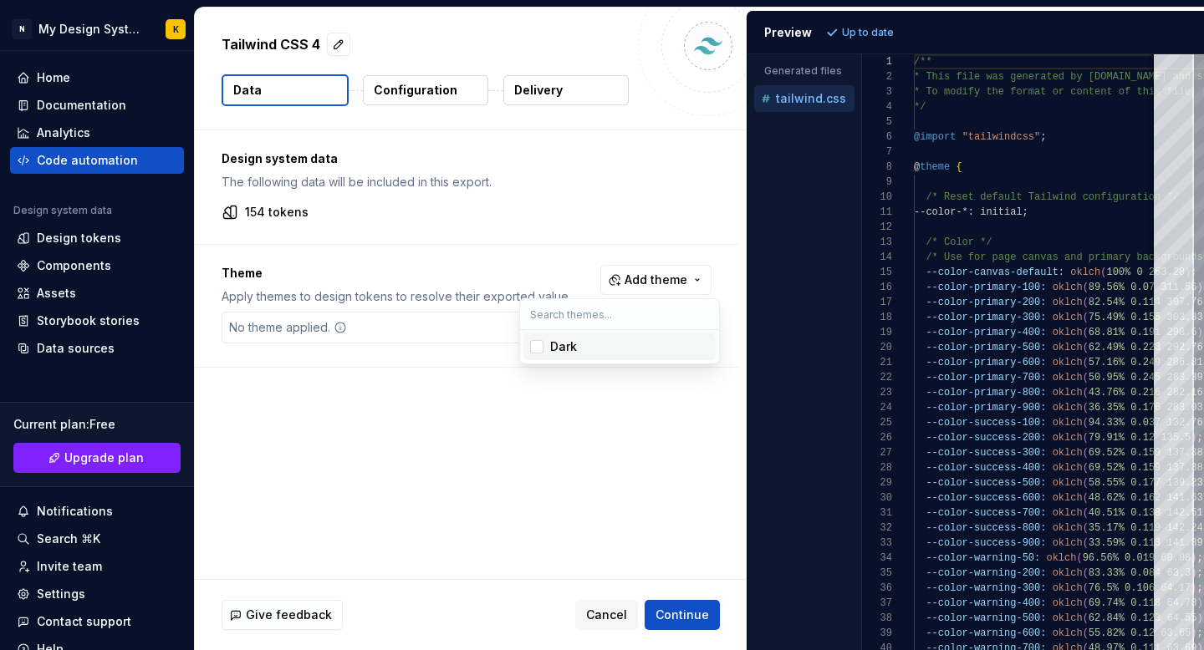
click at [625, 352] on div "Dark" at bounding box center [629, 347] width 159 height 17
click at [667, 143] on html "N My Design System K Home Documentation Analytics Code automation Design system…" at bounding box center [602, 325] width 1204 height 650
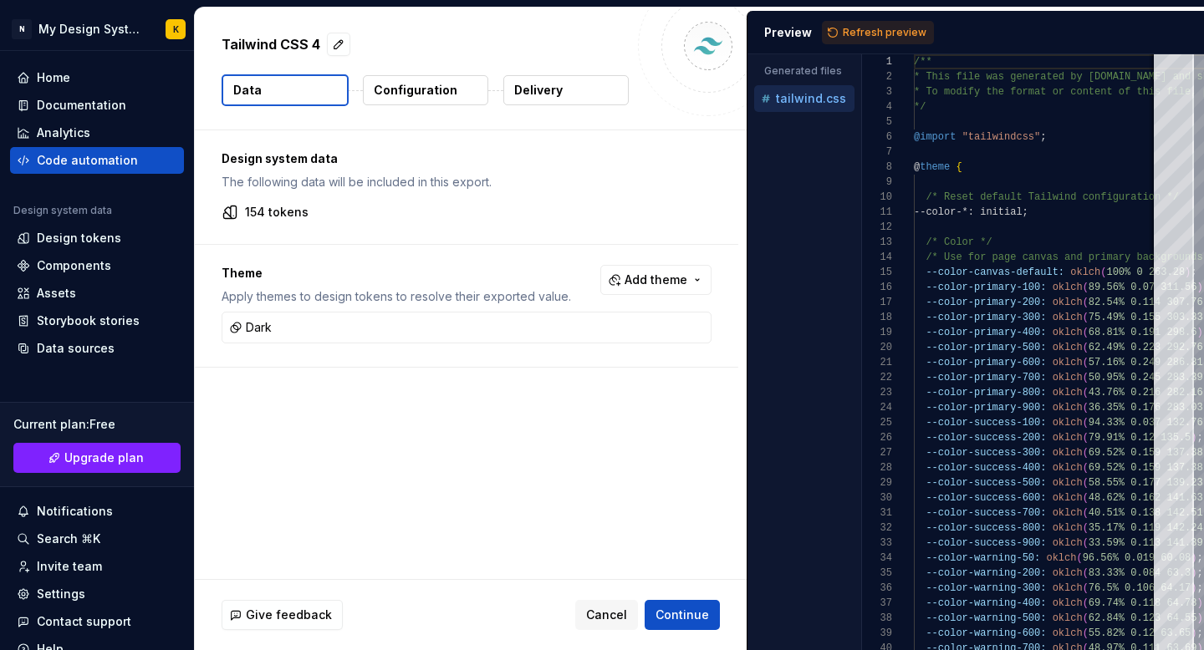
click at [451, 84] on p "Configuration" at bounding box center [416, 90] width 84 height 17
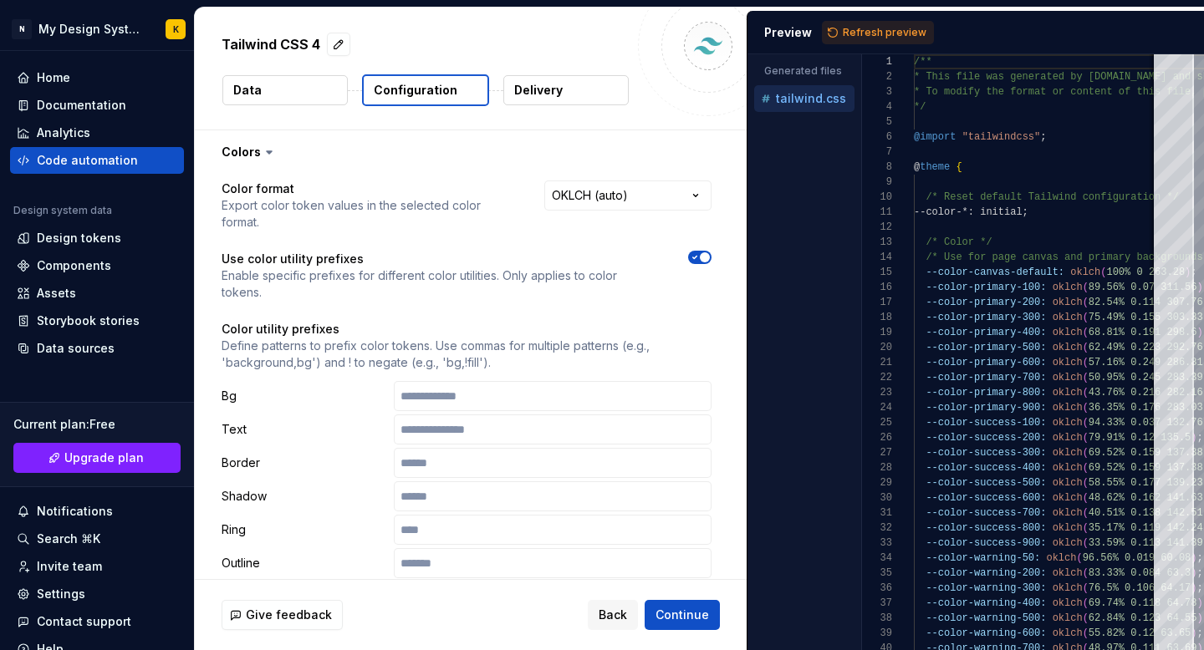
click at [261, 150] on icon at bounding box center [269, 152] width 17 height 17
click at [267, 151] on icon at bounding box center [269, 152] width 5 height 3
click at [269, 159] on icon at bounding box center [269, 152] width 17 height 17
click at [267, 151] on icon at bounding box center [269, 152] width 5 height 3
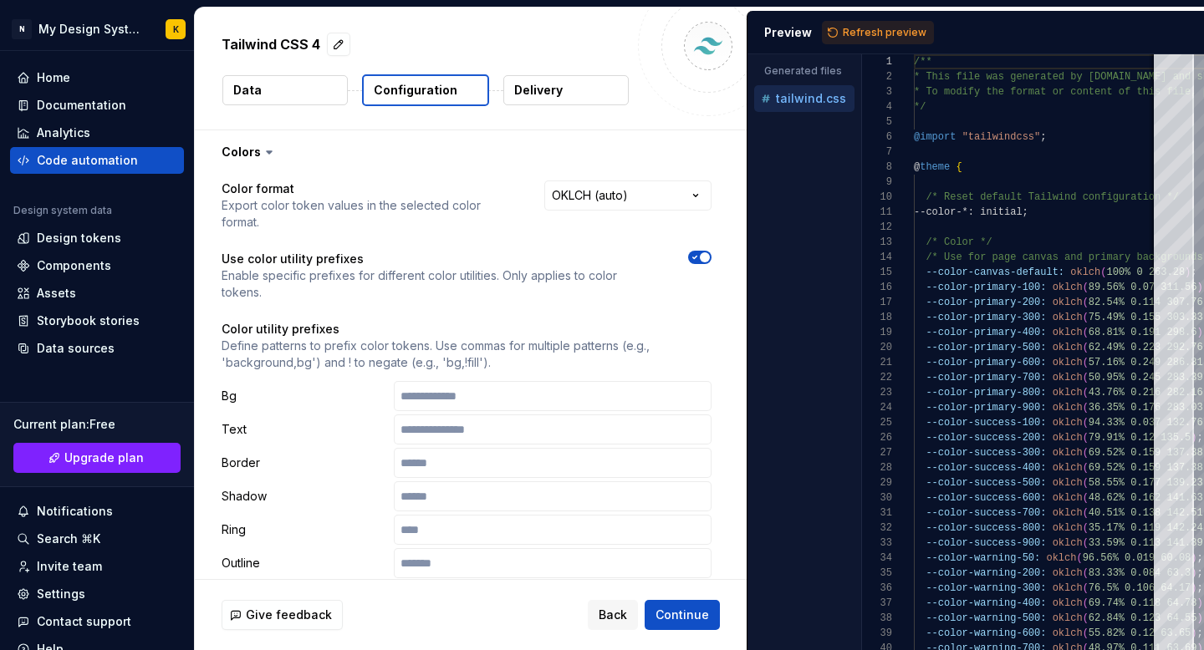
click at [267, 151] on icon at bounding box center [269, 152] width 5 height 3
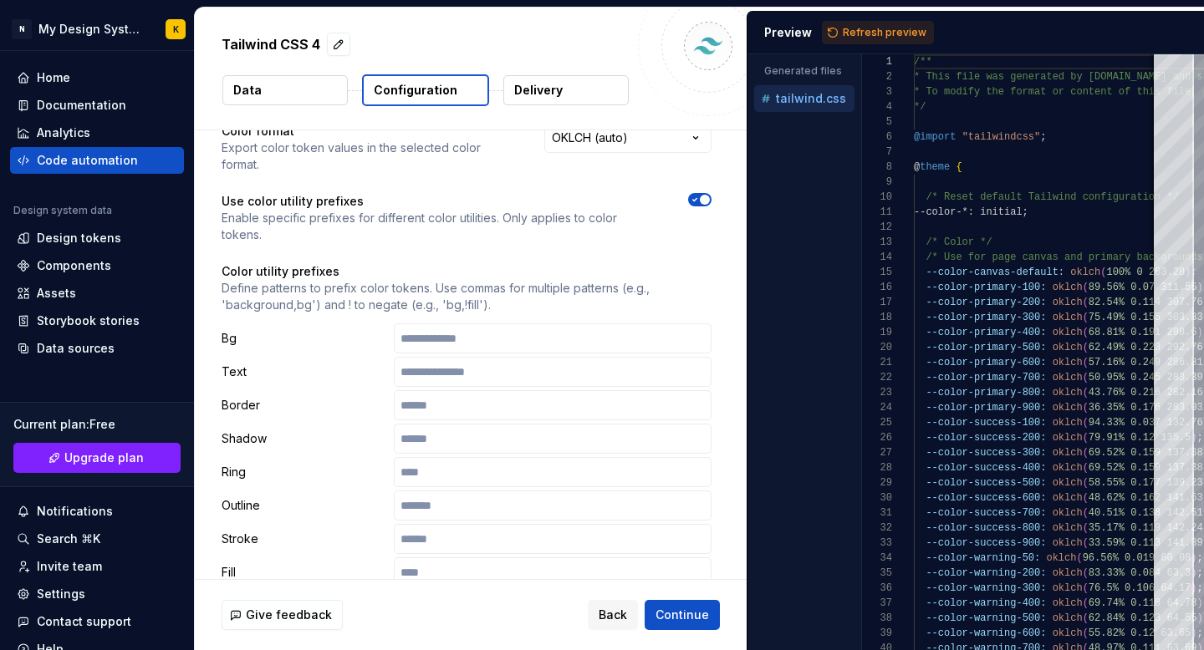
scroll to position [59, 0]
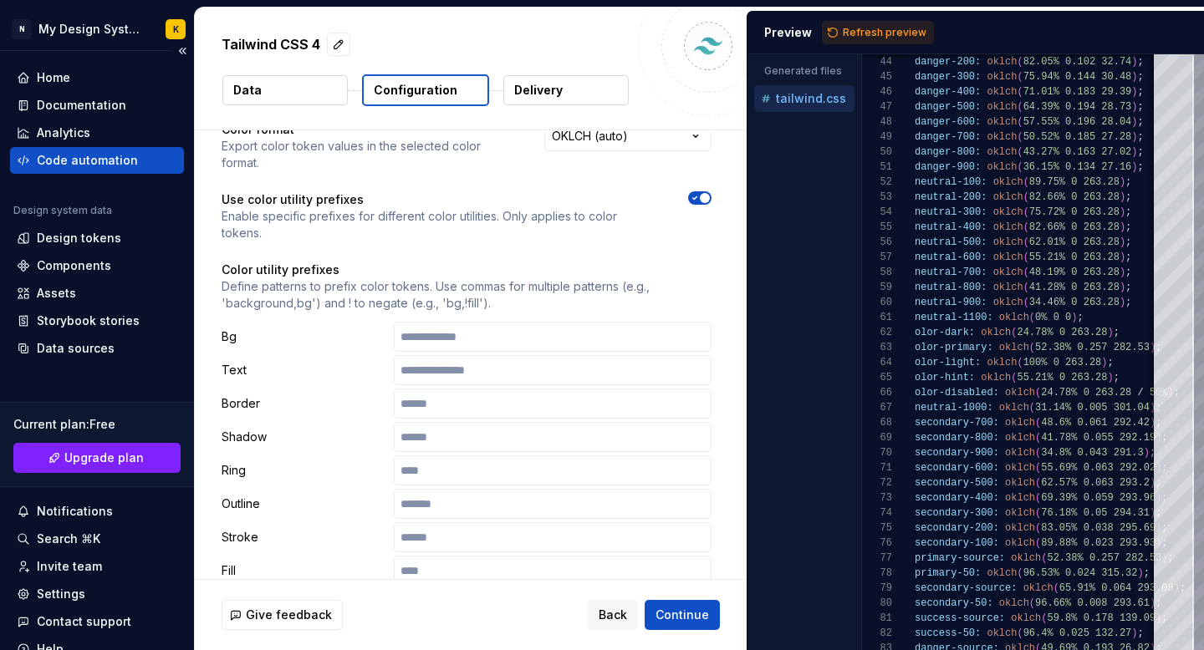
click at [94, 161] on div "Code automation" at bounding box center [87, 160] width 101 height 17
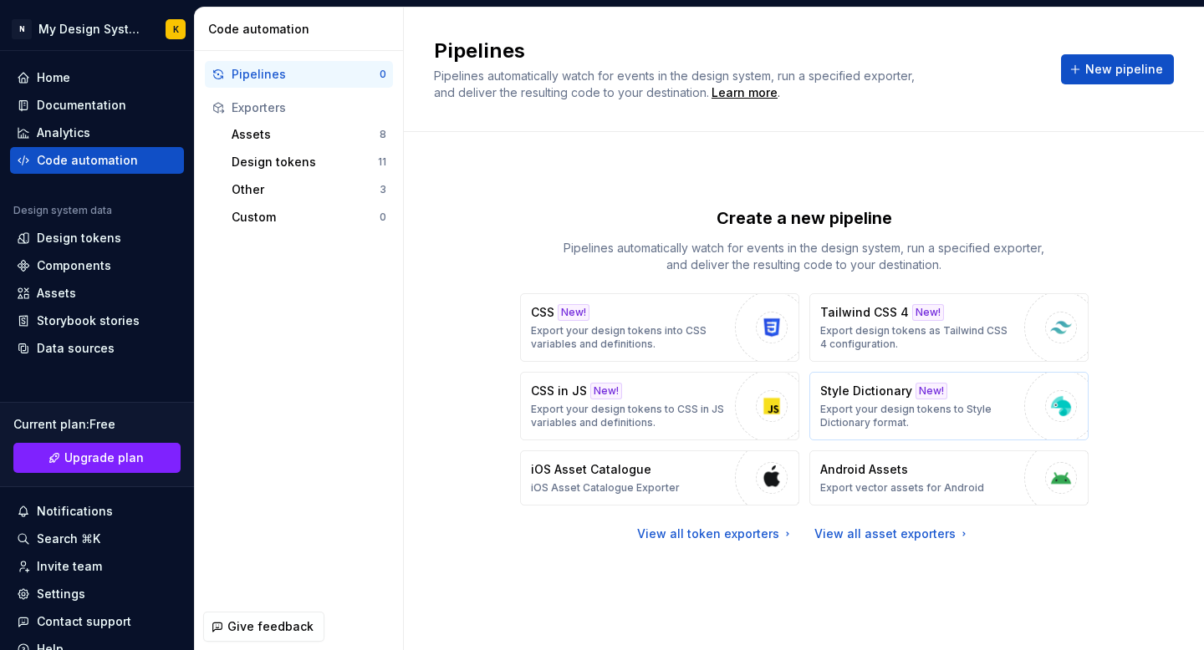
click at [949, 410] on p "Export your design tokens to Style Dictionary format." at bounding box center [918, 416] width 196 height 27
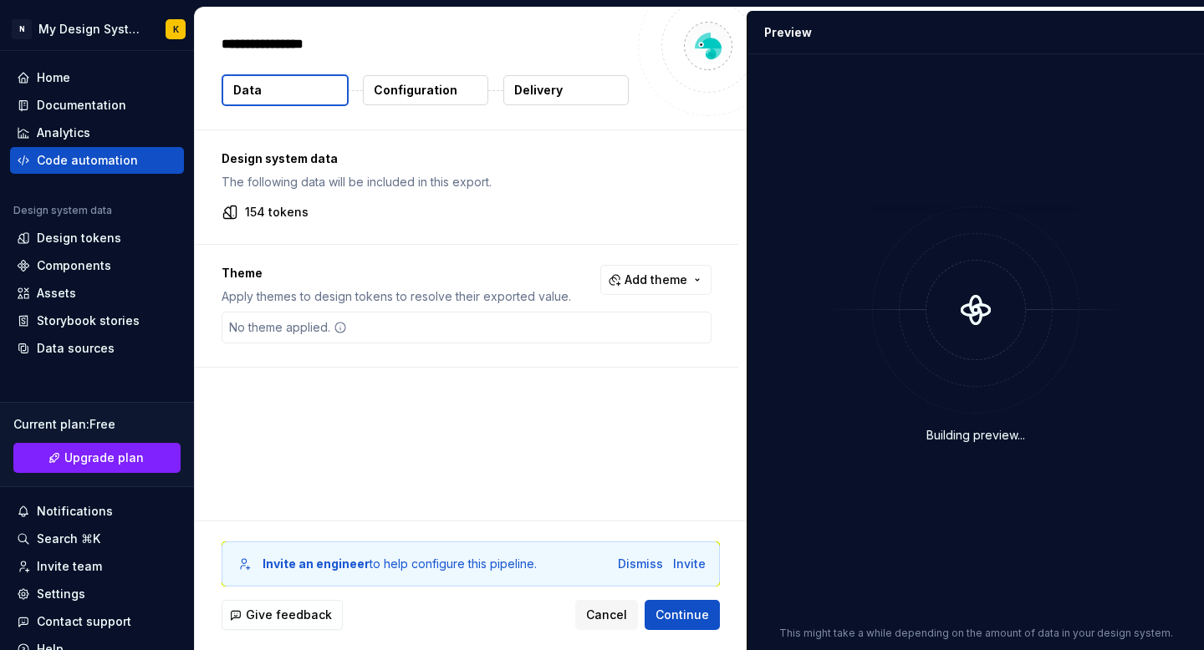
click at [292, 167] on div "Design system data The following data will be included in this export." at bounding box center [467, 170] width 490 height 40
click at [636, 283] on span "Add theme" at bounding box center [655, 280] width 63 height 17
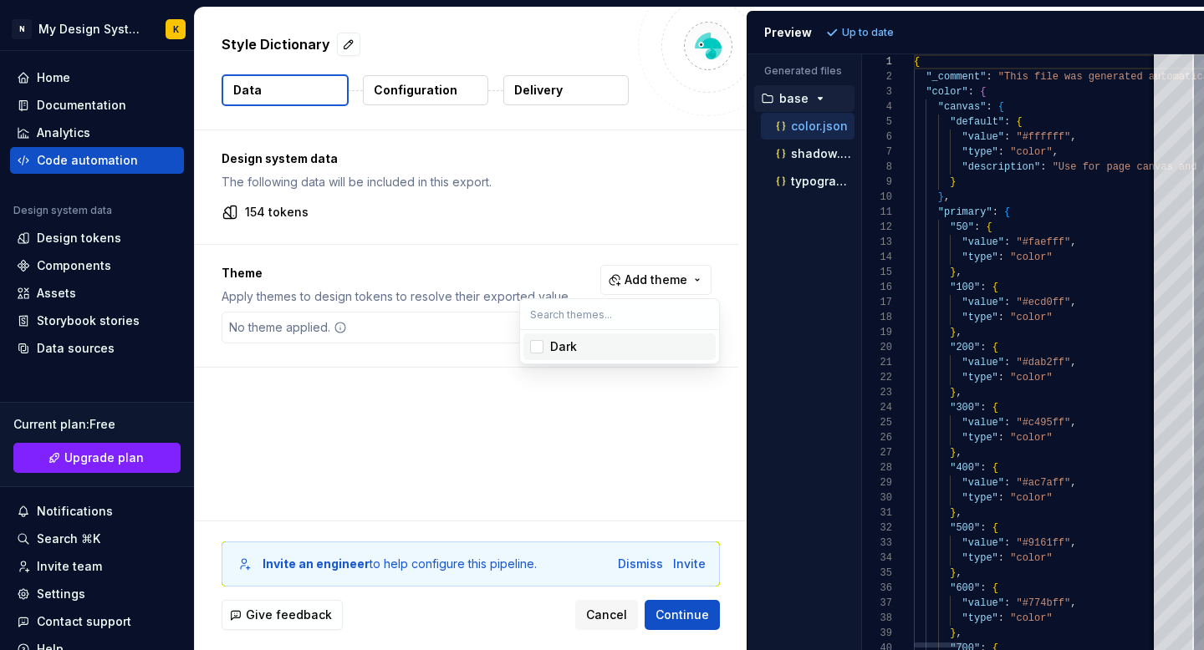
click at [622, 356] on span "Dark" at bounding box center [619, 347] width 192 height 27
click at [410, 95] on html "N My Design System K Home Documentation Analytics Code automation Design system…" at bounding box center [602, 325] width 1204 height 650
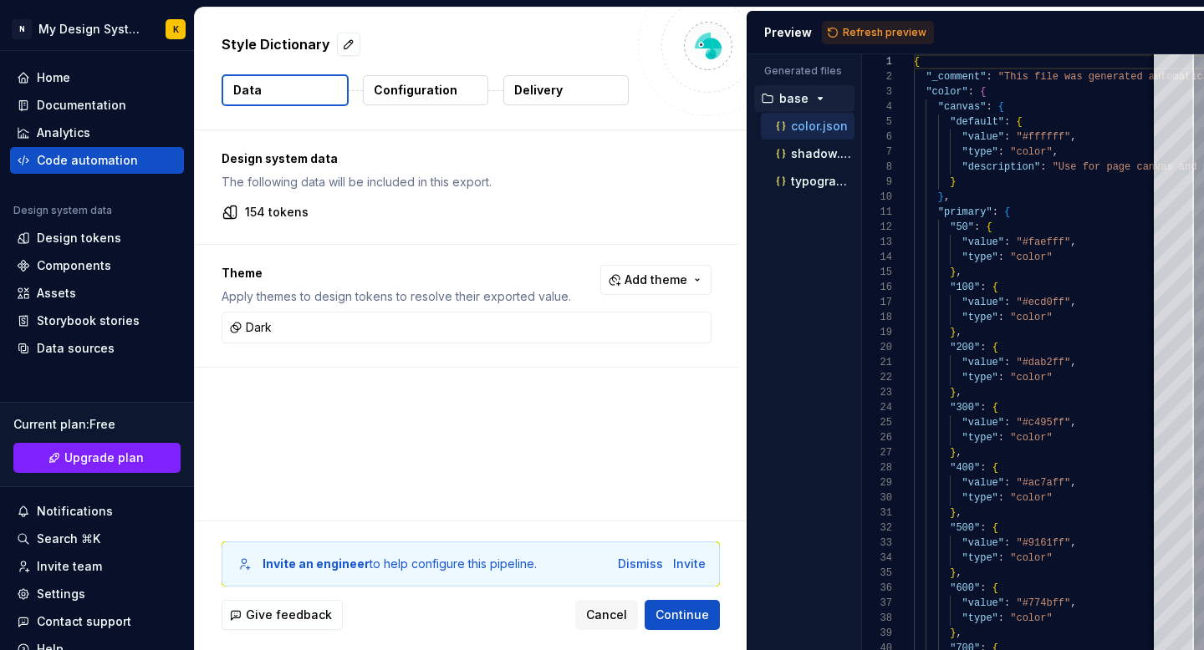
click at [440, 93] on p "Configuration" at bounding box center [416, 90] width 84 height 17
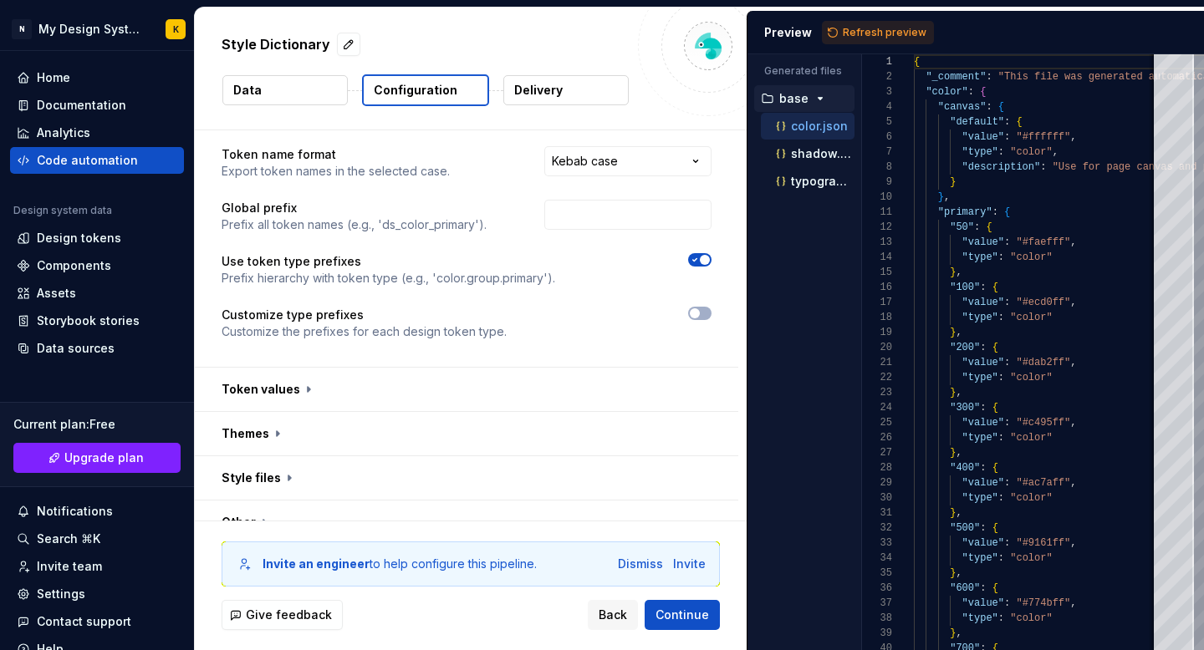
scroll to position [129, 0]
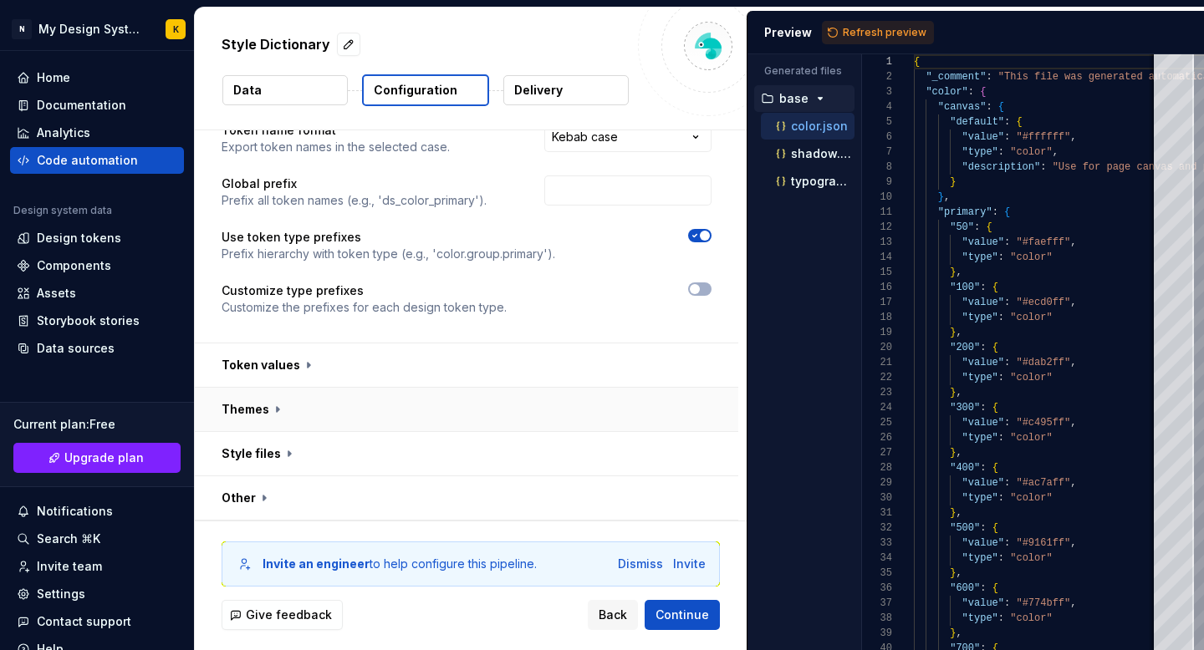
click at [316, 409] on button "button" at bounding box center [466, 409] width 543 height 43
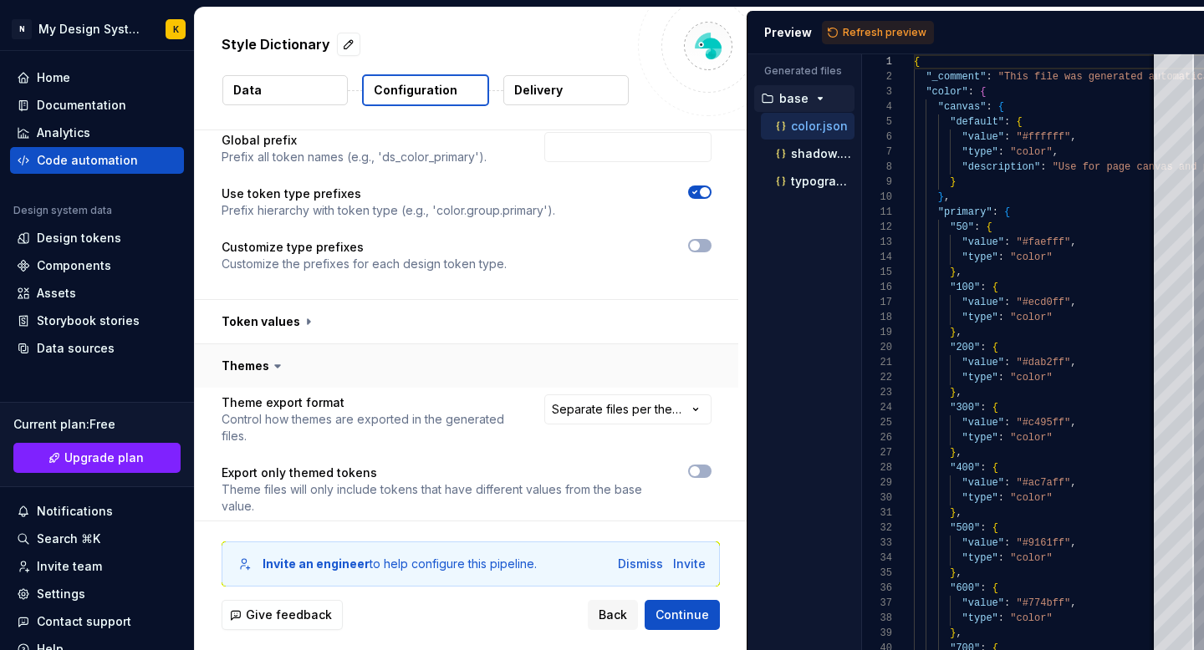
click at [316, 366] on button "button" at bounding box center [466, 365] width 543 height 43
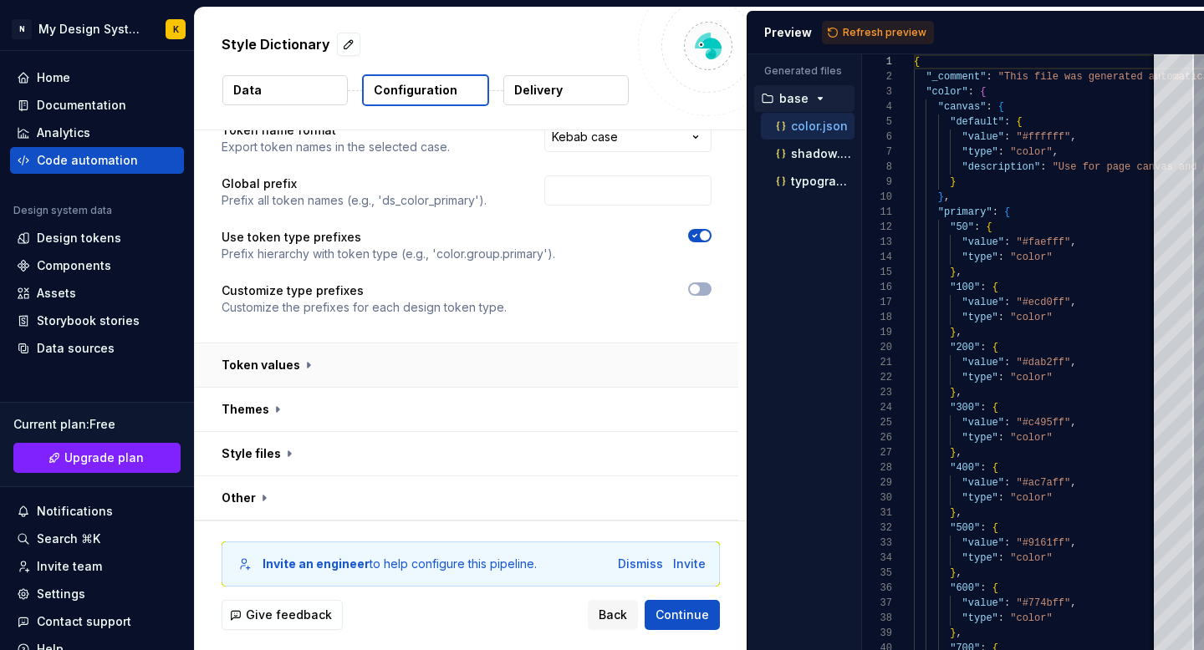
click at [318, 353] on button "button" at bounding box center [466, 365] width 543 height 43
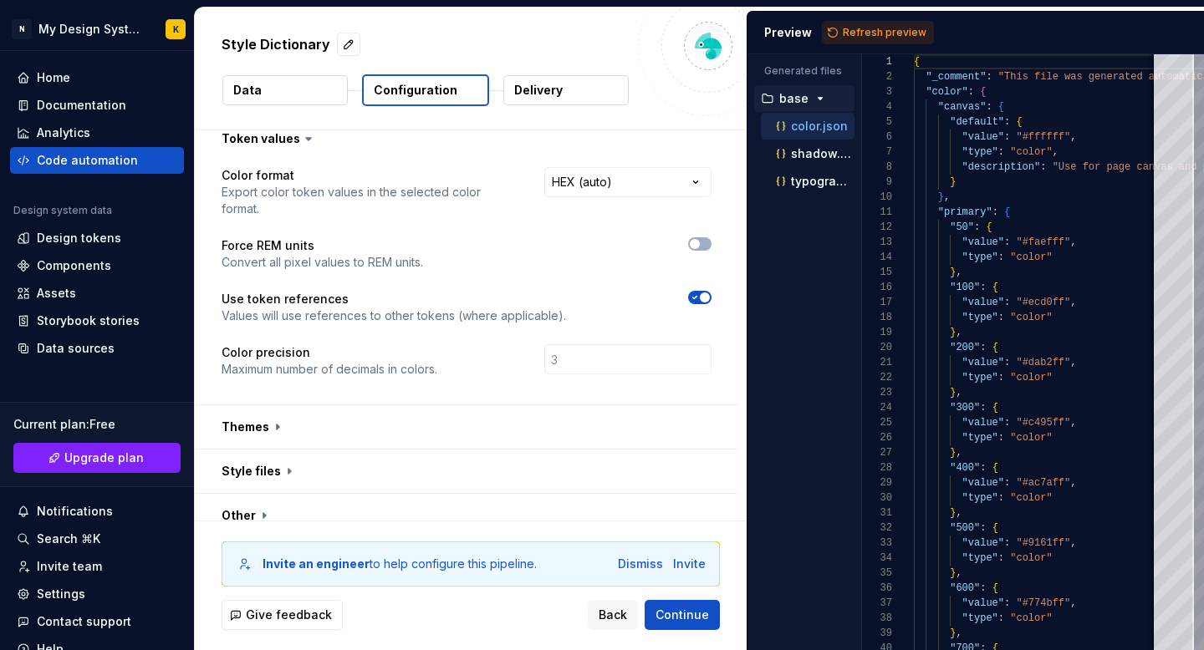
scroll to position [356, 0]
click at [108, 162] on div "Code automation" at bounding box center [87, 160] width 101 height 17
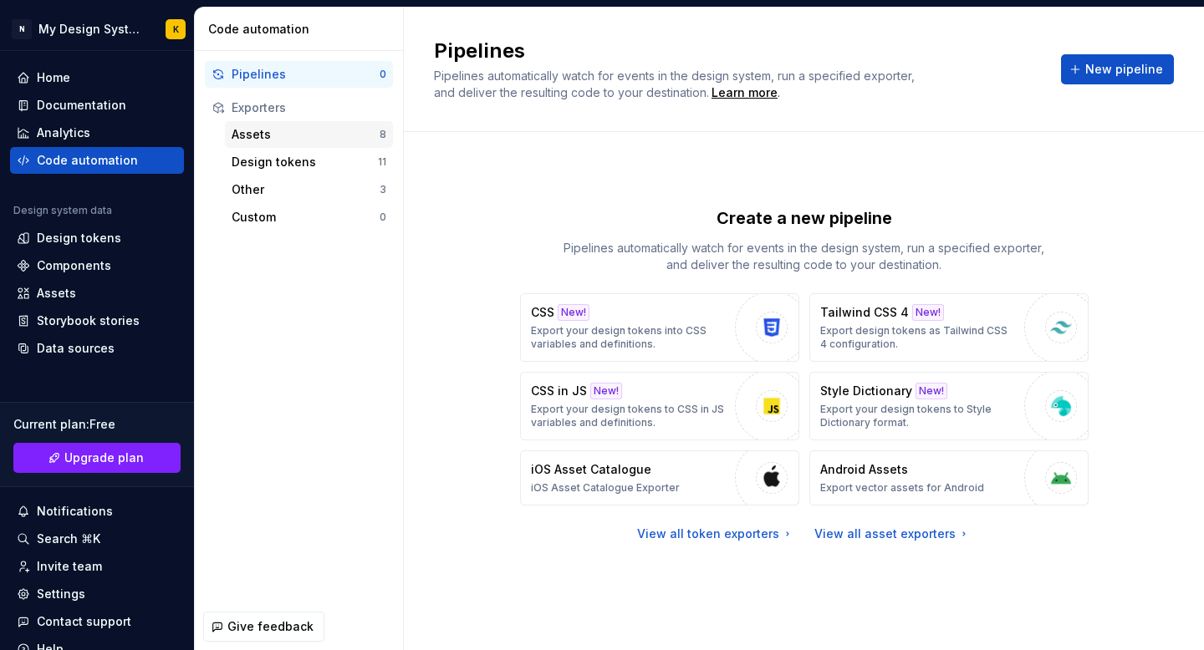
click at [280, 141] on div "Assets" at bounding box center [306, 134] width 148 height 17
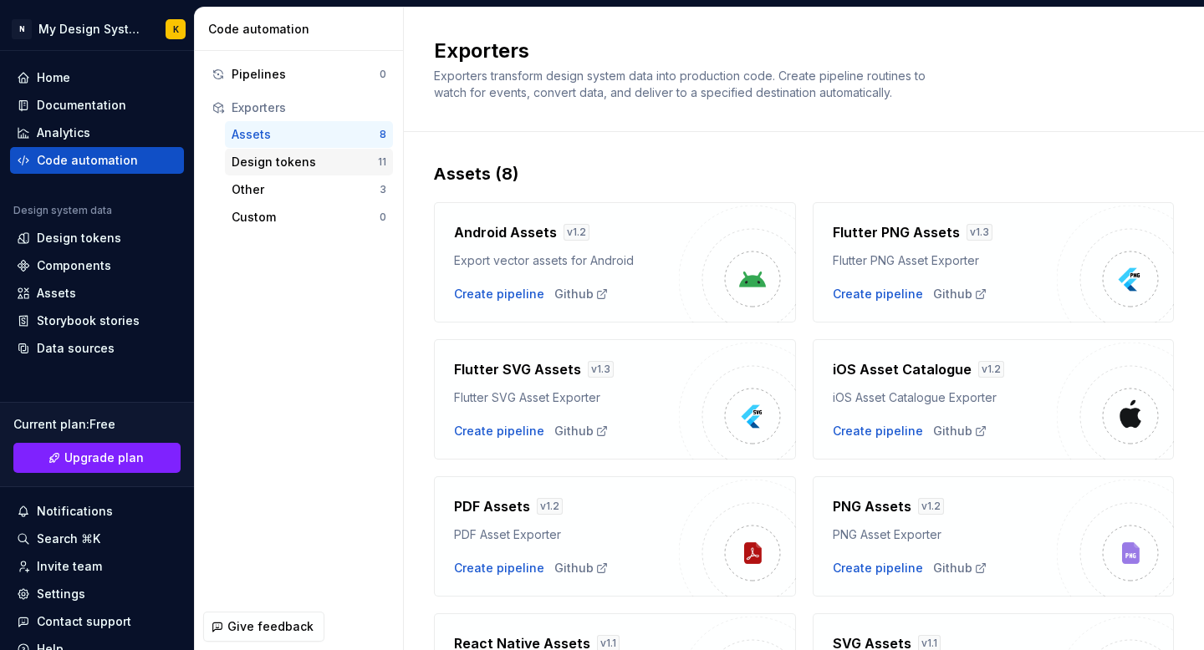
click at [295, 165] on div "Design tokens" at bounding box center [305, 162] width 146 height 17
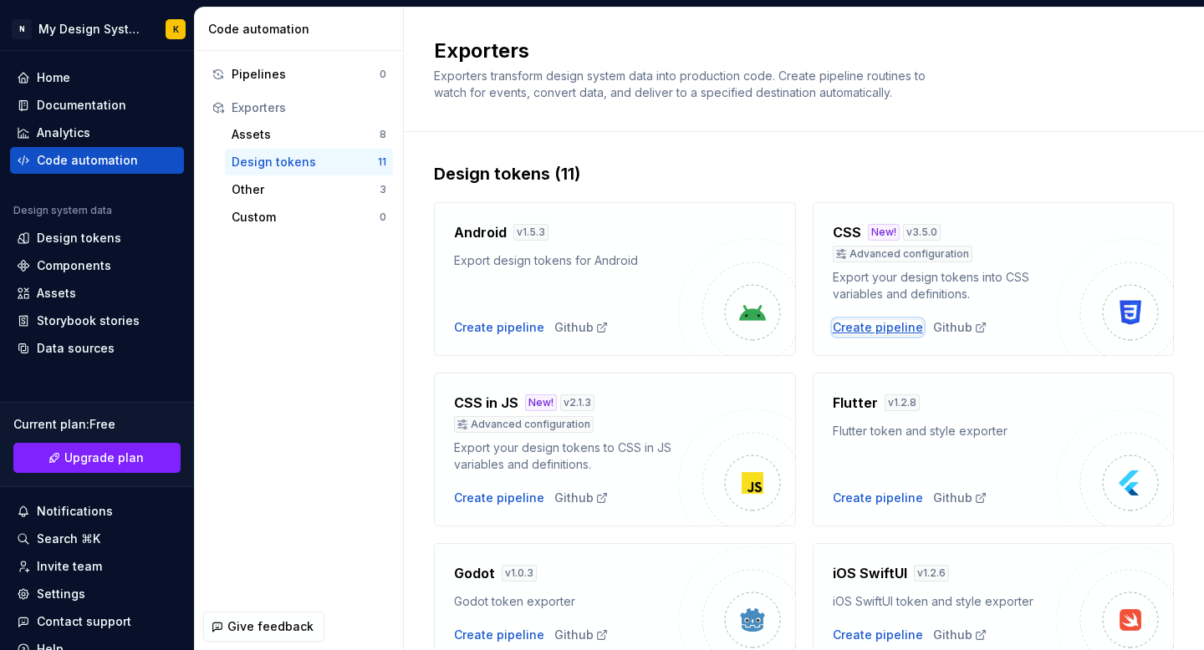
click at [896, 324] on div "Create pipeline" at bounding box center [878, 327] width 90 height 17
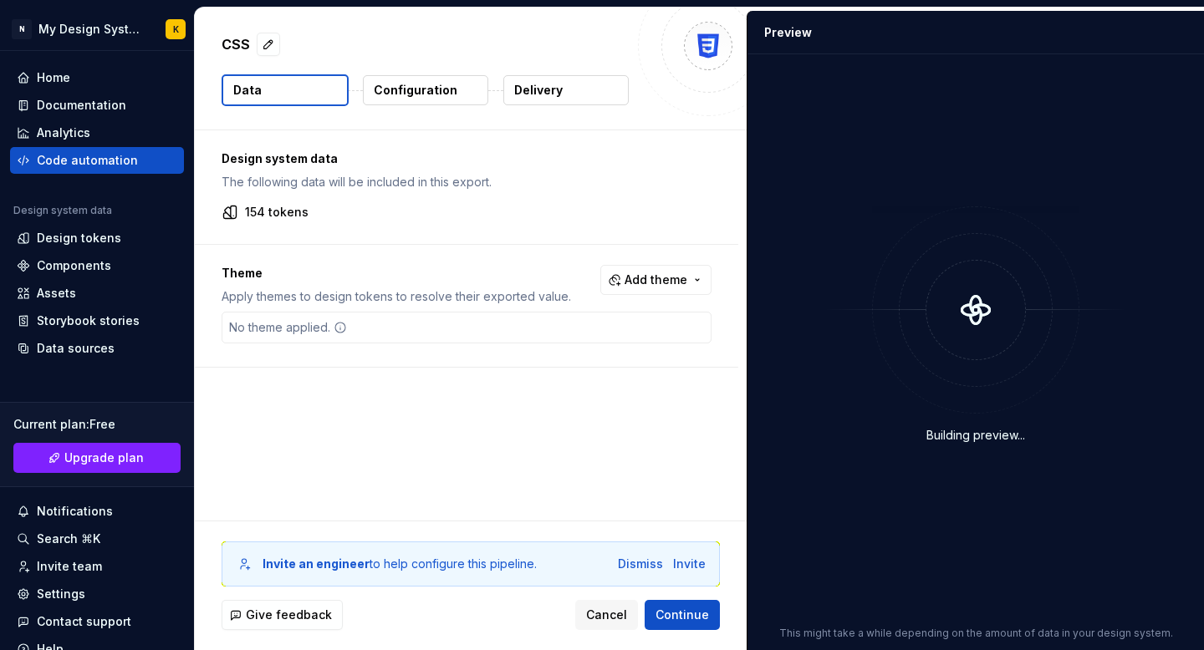
click at [405, 99] on button "Configuration" at bounding box center [425, 90] width 125 height 30
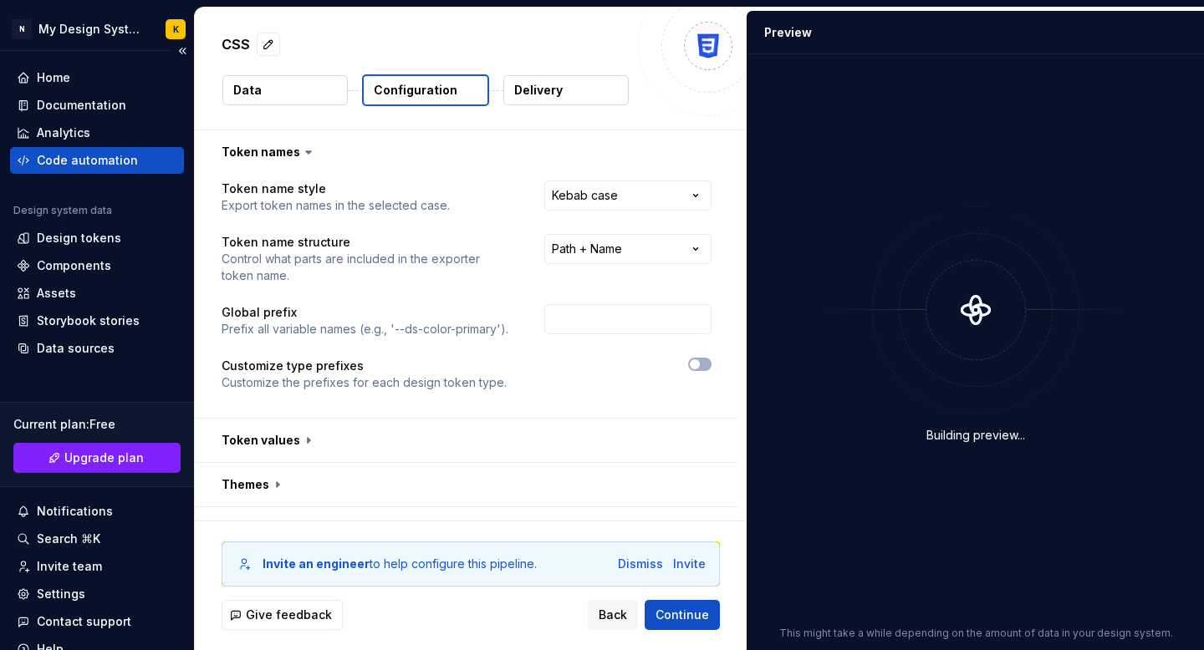
click at [82, 158] on div "Code automation" at bounding box center [87, 160] width 101 height 17
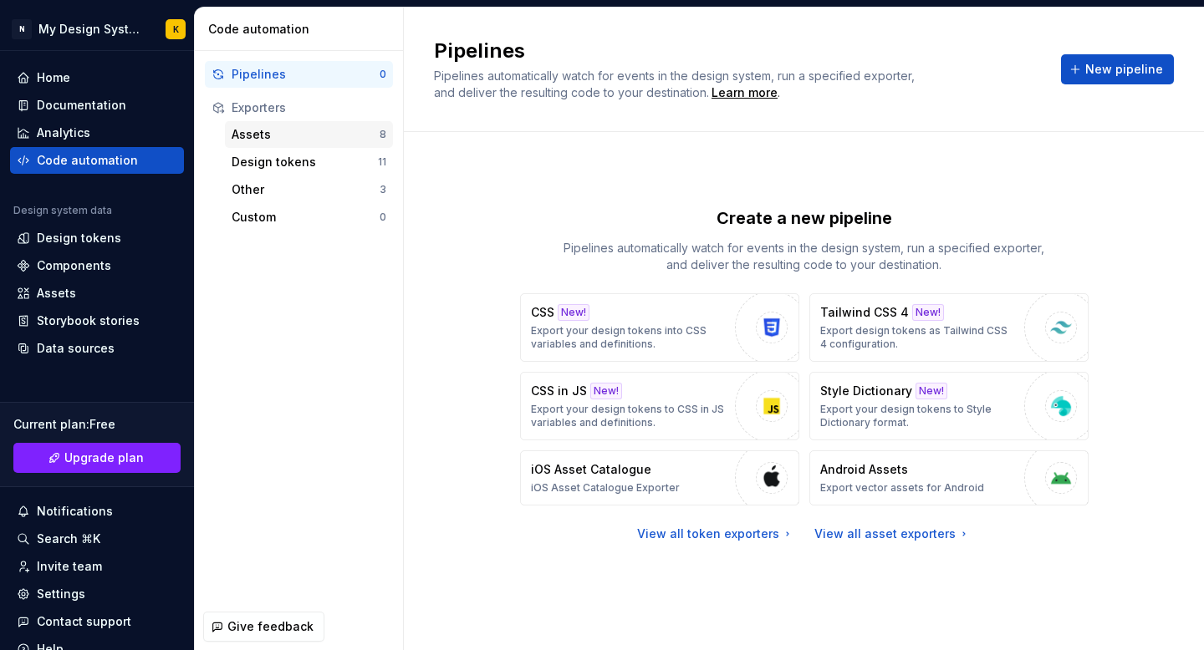
click at [293, 140] on div "Assets" at bounding box center [306, 134] width 148 height 17
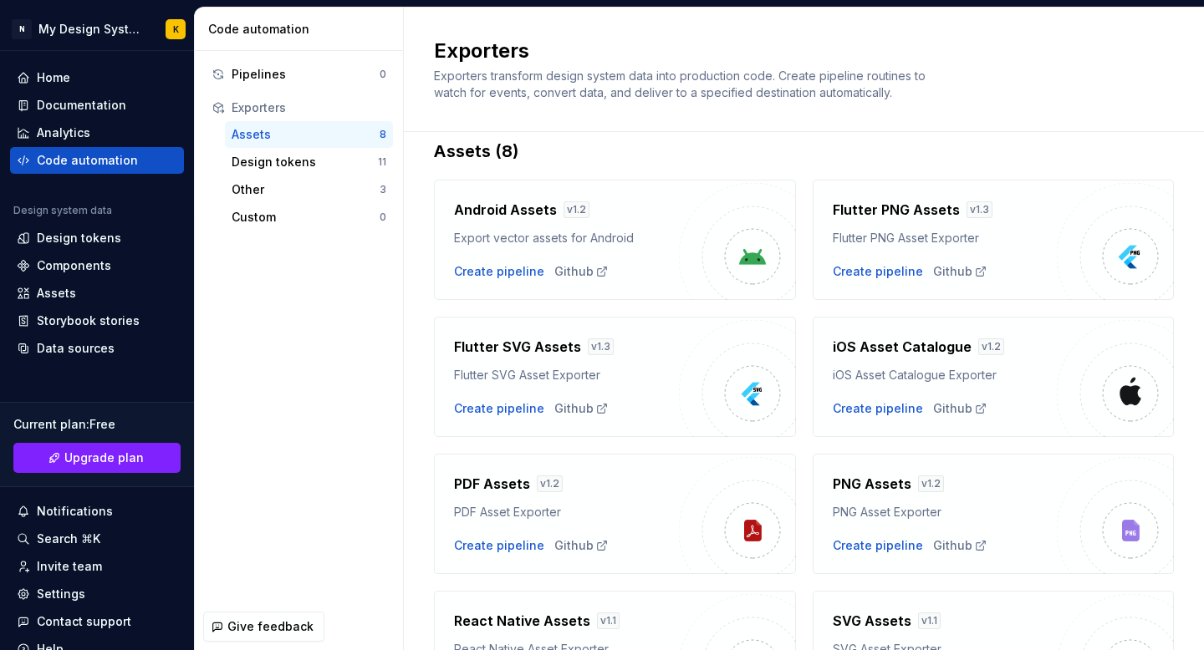
scroll to position [18, 0]
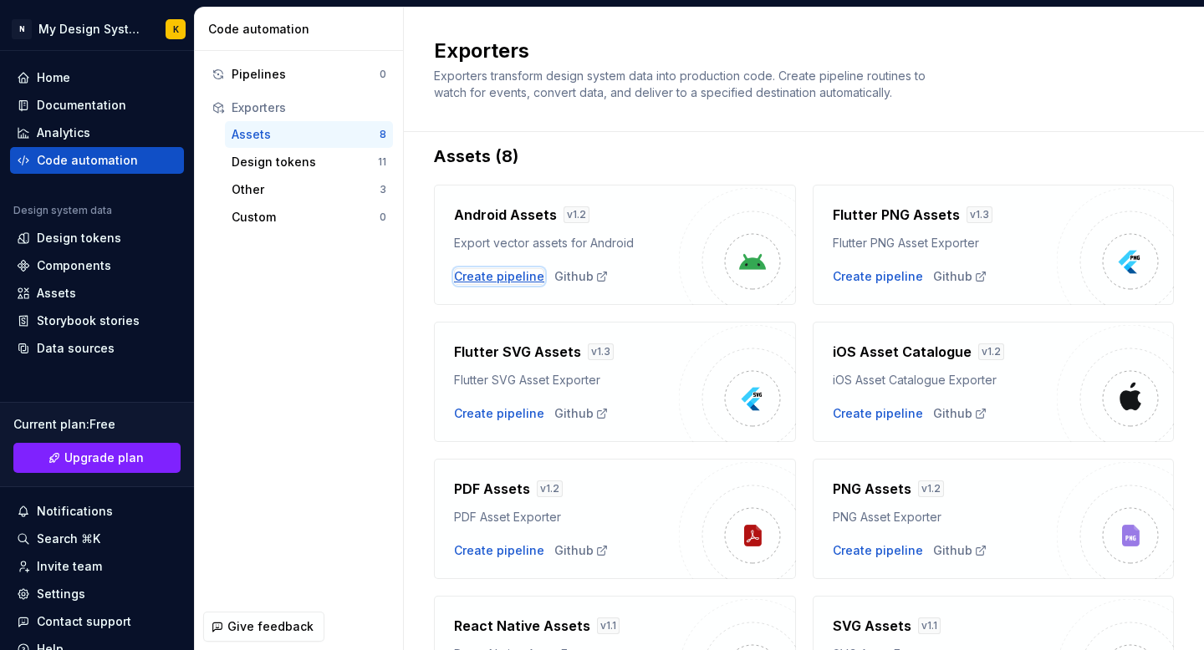
click at [508, 276] on div "Create pipeline" at bounding box center [499, 276] width 90 height 17
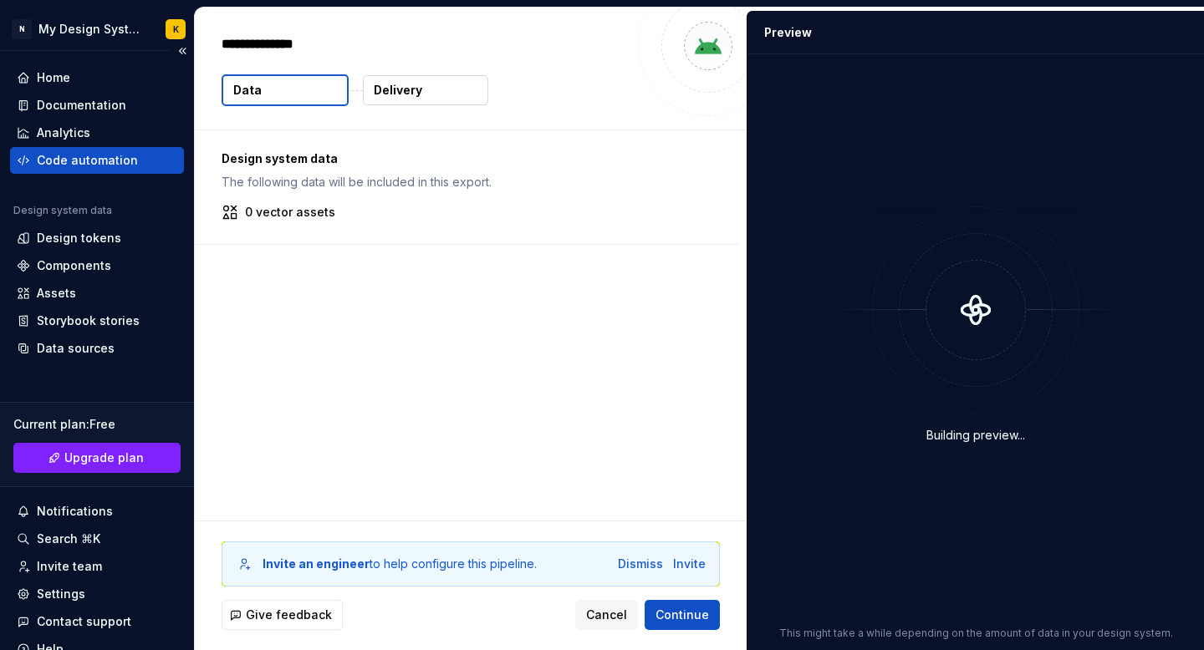
click at [79, 160] on div "Code automation" at bounding box center [87, 160] width 101 height 17
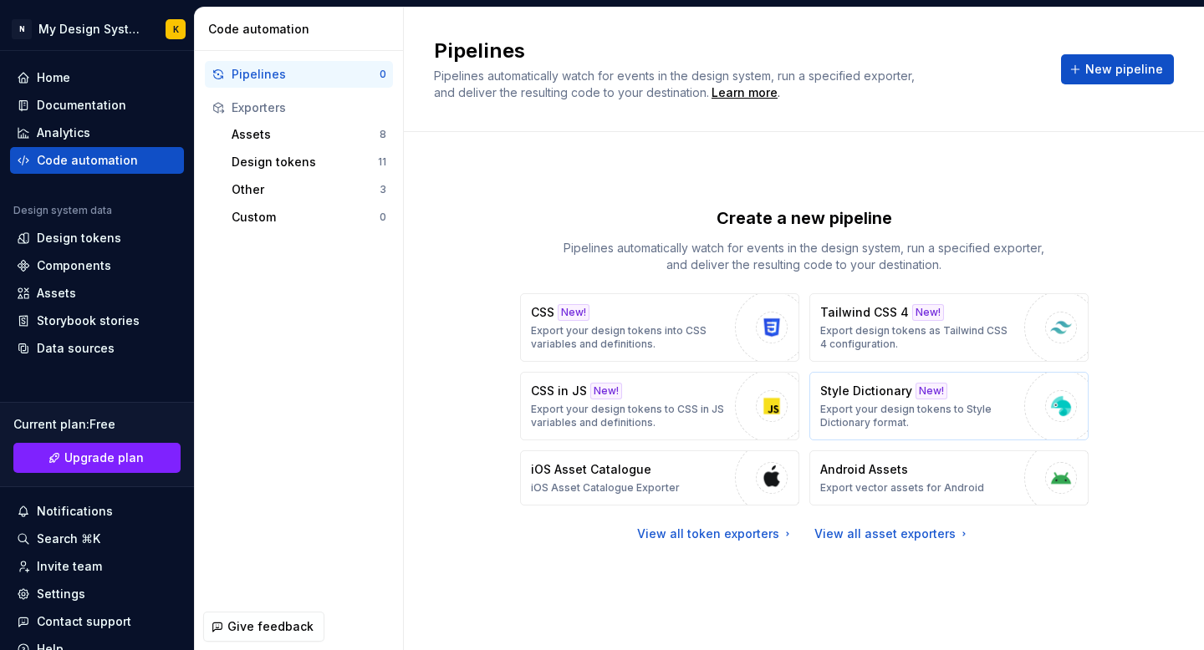
click at [864, 394] on p "Style Dictionary" at bounding box center [866, 391] width 92 height 17
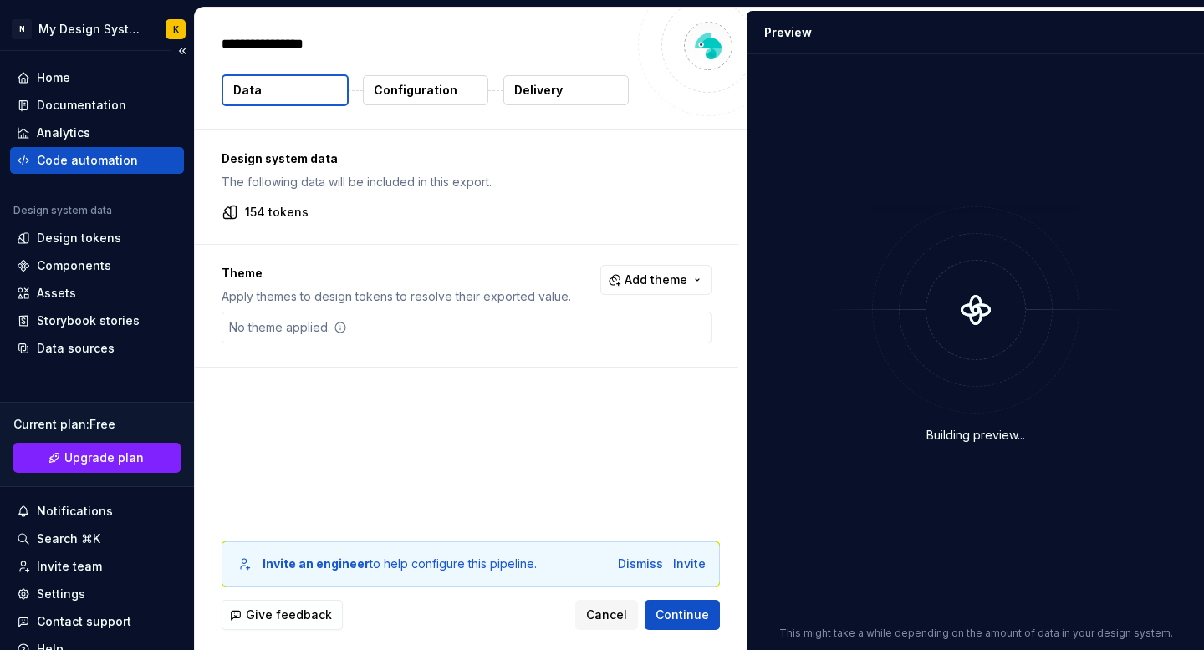
click at [66, 160] on div "Code automation" at bounding box center [87, 160] width 101 height 17
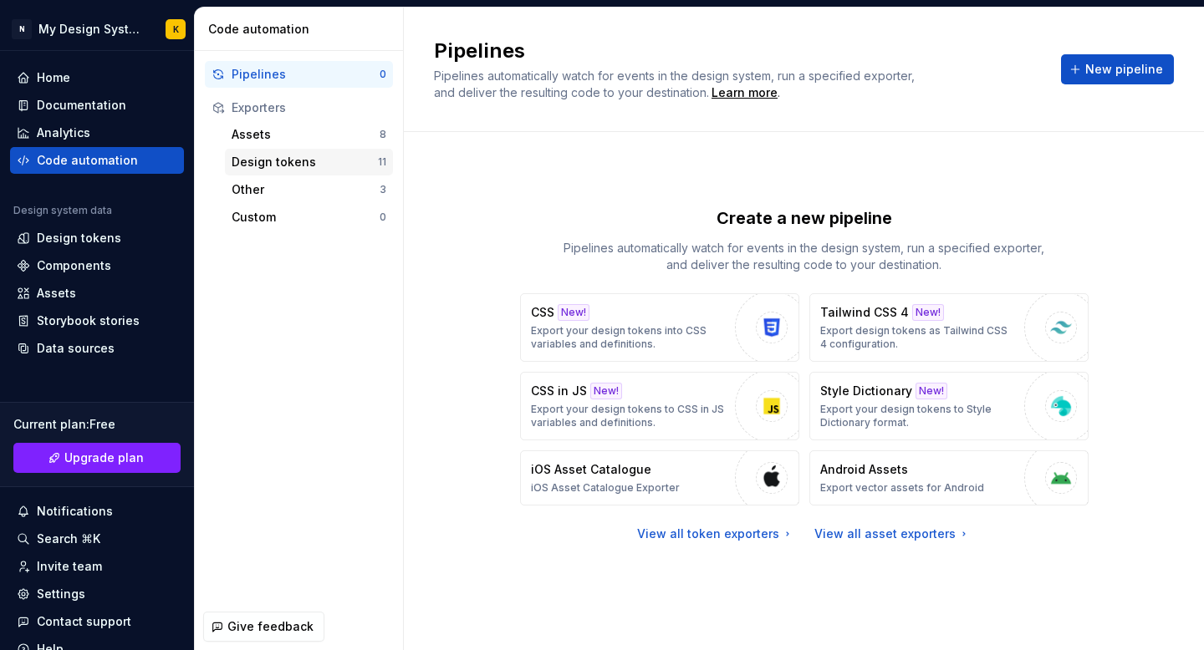
click at [308, 161] on div "Design tokens" at bounding box center [305, 162] width 146 height 17
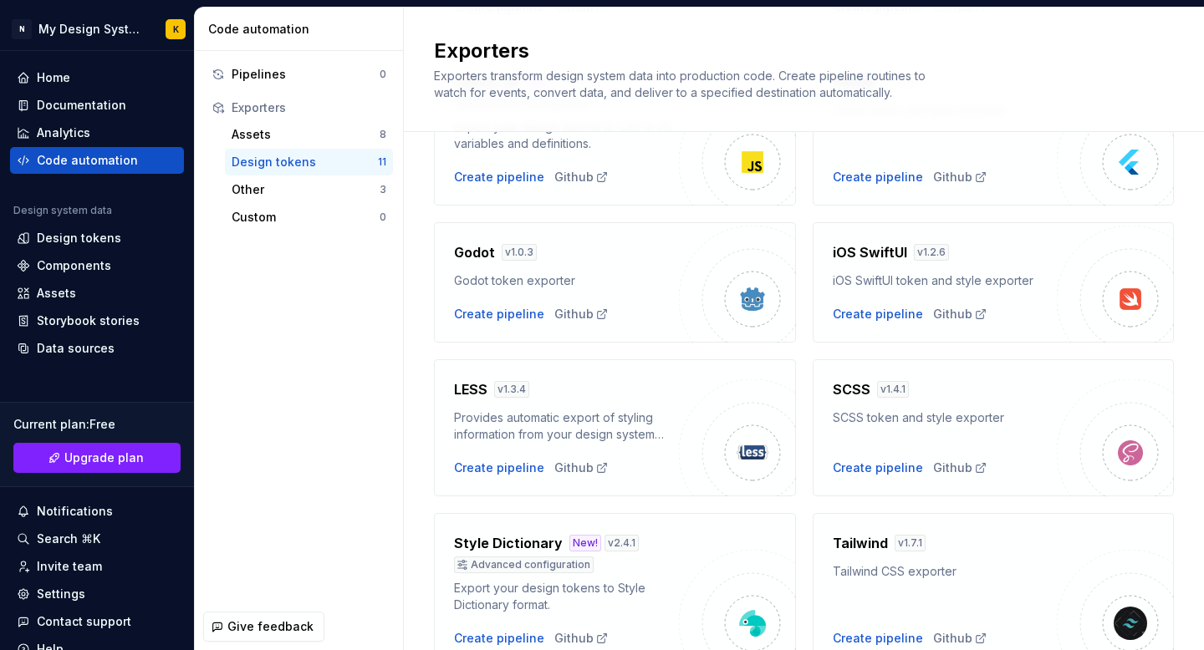
scroll to position [320, 0]
click at [466, 387] on h4 "LESS" at bounding box center [470, 390] width 33 height 20
click at [481, 461] on div "Create pipeline" at bounding box center [499, 469] width 90 height 17
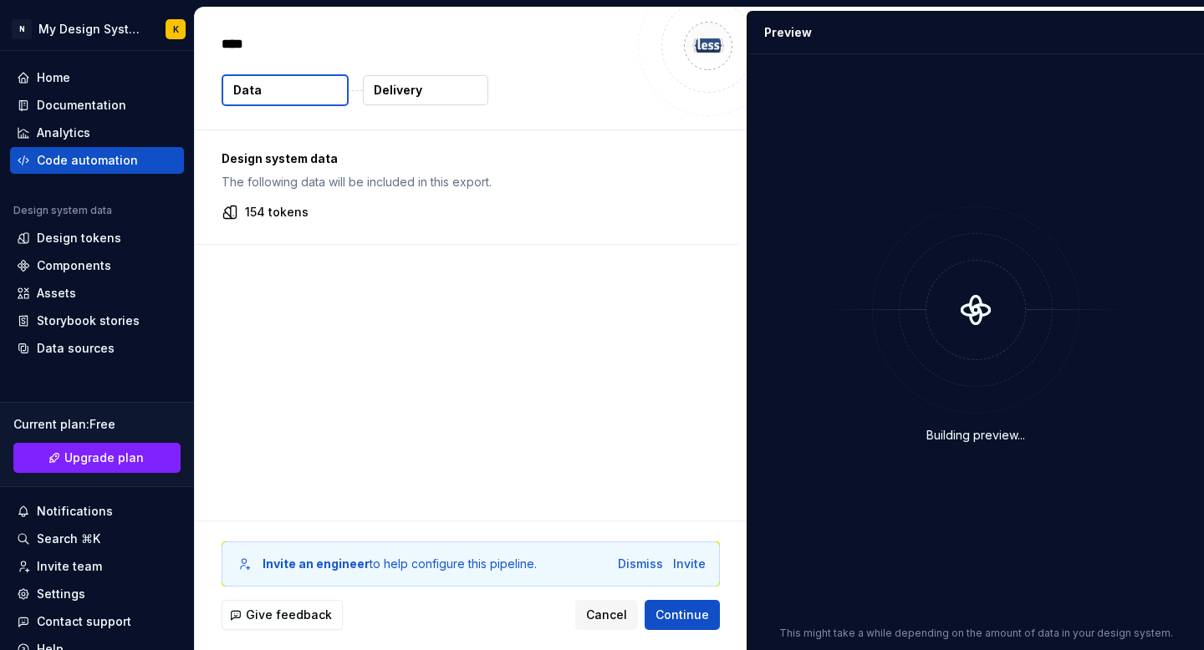
click at [735, 246] on div "Design system data The following data will be included in this export. 154 toke…" at bounding box center [471, 325] width 552 height 390
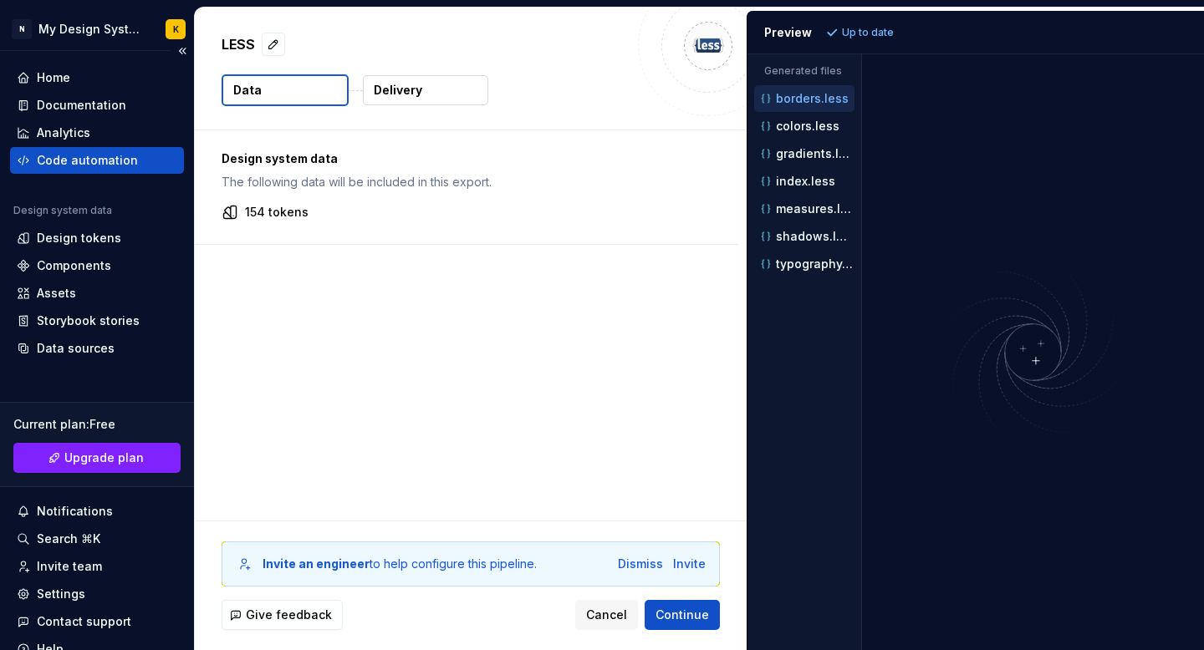
click at [93, 170] on div "Code automation" at bounding box center [97, 160] width 174 height 27
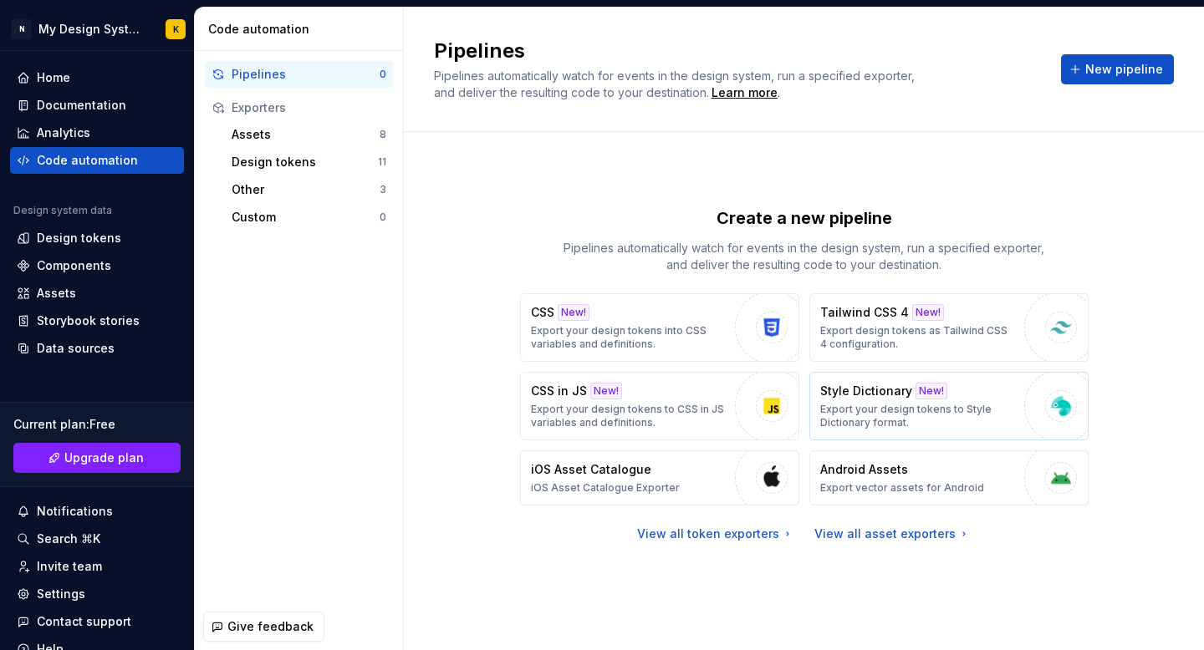
click at [862, 424] on p "Export your design tokens to Style Dictionary format." at bounding box center [918, 416] width 196 height 27
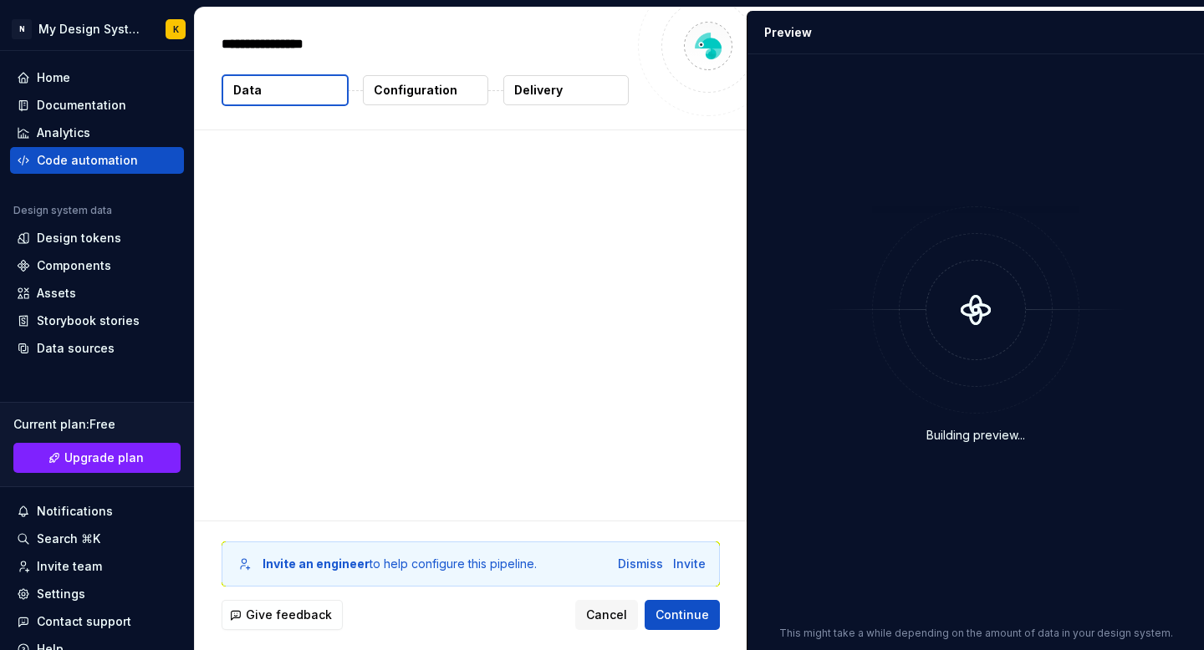
type textarea "*"
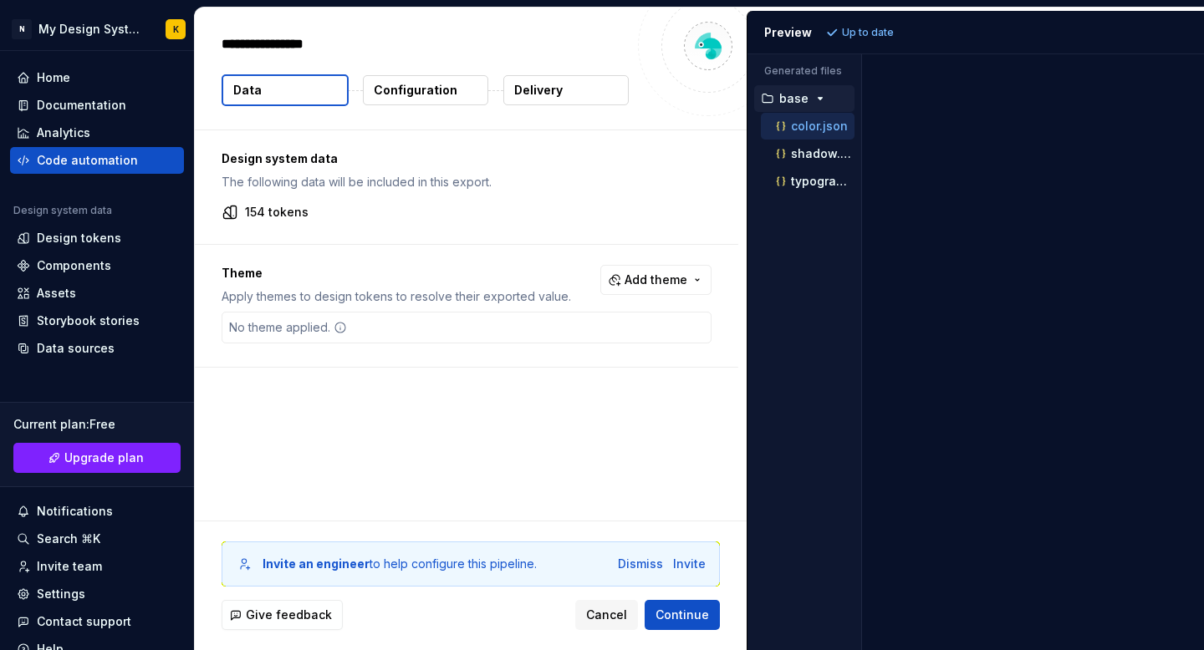
click at [421, 89] on p "Configuration" at bounding box center [416, 90] width 84 height 17
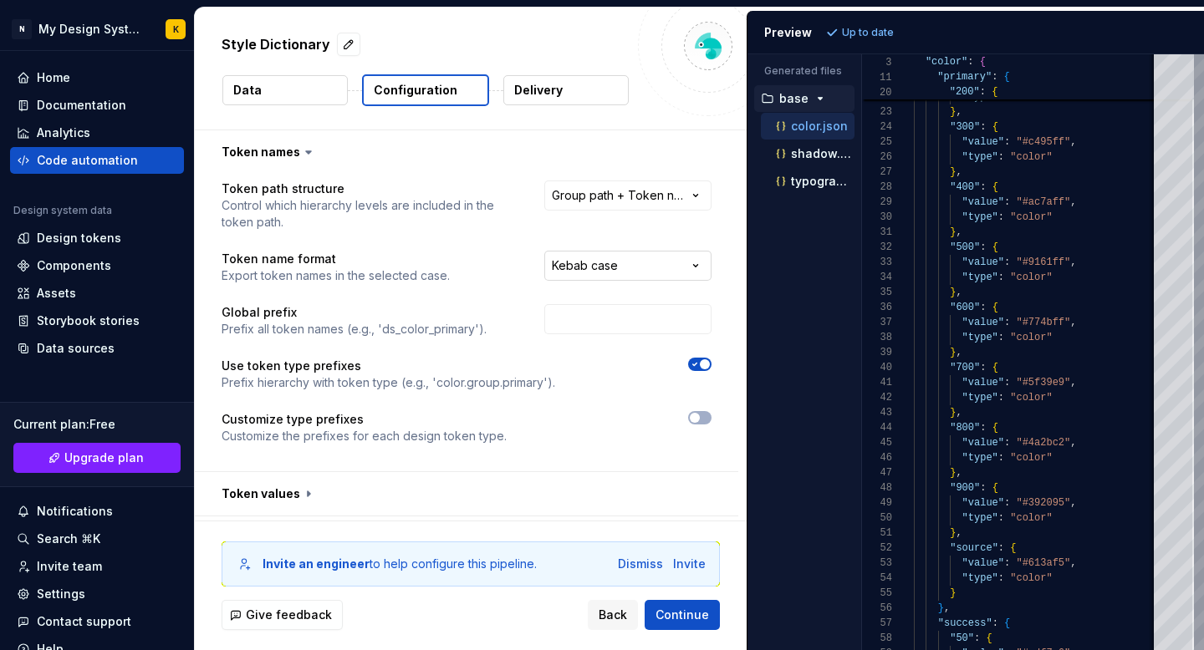
click at [627, 265] on html "**********" at bounding box center [602, 325] width 1204 height 650
click at [644, 264] on html "**********" at bounding box center [602, 325] width 1204 height 650
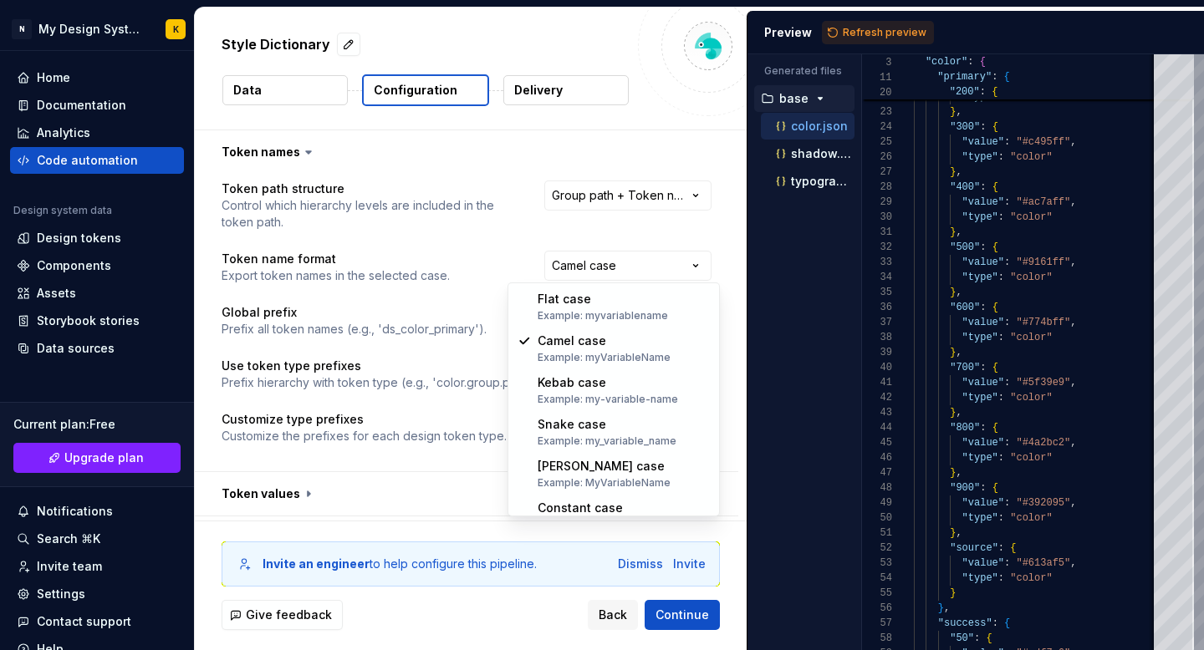
select select "*********"
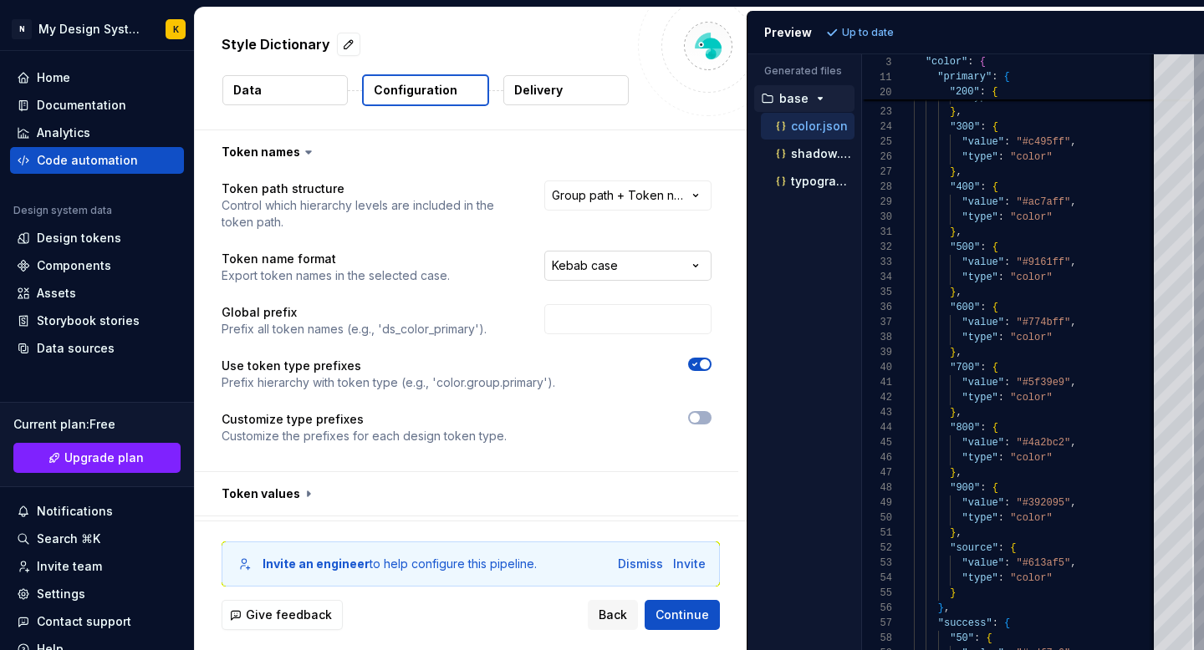
click at [608, 262] on html "**********" at bounding box center [602, 325] width 1204 height 650
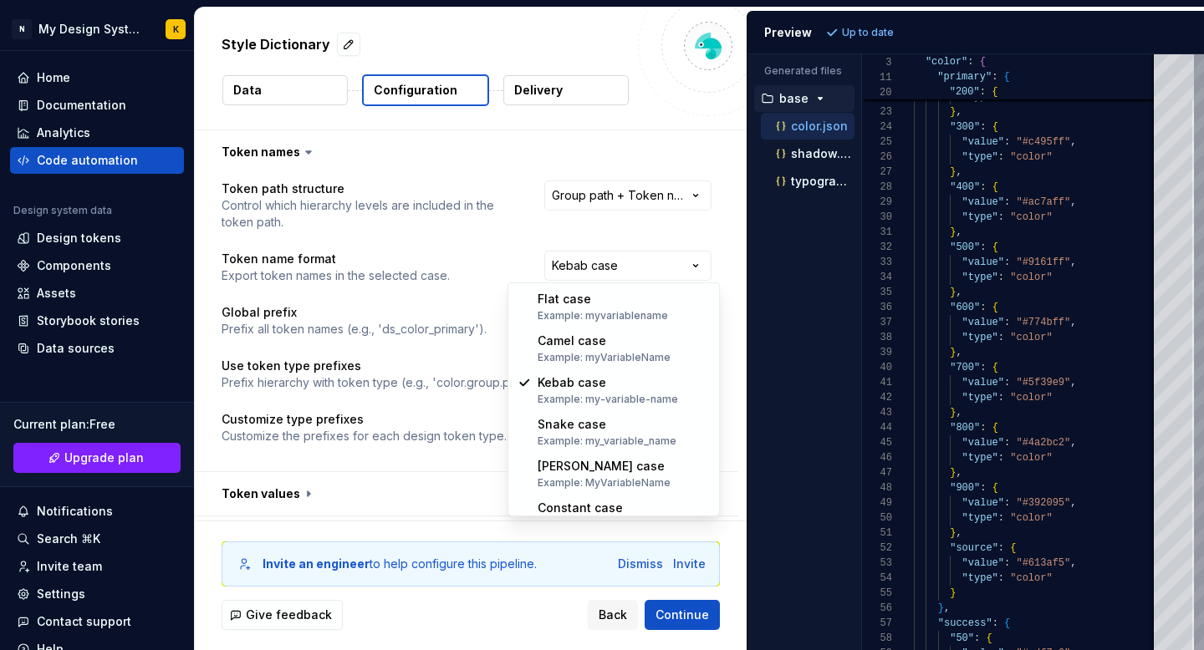
click at [524, 254] on html "**********" at bounding box center [602, 325] width 1204 height 650
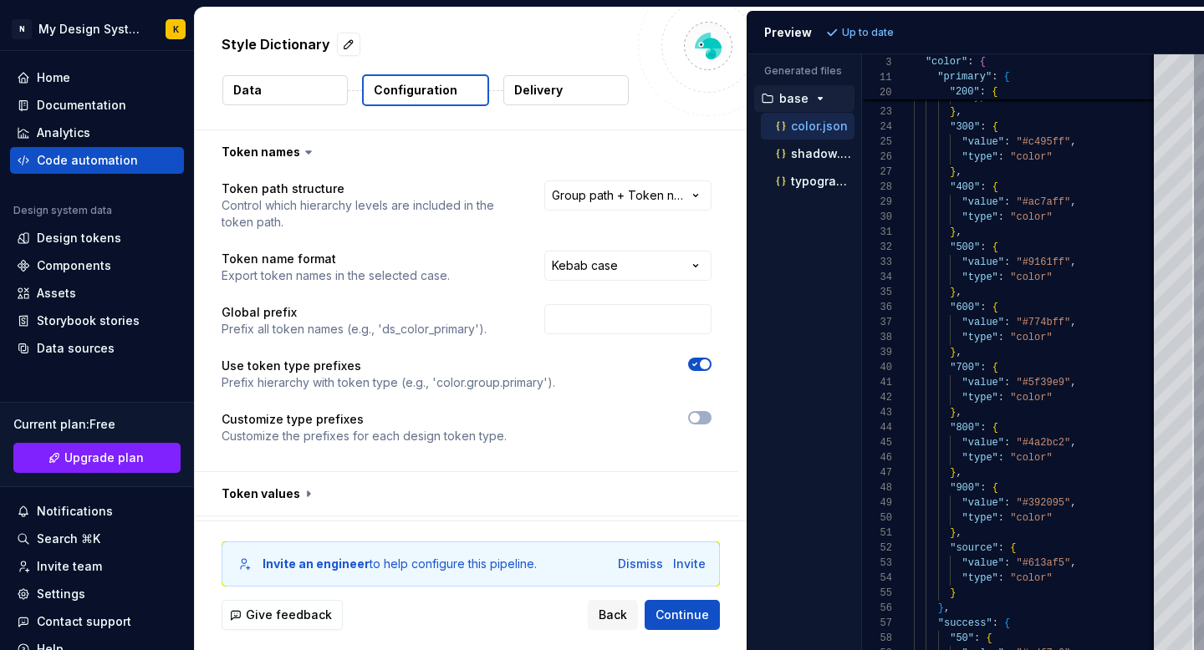
click at [710, 363] on span "button" at bounding box center [705, 364] width 10 height 10
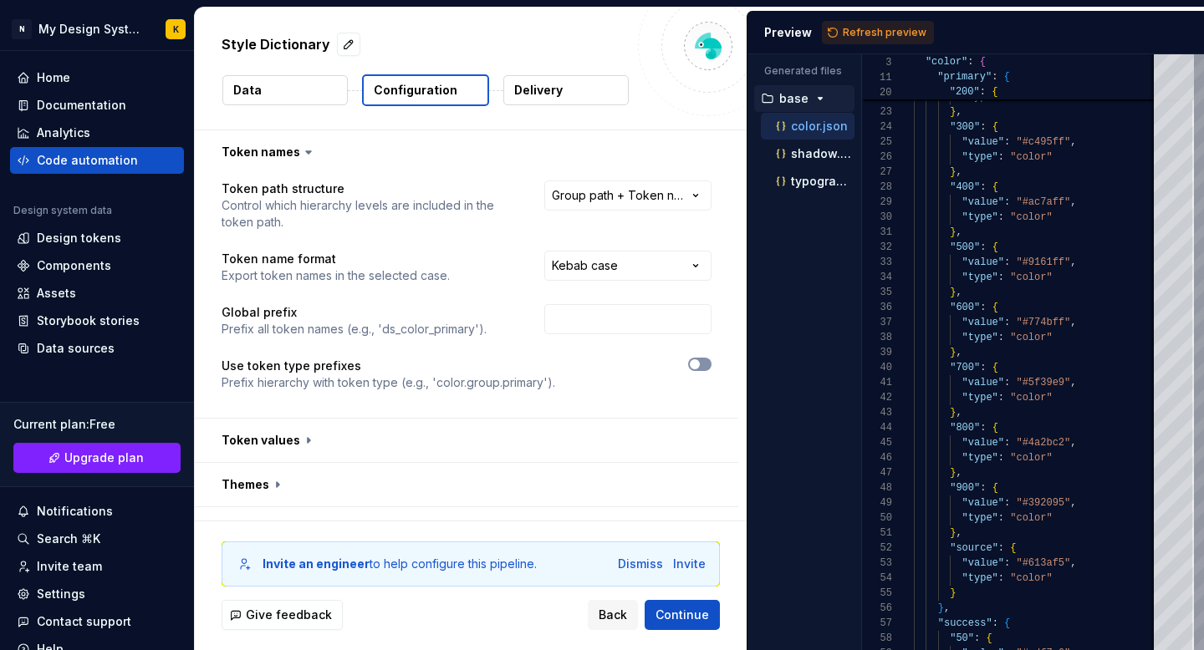
click at [710, 363] on button "button" at bounding box center [699, 364] width 23 height 13
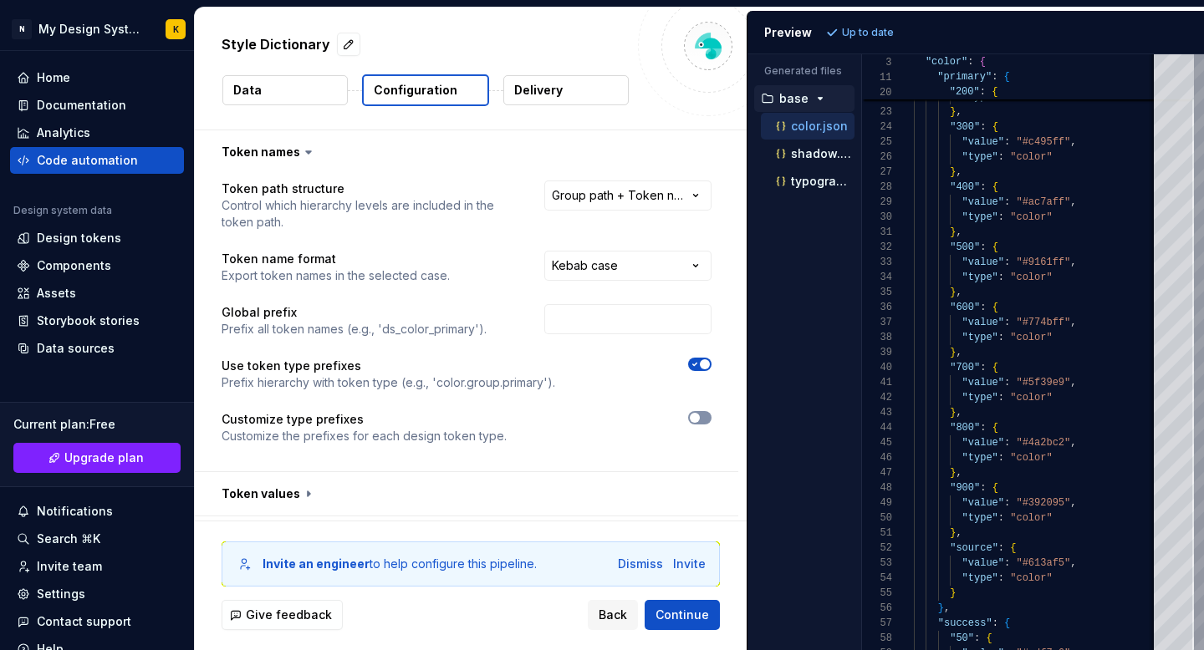
click at [701, 421] on icon "button" at bounding box center [694, 418] width 13 height 10
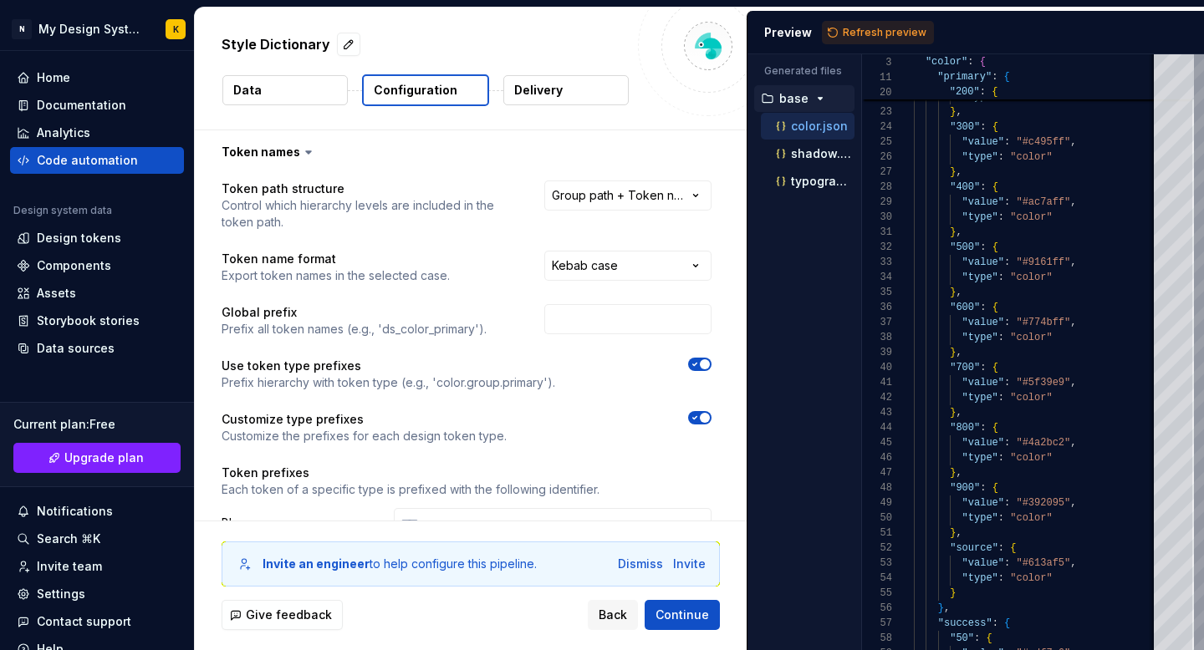
click at [701, 421] on icon "button" at bounding box center [694, 418] width 13 height 10
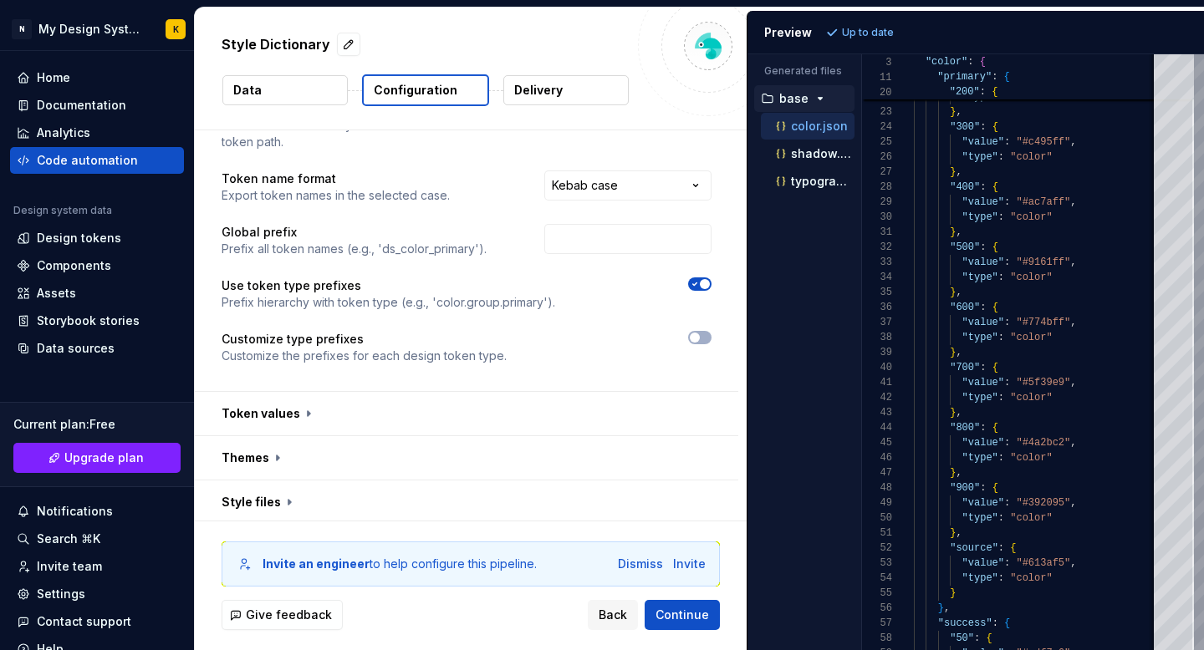
scroll to position [129, 0]
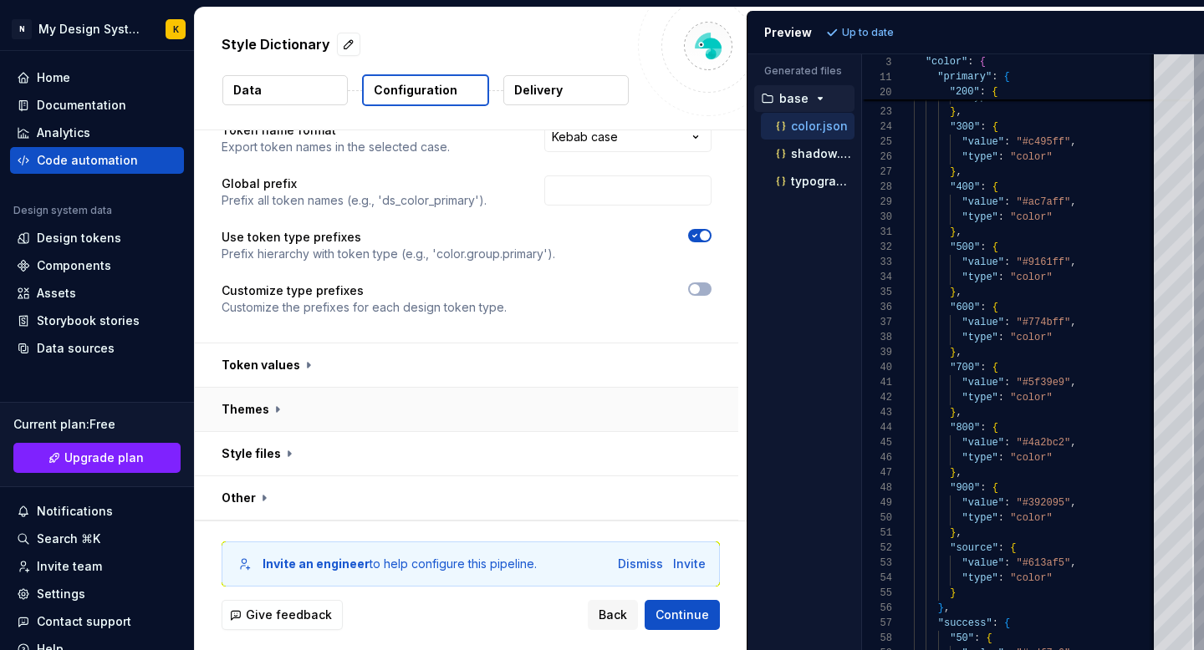
click at [272, 409] on button "button" at bounding box center [466, 409] width 543 height 43
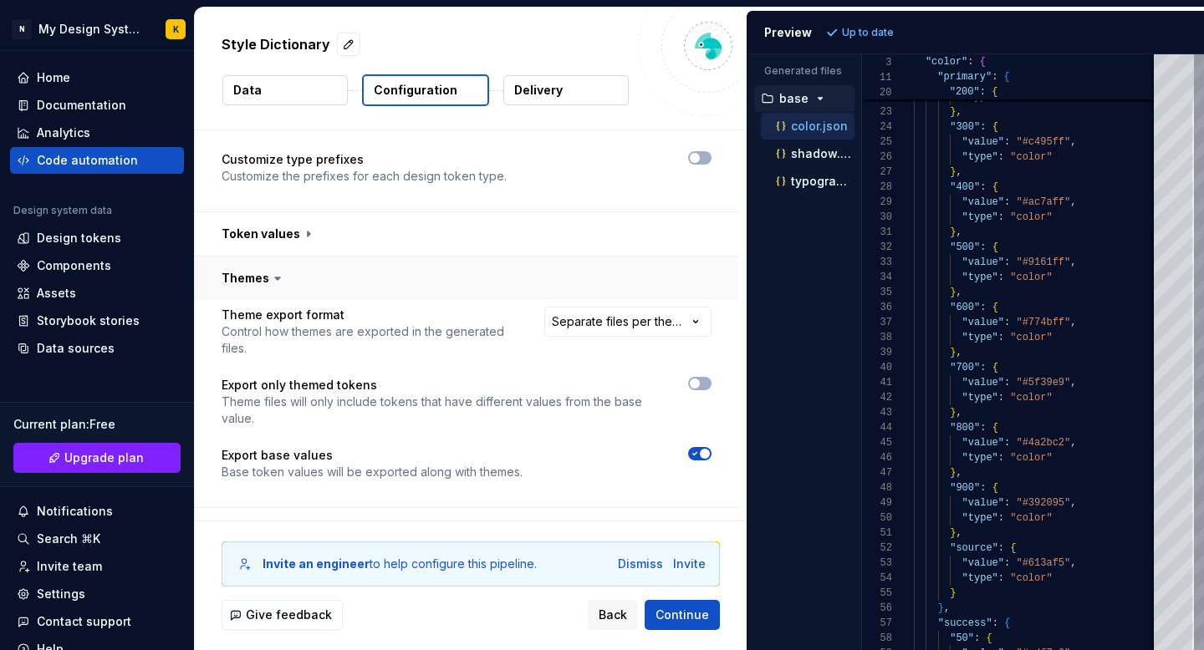
scroll to position [286, 0]
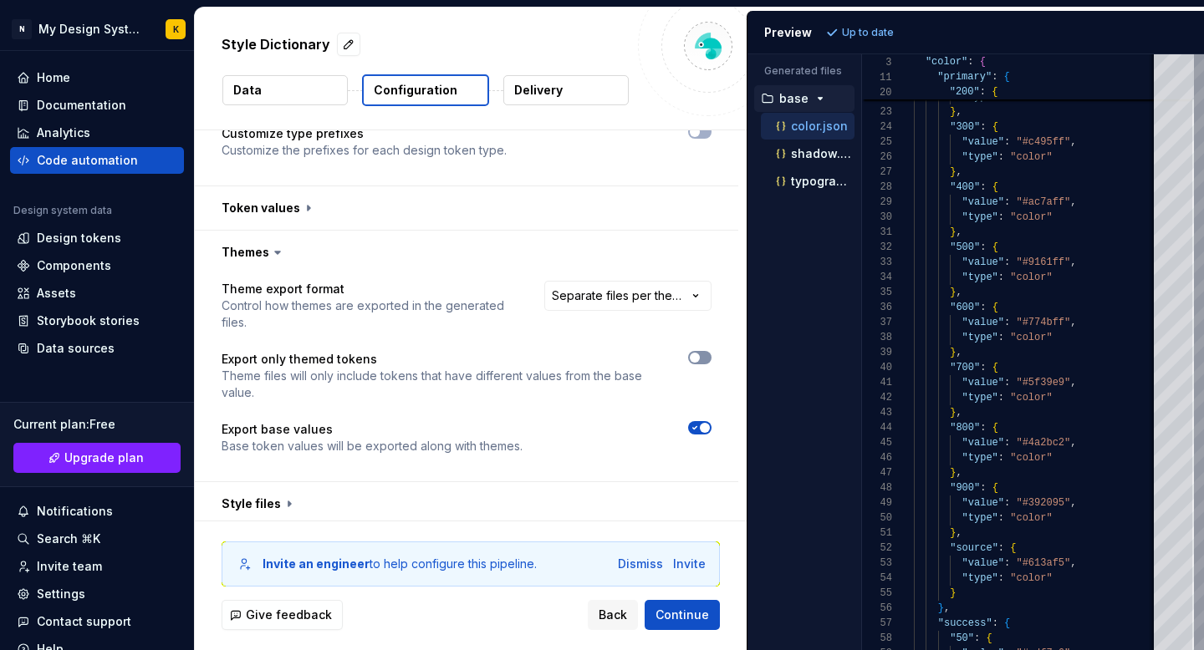
click at [711, 361] on button "button" at bounding box center [699, 357] width 23 height 13
click at [883, 33] on span "Refresh preview" at bounding box center [885, 32] width 84 height 13
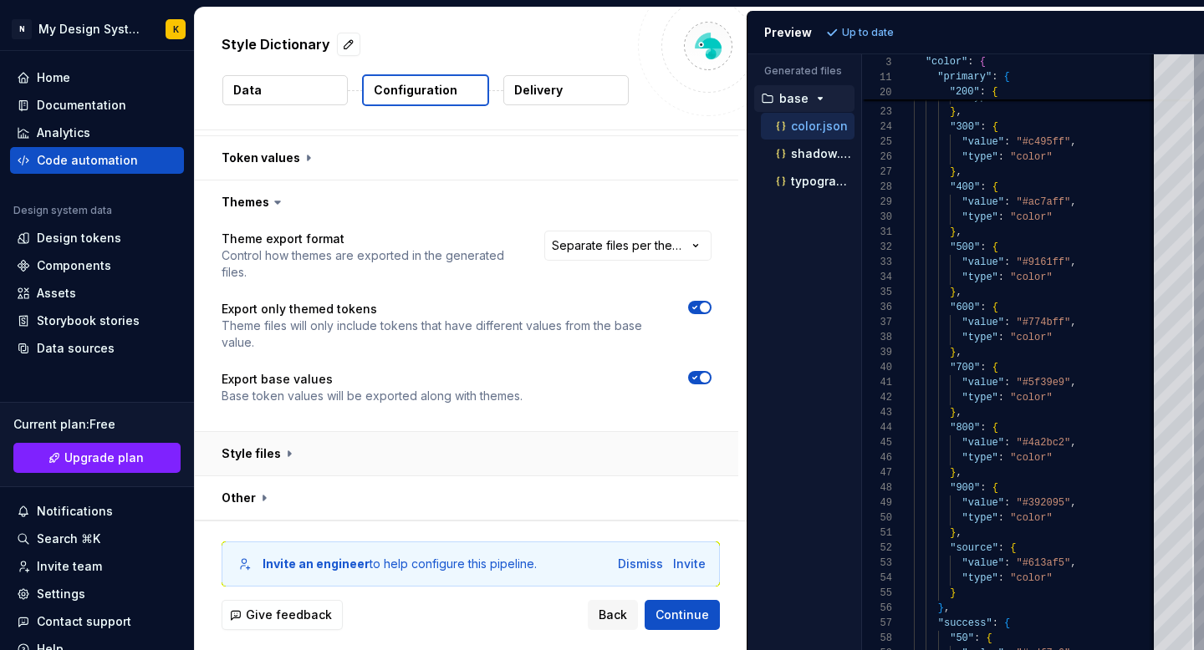
click at [280, 451] on button "button" at bounding box center [466, 453] width 543 height 43
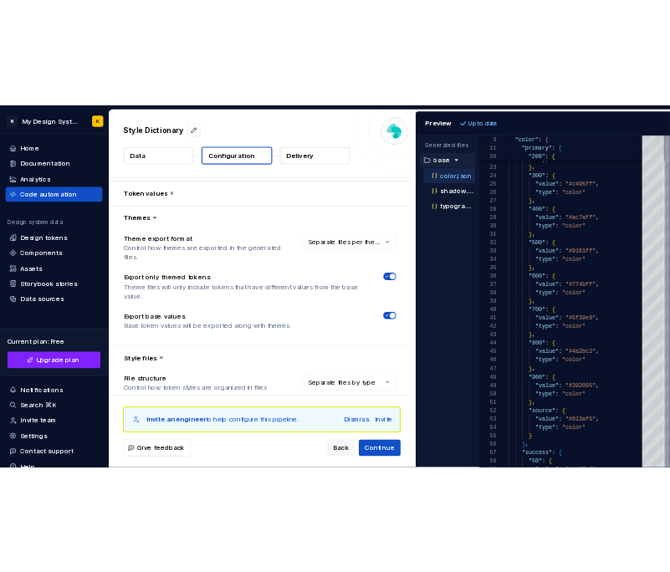
scroll to position [550, 0]
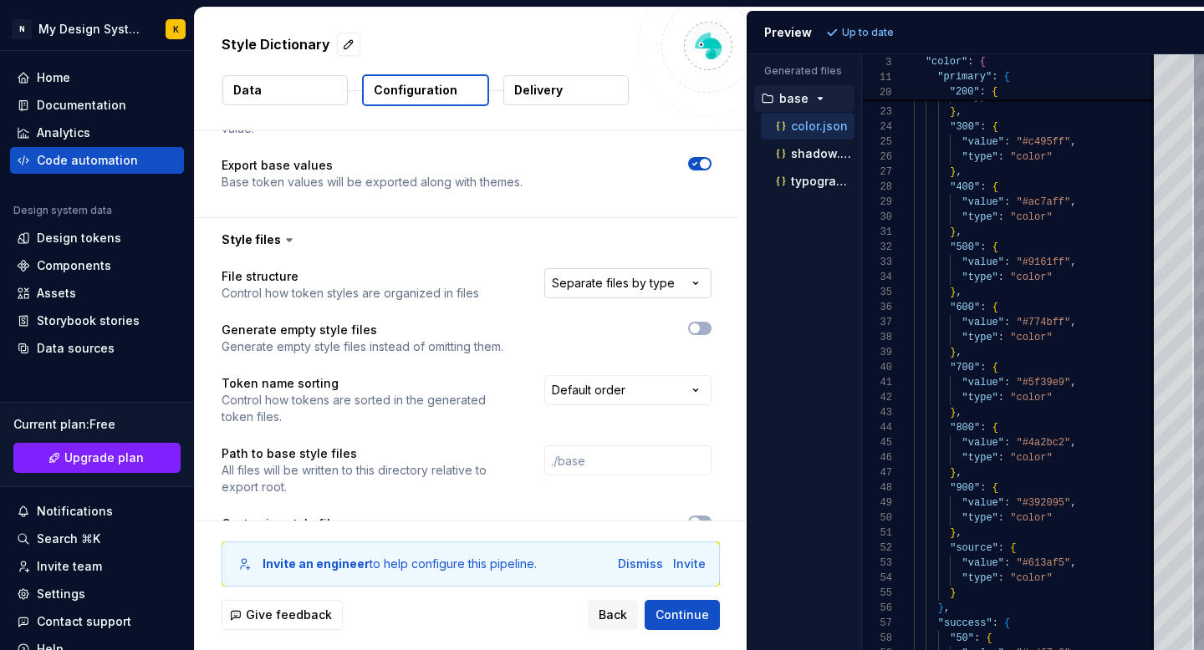
click at [668, 286] on html "**********" at bounding box center [602, 325] width 1204 height 650
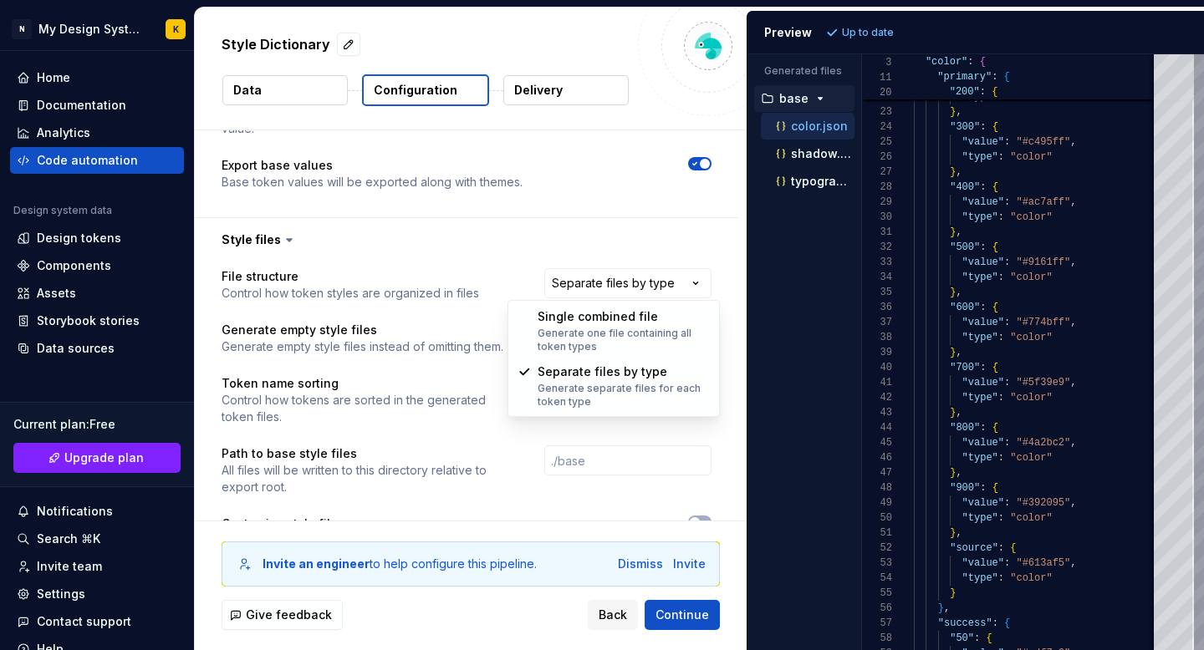
click at [727, 307] on html "**********" at bounding box center [602, 325] width 1204 height 650
